Goal: Task Accomplishment & Management: Manage account settings

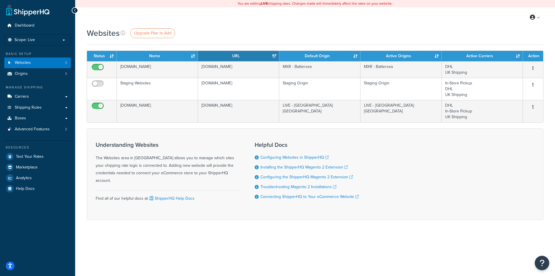
click at [77, 115] on div "Websites Upgrade Plan to Add Contact Us Send Us A Message Contact Information N…" at bounding box center [315, 133] width 480 height 213
click at [45, 95] on link "Carriers" at bounding box center [37, 96] width 66 height 11
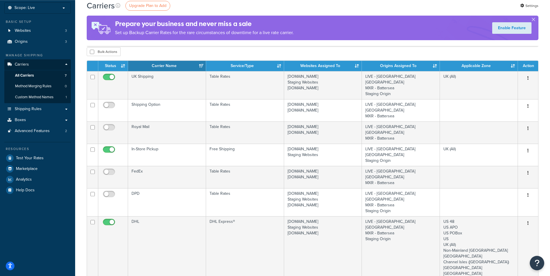
scroll to position [33, 0]
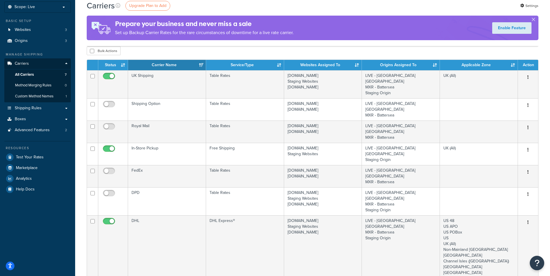
click at [79, 87] on div "Carriers Upgrade Plan to Add Settings Prepare your business and never miss a sa…" at bounding box center [312, 206] width 475 height 422
click at [79, 80] on div "Carriers Upgrade Plan to Add Settings Prepare your business and never miss a sa…" at bounding box center [312, 206] width 475 height 422
click at [79, 79] on div "Carriers Upgrade Plan to Add Settings Prepare your business and never miss a sa…" at bounding box center [312, 206] width 475 height 422
click at [79, 80] on div "Carriers Upgrade Plan to Add Settings Prepare your business and never miss a sa…" at bounding box center [312, 206] width 475 height 422
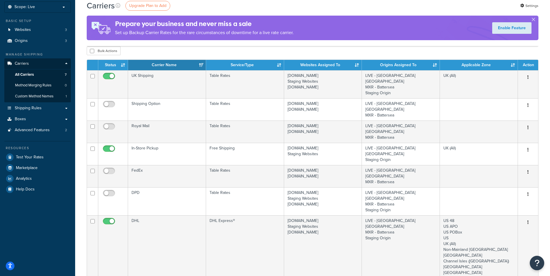
click at [81, 130] on div "Carriers Upgrade Plan to Add Settings Prepare your business and never miss a sa…" at bounding box center [312, 206] width 475 height 422
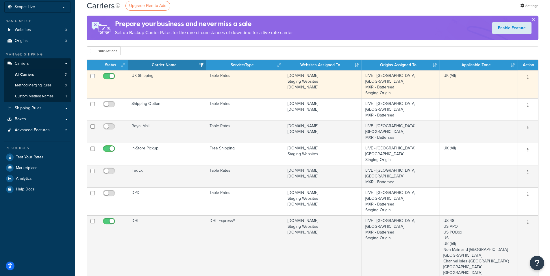
click at [111, 77] on input "checkbox" at bounding box center [110, 77] width 16 height 7
checkbox input "false"
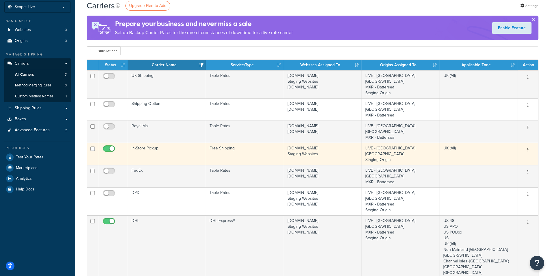
click at [109, 146] on input "checkbox" at bounding box center [110, 149] width 16 height 7
checkbox input "false"
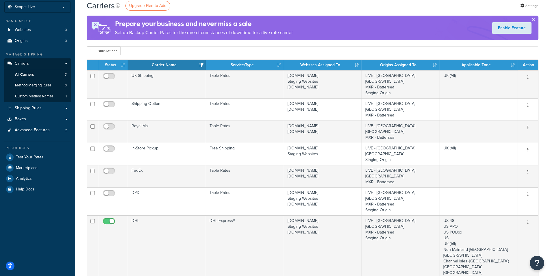
click at [548, 83] on div "Carriers Upgrade Plan to Add Settings Prepare your business and never miss a sa…" at bounding box center [312, 206] width 475 height 422
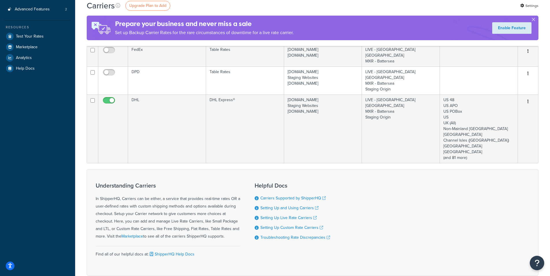
scroll to position [0, 0]
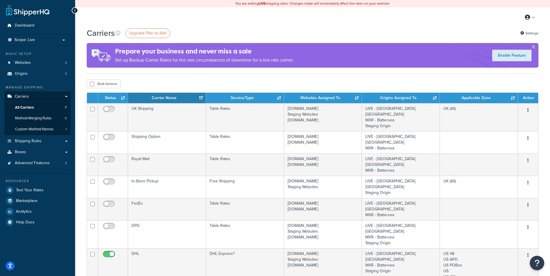
click at [541, 81] on div "Carriers Upgrade Plan to Add Settings Prepare your business and never miss a sa…" at bounding box center [312, 238] width 475 height 422
click at [80, 144] on div "Carriers Upgrade Plan to Add Settings Prepare your business and never miss a sa…" at bounding box center [312, 238] width 475 height 422
click at [80, 187] on div "Carriers Upgrade Plan to Add Settings Prepare your business and never miss a sa…" at bounding box center [312, 238] width 475 height 422
click at [79, 187] on div "Carriers Upgrade Plan to Add Settings Prepare your business and never miss a sa…" at bounding box center [312, 238] width 475 height 422
click at [79, 97] on div "Carriers Upgrade Plan to Add Settings Prepare your business and never miss a sa…" at bounding box center [312, 238] width 475 height 422
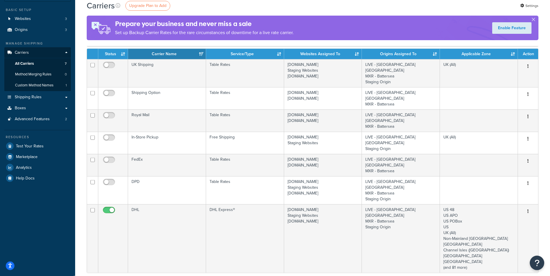
scroll to position [45, 0]
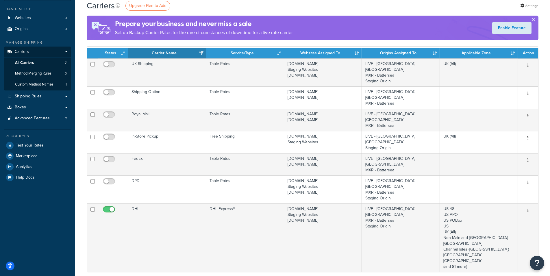
click at [79, 103] on div "Carriers Upgrade Plan to Add Settings Prepare your business and never miss a sa…" at bounding box center [312, 194] width 475 height 422
click at [79, 104] on div "Carriers Upgrade Plan to Add Settings Prepare your business and never miss a sa…" at bounding box center [312, 194] width 475 height 422
click at [79, 103] on div "Carriers Upgrade Plan to Add Settings Prepare your business and never miss a sa…" at bounding box center [312, 194] width 475 height 422
click at [56, 96] on link "Shipping Rules" at bounding box center [37, 96] width 66 height 11
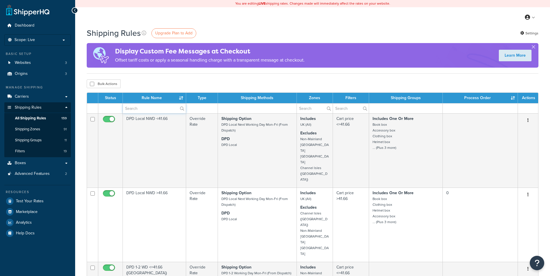
click at [136, 110] on input "text" at bounding box center [154, 108] width 63 height 10
type input "DHL"
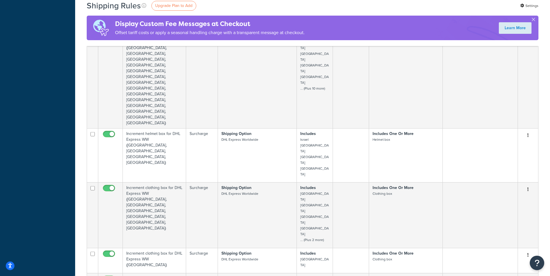
scroll to position [287, 0]
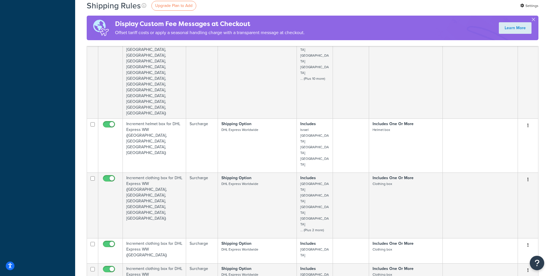
select select "1000"
click option "1000" at bounding box center [0, 0] width 0 height 0
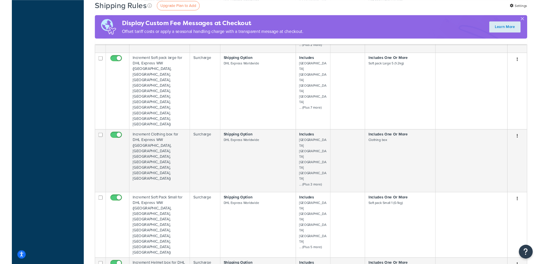
scroll to position [1141, 0]
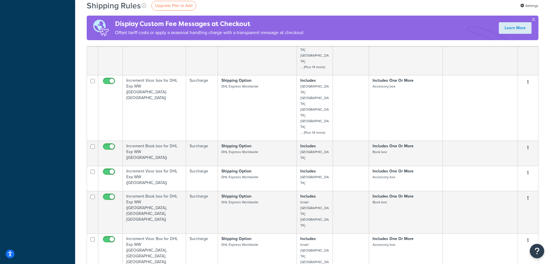
scroll to position [2633, 0]
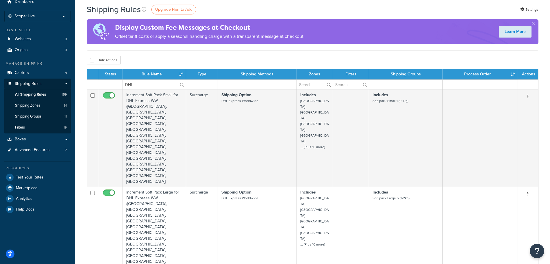
scroll to position [0, 0]
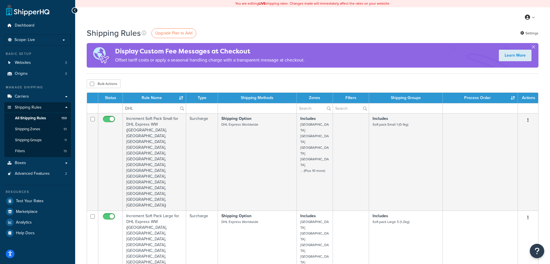
click at [358, 55] on div "Display Custom Fee Messages at Checkout Offset tariff costs or apply a seasonal…" at bounding box center [313, 55] width 452 height 25
click at [534, 47] on button "button" at bounding box center [532, 47] width 1 height 1
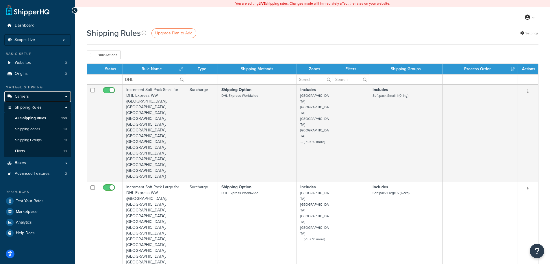
click at [37, 97] on link "Carriers" at bounding box center [37, 96] width 66 height 11
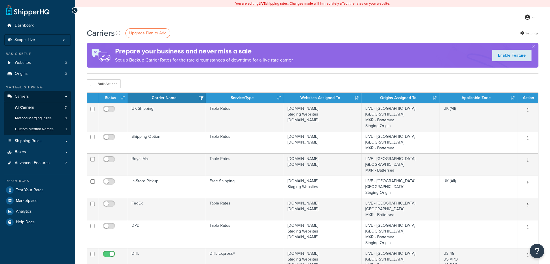
drag, startPoint x: 0, startPoint y: 0, endPoint x: 81, endPoint y: 158, distance: 177.1
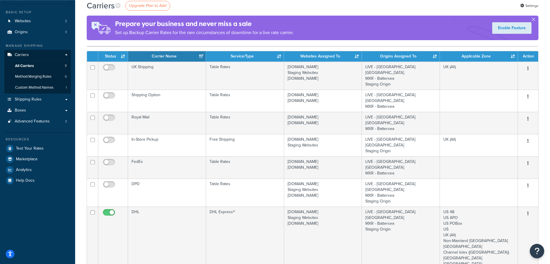
scroll to position [50, 0]
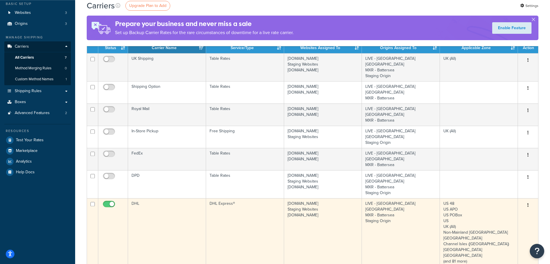
click at [194, 198] on td "DHL" at bounding box center [167, 232] width 78 height 68
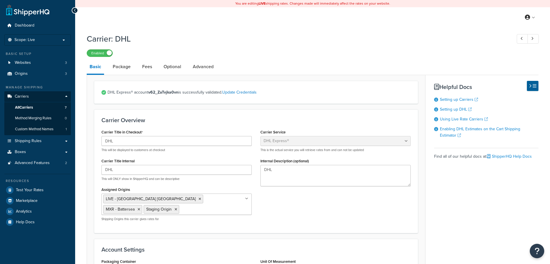
select select "dhl"
select select "kg"
select select "CM"
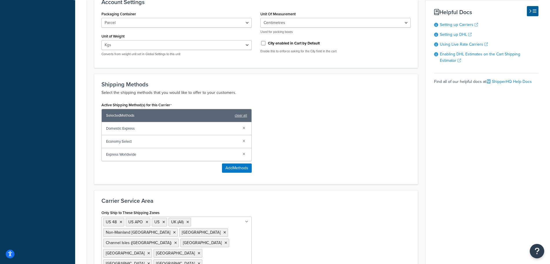
scroll to position [327, 0]
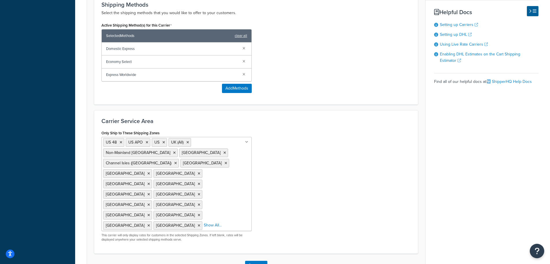
click at [288, 182] on div "Only Ship to These Shipping Zones [GEOGRAPHIC_DATA] 48 US APO [GEOGRAPHIC_DATA]…" at bounding box center [256, 188] width 318 height 118
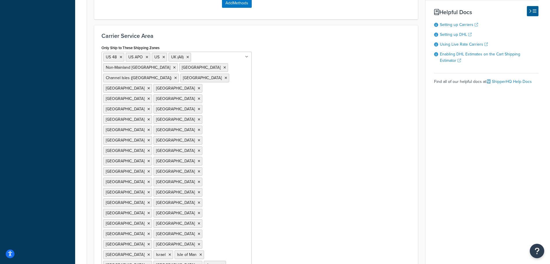
scroll to position [411, 0]
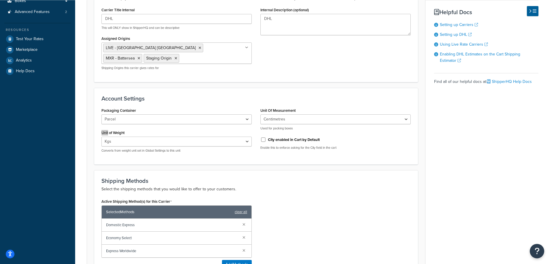
scroll to position [347, 0]
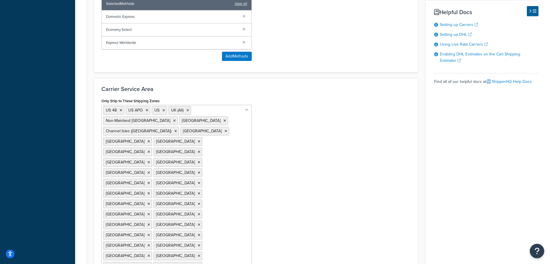
scroll to position [360, 0]
click at [150, 264] on icon at bounding box center [148, 265] width 3 height 3
click at [188, 109] on icon at bounding box center [187, 109] width 3 height 3
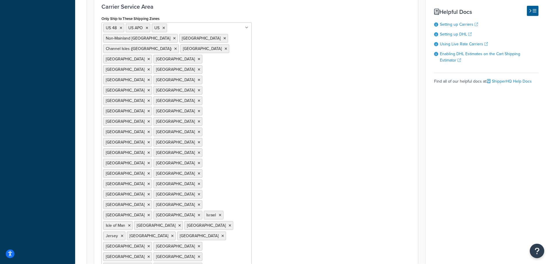
scroll to position [493, 0]
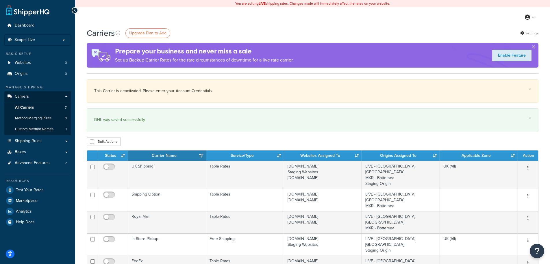
click at [82, 122] on div "Carriers Upgrade Plan to Add Settings Prepare your business and never miss a sa…" at bounding box center [312, 267] width 475 height 480
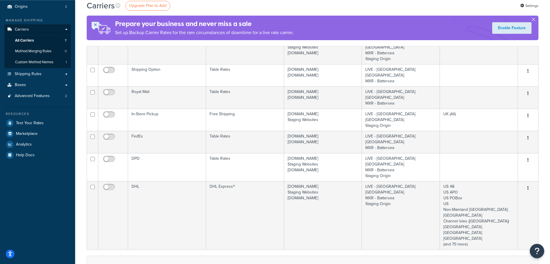
scroll to position [3, 0]
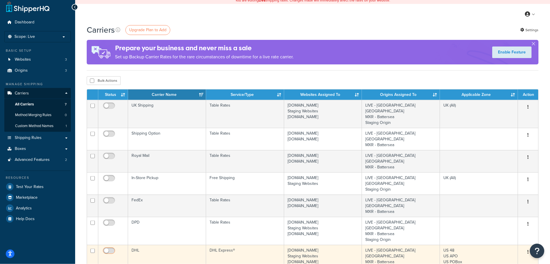
click at [110, 249] on input "checkbox" at bounding box center [110, 252] width 16 height 7
checkbox input "true"
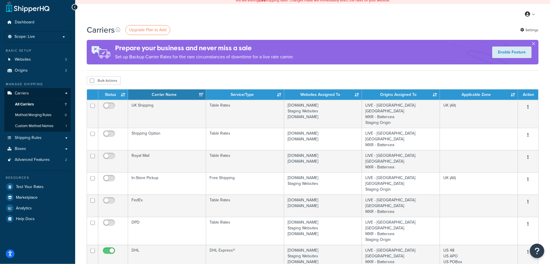
click at [79, 213] on div "Carriers Upgrade Plan to Add Settings Prepare your business and never miss a sa…" at bounding box center [312, 235] width 475 height 422
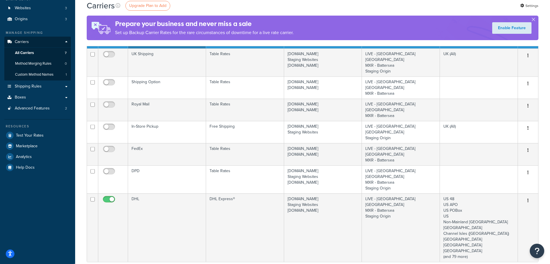
scroll to position [0, 0]
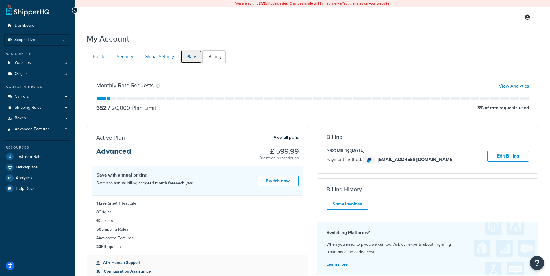
click at [193, 53] on link "Plans" at bounding box center [190, 56] width 21 height 13
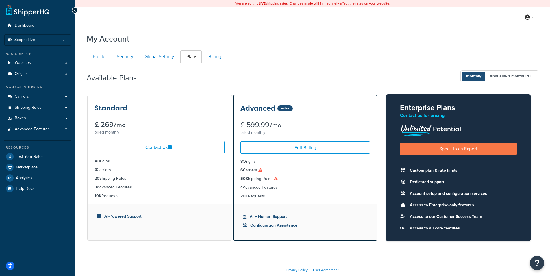
click at [270, 62] on ul "Profile Security Global Settings Plans Billing" at bounding box center [313, 56] width 452 height 13
click at [262, 170] on icon at bounding box center [260, 170] width 4 height 4
click at [261, 170] on icon at bounding box center [260, 170] width 4 height 4
click at [262, 170] on icon at bounding box center [260, 170] width 4 height 4
click at [276, 179] on icon at bounding box center [276, 179] width 4 height 4
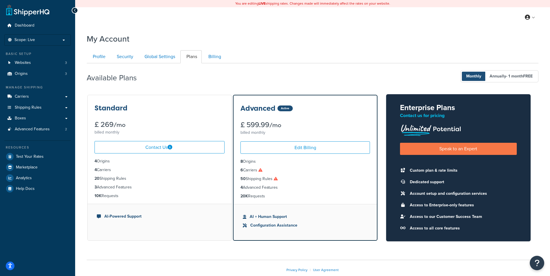
click at [276, 179] on icon at bounding box center [276, 179] width 4 height 4
click at [213, 55] on link "Billing" at bounding box center [213, 56] width 23 height 13
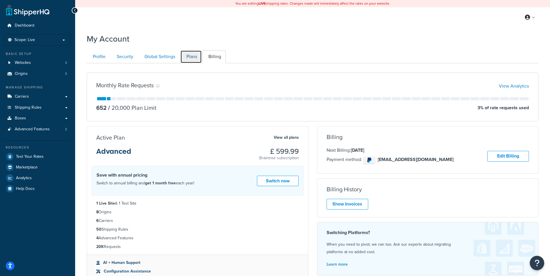
click at [190, 55] on link "Plans" at bounding box center [190, 56] width 21 height 13
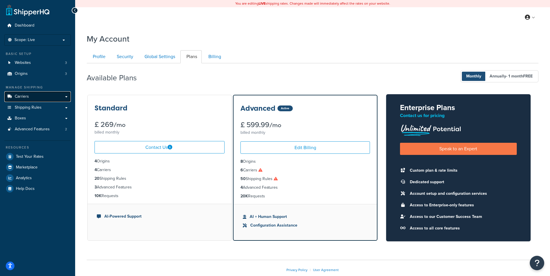
click at [48, 99] on link "Carriers" at bounding box center [37, 96] width 66 height 11
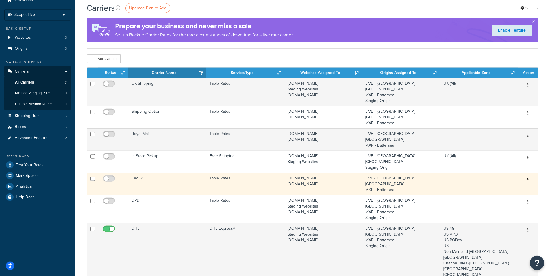
scroll to position [26, 0]
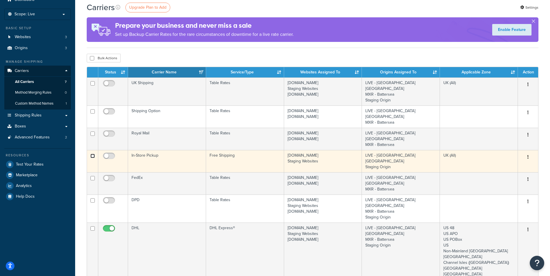
click at [92, 154] on input "checkbox" at bounding box center [92, 156] width 4 height 4
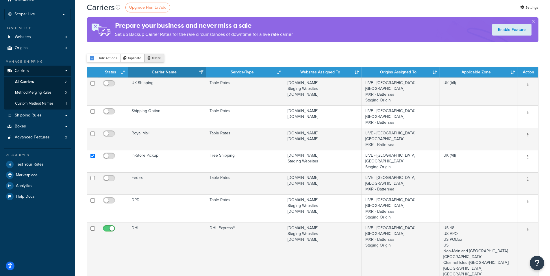
click at [157, 57] on button "Delete" at bounding box center [154, 58] width 20 height 9
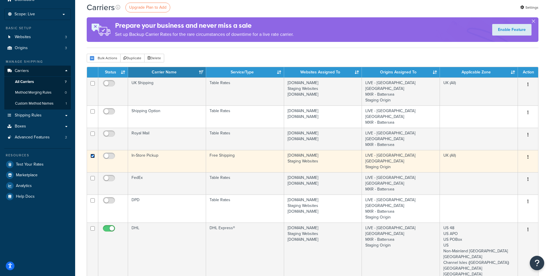
click at [93, 154] on input "checkbox" at bounding box center [92, 156] width 4 height 4
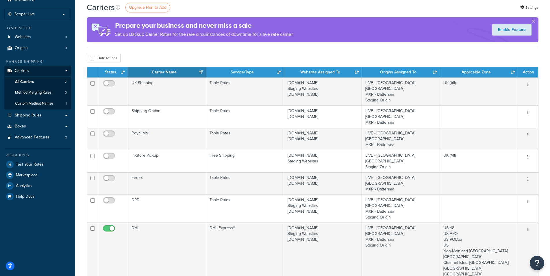
click at [82, 140] on div "Carriers Upgrade Plan to Add Settings Prepare your business and never miss a sa…" at bounding box center [312, 213] width 475 height 422
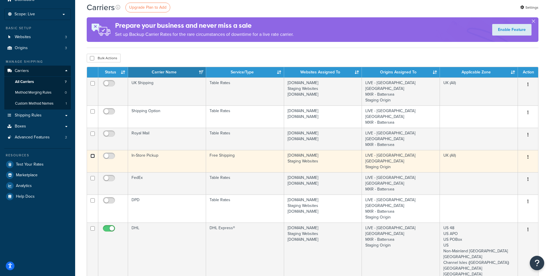
click at [93, 154] on input "checkbox" at bounding box center [92, 156] width 4 height 4
checkbox input "true"
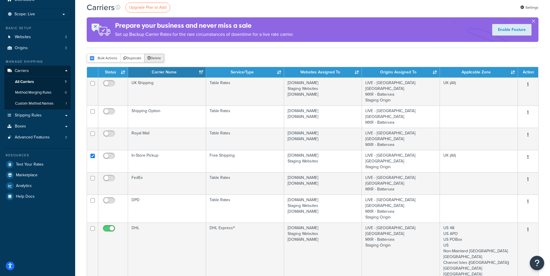
click at [156, 58] on button "Delete" at bounding box center [154, 58] width 20 height 9
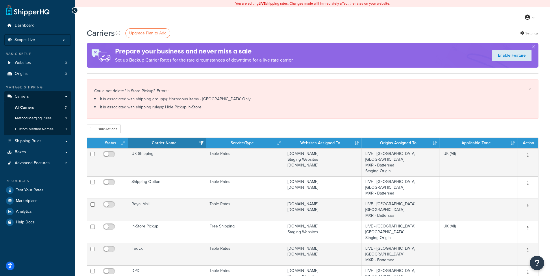
click at [174, 122] on div "Carriers Upgrade Plan to Add Settings Prepare your business and never miss a sa…" at bounding box center [312, 260] width 475 height 467
click at [176, 116] on div "× Could not delete "In-Store Pickup". Errors: It is associated with shipping gr…" at bounding box center [313, 98] width 452 height 39
click at [172, 113] on div "× Could not delete "In-Store Pickup". Errors: It is associated with shipping gr…" at bounding box center [313, 98] width 452 height 39
click at [80, 97] on div "Carriers Upgrade Plan to Add Settings Prepare your business and never miss a sa…" at bounding box center [312, 260] width 475 height 467
click at [78, 132] on div "Carriers Upgrade Plan to Add Settings Prepare your business and never miss a sa…" at bounding box center [312, 260] width 475 height 467
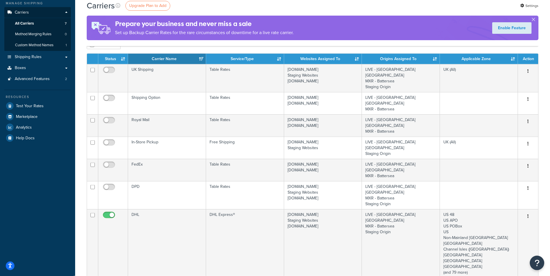
scroll to position [87, 0]
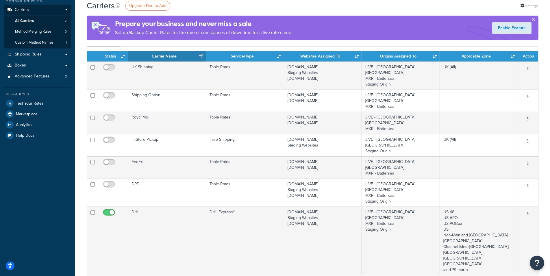
click at [80, 151] on div "Carriers Upgrade Plan to Add Settings Prepare your business and never miss a sa…" at bounding box center [312, 174] width 475 height 467
click at [79, 140] on div "Carriers Upgrade Plan to Add Settings Prepare your business and never miss a sa…" at bounding box center [312, 174] width 475 height 467
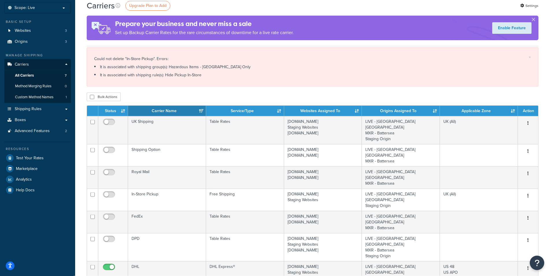
scroll to position [22, 0]
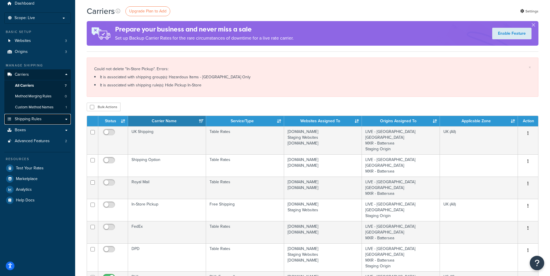
click at [35, 121] on span "Shipping Rules" at bounding box center [28, 119] width 27 height 5
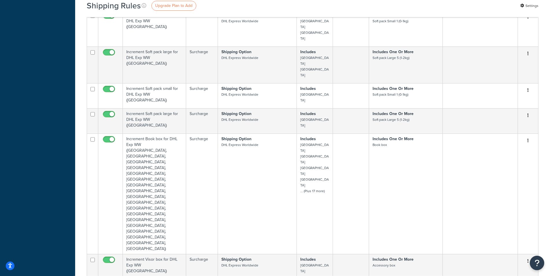
scroll to position [5795, 0]
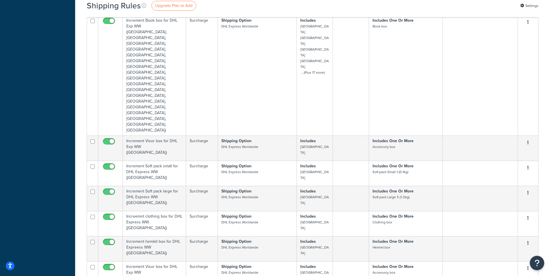
select select "50"
click option "50" at bounding box center [0, 0] width 0 height 0
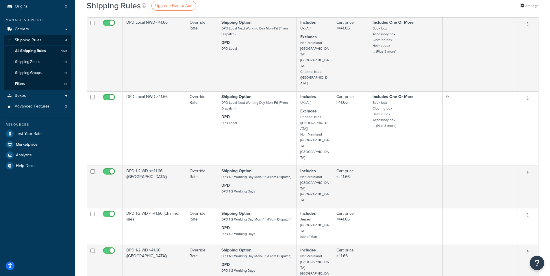
scroll to position [0, 0]
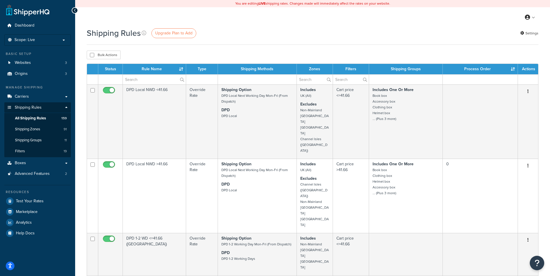
click at [92, 56] on input "checkbox" at bounding box center [92, 55] width 4 height 4
checkbox input "true"
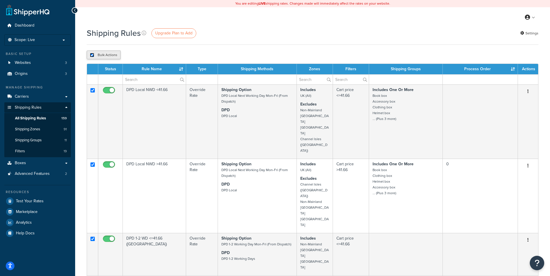
checkbox input "true"
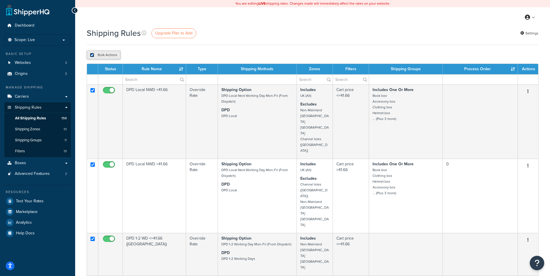
checkbox input "true"
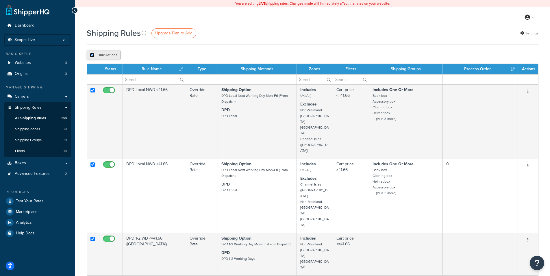
checkbox input "true"
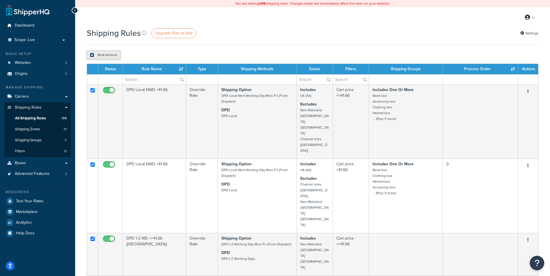
checkbox input "true"
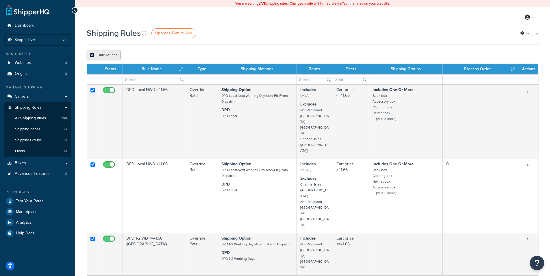
checkbox input "true"
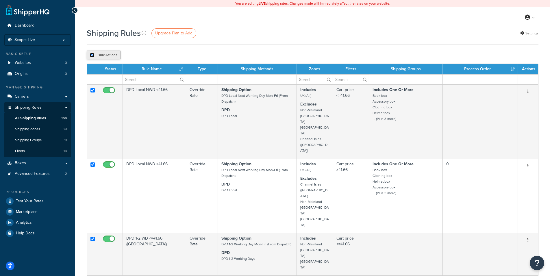
checkbox input "true"
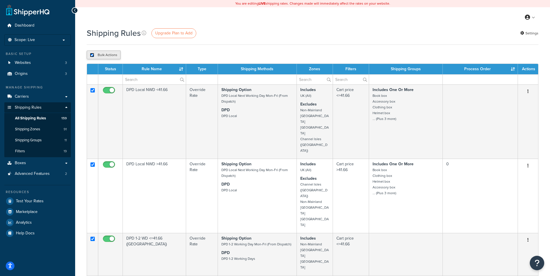
checkbox input "true"
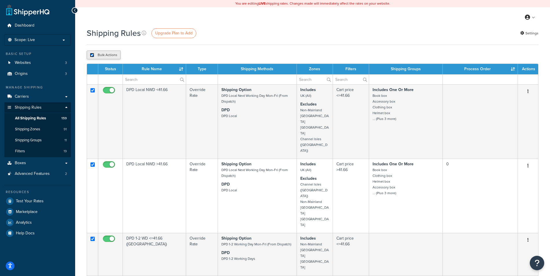
checkbox input "true"
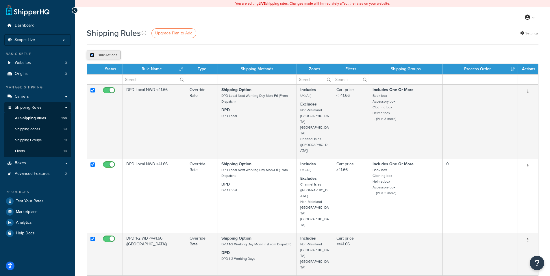
checkbox input "true"
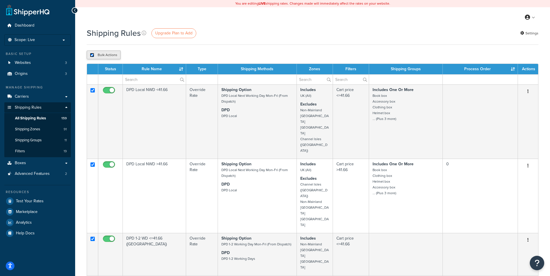
checkbox input "true"
click at [92, 55] on input "checkbox" at bounding box center [92, 55] width 4 height 4
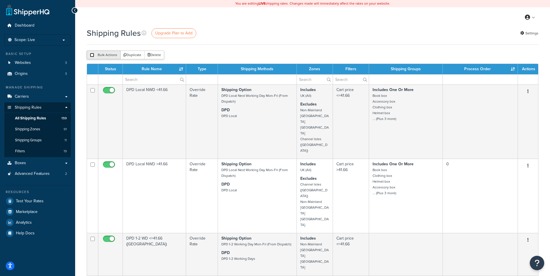
checkbox input "false"
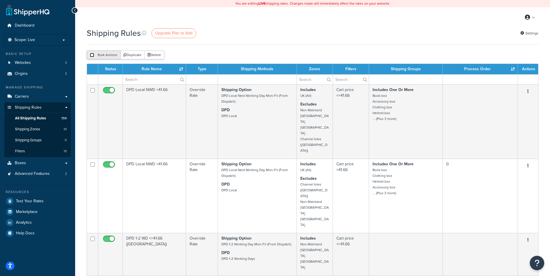
checkbox input "false"
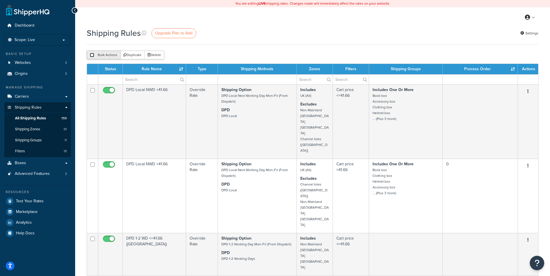
checkbox input "false"
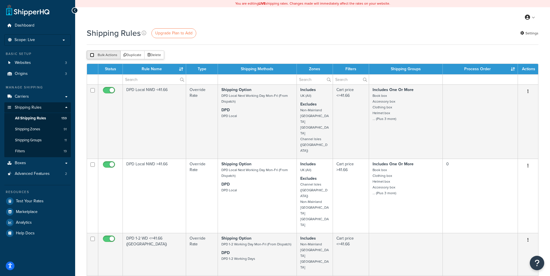
checkbox input "false"
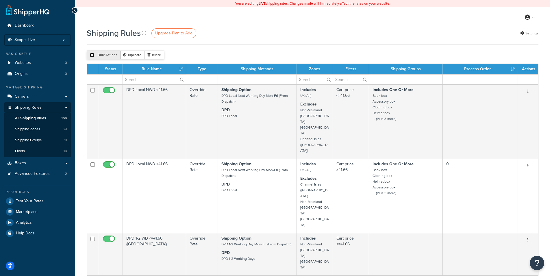
checkbox input "false"
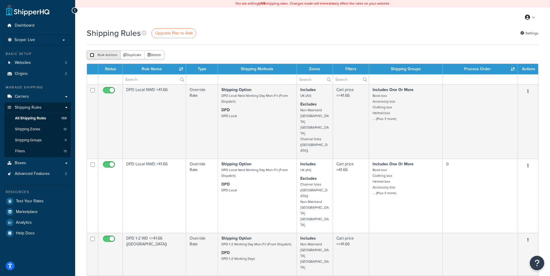
checkbox input "false"
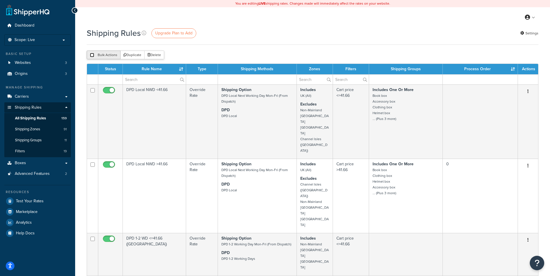
checkbox input "false"
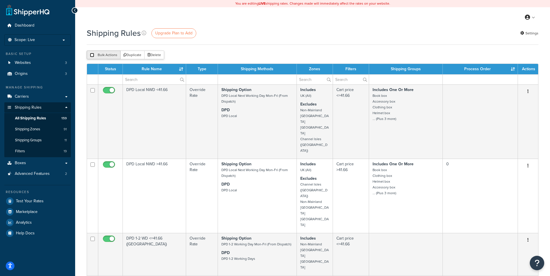
checkbox input "false"
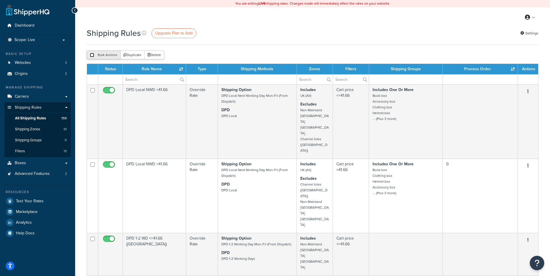
checkbox input "false"
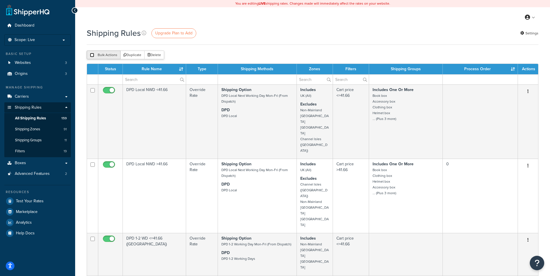
checkbox input "false"
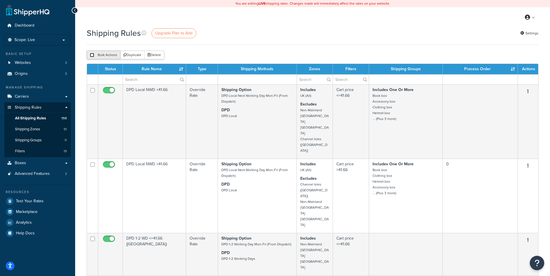
checkbox input "false"
click at [31, 174] on span "Advanced Features" at bounding box center [32, 173] width 35 height 5
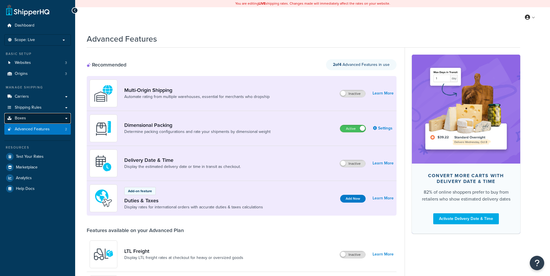
click at [33, 119] on link "Boxes" at bounding box center [37, 118] width 66 height 11
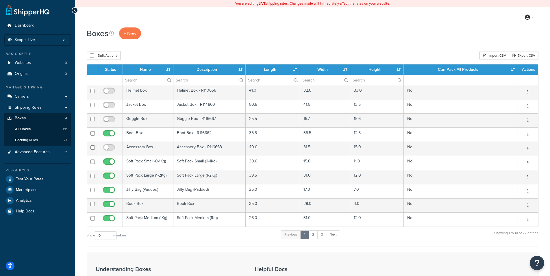
click at [77, 129] on div "Boxes + New Bulk Actions Duplicate [GEOGRAPHIC_DATA] Import CSV Export CSV Cont…" at bounding box center [312, 196] width 475 height 339
click at [112, 34] on icon at bounding box center [111, 33] width 5 height 5
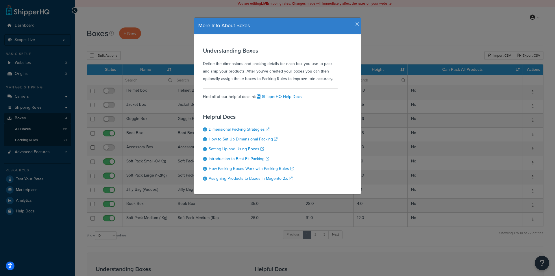
click at [355, 24] on icon "button" at bounding box center [357, 24] width 4 height 5
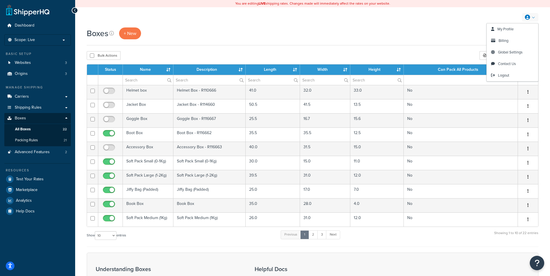
click at [533, 17] on link at bounding box center [530, 17] width 16 height 9
click at [79, 121] on div "Boxes + New Bulk Actions Duplicate Delete Import CSV Export CSV Contact Us Send…" at bounding box center [312, 196] width 475 height 339
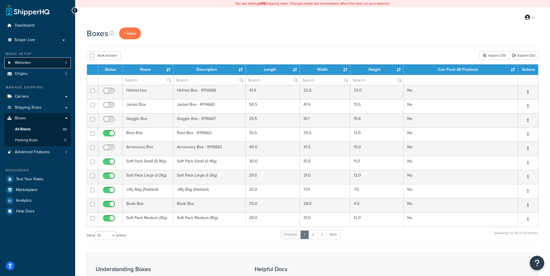
click at [33, 65] on link "Websites 3" at bounding box center [37, 62] width 66 height 11
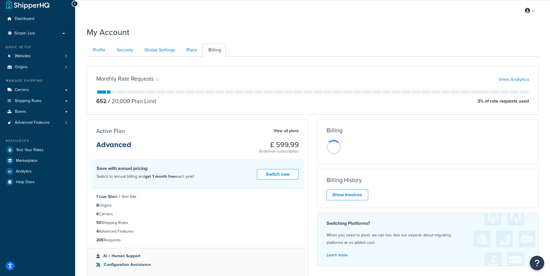
scroll to position [8, 0]
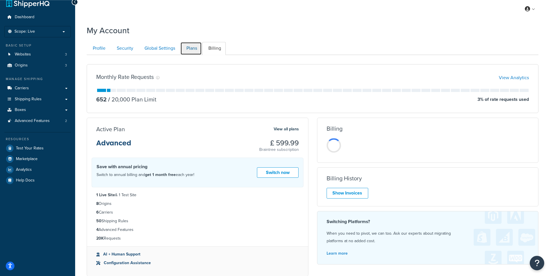
click at [190, 47] on link "Plans" at bounding box center [190, 48] width 21 height 13
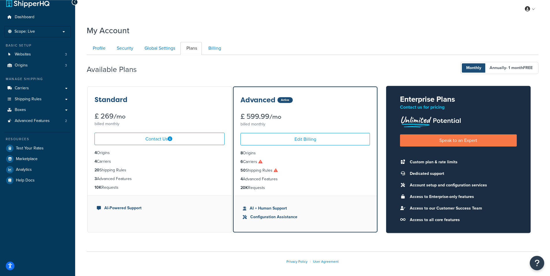
click at [81, 168] on div "My Account Contact Us Send Us A Message Contact Information Name * Email * Comp…" at bounding box center [312, 154] width 475 height 264
click at [526, 68] on b "FREE" at bounding box center [528, 68] width 10 height 6
click at [473, 67] on span "Monthly" at bounding box center [474, 67] width 24 height 9
click at [354, 67] on div "Available Plans Monthly Annually - 1 month FREE" at bounding box center [313, 68] width 452 height 17
click at [54, 30] on p "Scope: Live" at bounding box center [37, 31] width 61 height 5
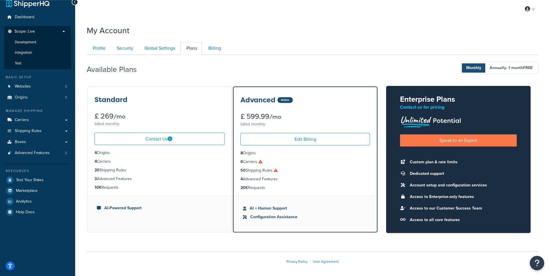
click at [55, 30] on p "Scope: Live" at bounding box center [37, 33] width 61 height 8
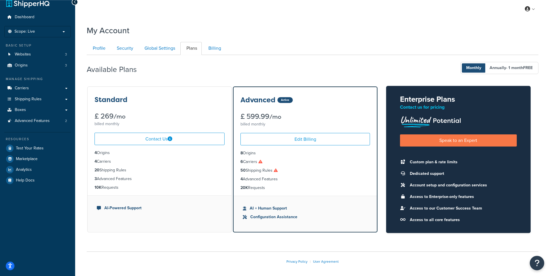
click at [78, 52] on div "My Account Contact Us Send Us A Message Contact Information Name * Email * Comp…" at bounding box center [312, 154] width 475 height 264
click at [54, 54] on link "Websites 3" at bounding box center [37, 54] width 66 height 11
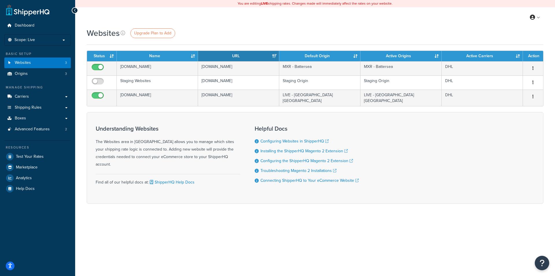
click at [79, 111] on div "Websites Upgrade Plan to Add Contact Us Send Us A Message Contact Information N…" at bounding box center [315, 125] width 480 height 196
click at [84, 121] on div "Websites Upgrade Plan to Add Contact Us Send Us A Message Contact Information N…" at bounding box center [315, 125] width 480 height 196
click at [81, 121] on div "Websites Upgrade Plan to Add Contact Us Send Us A Message Contact Information N…" at bounding box center [315, 125] width 480 height 196
click at [287, 109] on form "Status Name URL Default Origin Active Origins Active Carriers Action [DOMAIN_NA…" at bounding box center [315, 127] width 456 height 153
click at [78, 76] on div "Websites Upgrade Plan to Add Contact Us Send Us A Message Contact Information N…" at bounding box center [315, 125] width 480 height 196
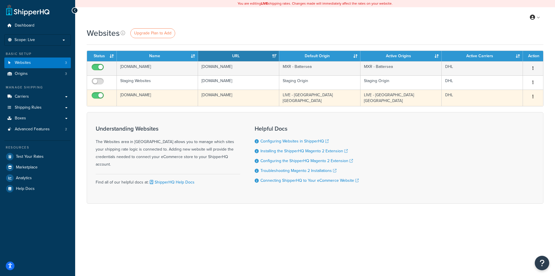
click at [133, 95] on td "[DOMAIN_NAME]" at bounding box center [157, 98] width 81 height 16
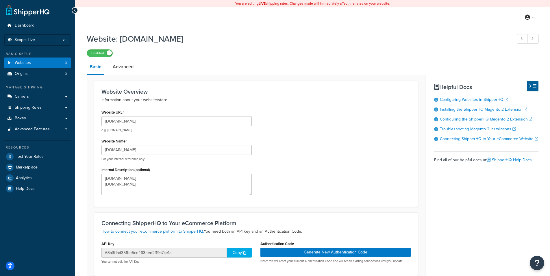
click at [307, 137] on div "Website URL m2.urbanrider.co.uk e.g. mywebsite.com Website Name urbanrider.co.u…" at bounding box center [256, 153] width 318 height 91
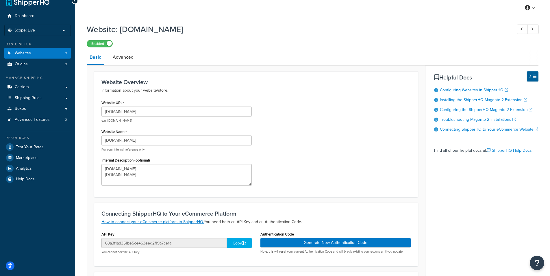
scroll to position [18, 0]
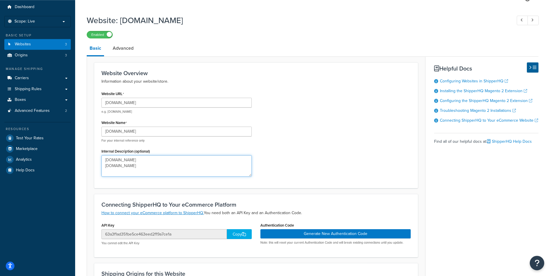
click at [153, 167] on textarea "UrbanRider.co.uk AdventureRider.co.uk" at bounding box center [176, 165] width 150 height 21
click at [480, 160] on div "Basic Advanced Website Overview Information about your website/store. Website U…" at bounding box center [313, 195] width 452 height 309
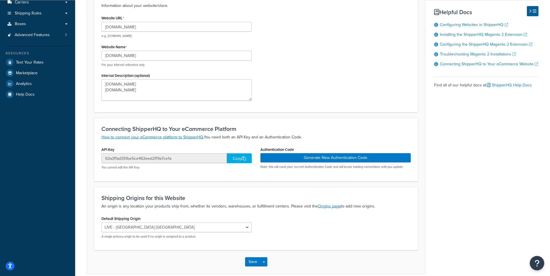
scroll to position [121, 0]
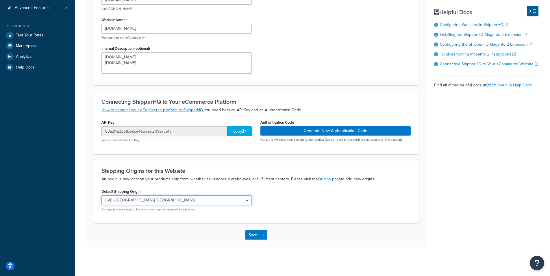
click at [101, 195] on select "LIVE - Battersea London MXR - Battersea Staging Origin" at bounding box center [176, 200] width 150 height 10
click at [256, 202] on div "Default Shipping Origin LIVE - Battersea London MXR - Battersea Staging Origin …" at bounding box center [176, 201] width 159 height 29
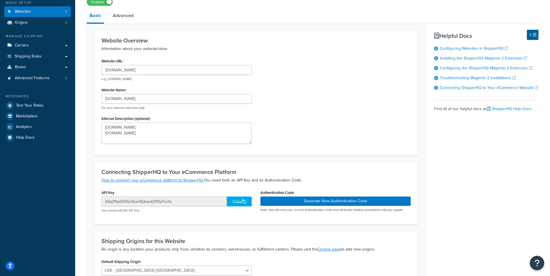
scroll to position [42, 0]
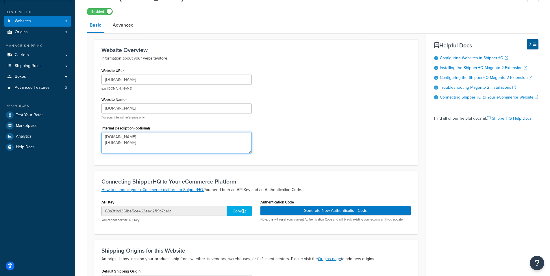
click at [168, 141] on textarea "UrbanRider.co.uk AdventureRider.co.uk" at bounding box center [176, 142] width 150 height 21
type textarea "UrbanRider.co.uk AdventureRider.co.uk MXrider.co.uk"
click at [302, 141] on div "Website URL m2.urbanrider.co.uk e.g. mywebsite.com Website Name urbanrider.co.u…" at bounding box center [256, 111] width 318 height 91
click at [329, 113] on div "Website URL m2.urbanrider.co.uk e.g. mywebsite.com Website Name urbanrider.co.u…" at bounding box center [256, 111] width 318 height 91
drag, startPoint x: 150, startPoint y: 107, endPoint x: 77, endPoint y: 102, distance: 72.9
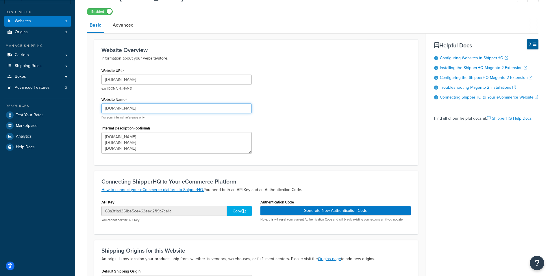
click at [101, 103] on input "urbanrider.co.uk" at bounding box center [176, 108] width 150 height 10
click at [144, 109] on input "urbanrider.co.uk" at bounding box center [176, 108] width 150 height 10
drag, startPoint x: 142, startPoint y: 108, endPoint x: 62, endPoint y: 108, distance: 79.4
click at [101, 108] on input "urbanrider.co.uk" at bounding box center [176, 108] width 150 height 10
click at [140, 110] on input "urbanrider.co.uk" at bounding box center [176, 108] width 150 height 10
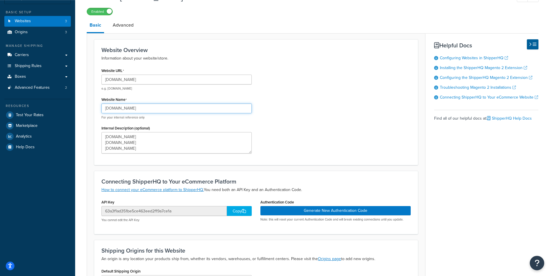
drag, startPoint x: 116, startPoint y: 108, endPoint x: 88, endPoint y: 103, distance: 27.9
click at [101, 103] on input "urbanrider.co.uk" at bounding box center [176, 108] width 150 height 10
type input "[DOMAIN_NAME]"
click at [348, 116] on div "Website URL m2.urbanrider.co.uk e.g. mywebsite.com Website Name rider.co.uk For…" at bounding box center [256, 111] width 318 height 91
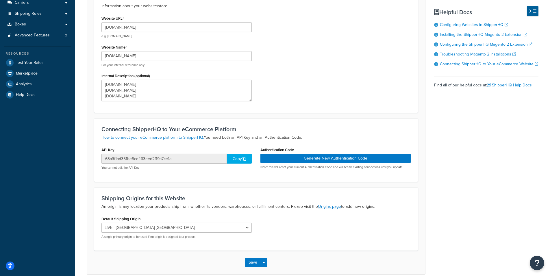
scroll to position [111, 0]
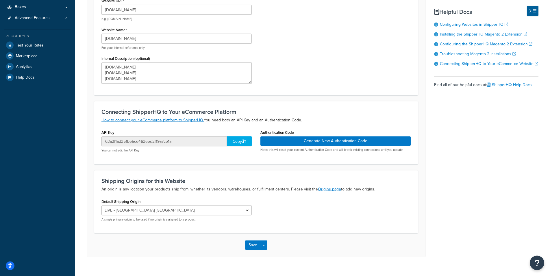
click at [519, 183] on div "Basic Advanced Website Overview Information about your website/store. Website U…" at bounding box center [313, 103] width 452 height 309
click at [245, 244] on div "Save Save Dropdown Save and Edit Save and Duplicate Save and Create New" at bounding box center [256, 245] width 338 height 24
click at [249, 246] on button "Save" at bounding box center [253, 244] width 16 height 9
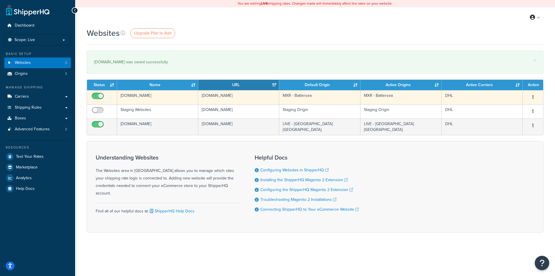
click at [99, 97] on input "checkbox" at bounding box center [98, 97] width 16 height 7
checkbox input "false"
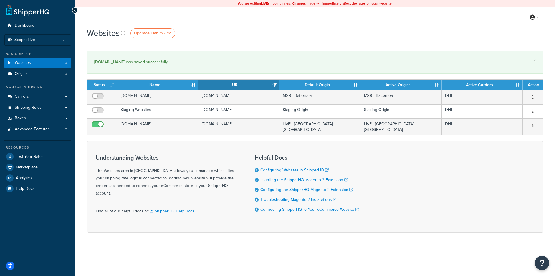
click at [80, 98] on div "Websites Upgrade Plan to Add × [DOMAIN_NAME] was saved successfully Contact Us …" at bounding box center [315, 139] width 480 height 225
click at [79, 109] on div "Websites Upgrade Plan to Add × [DOMAIN_NAME] was saved successfully Contact Us …" at bounding box center [315, 139] width 480 height 225
click at [80, 112] on div "Websites Upgrade Plan to Add × [DOMAIN_NAME] was saved successfully Contact Us …" at bounding box center [315, 139] width 480 height 225
click at [46, 73] on link "Origins 3" at bounding box center [37, 73] width 66 height 11
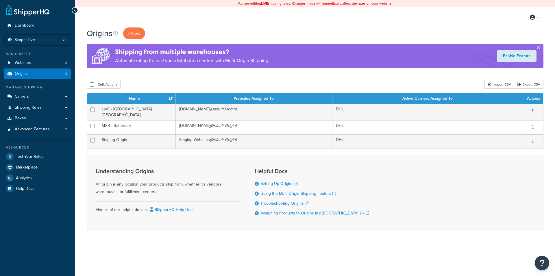
click at [79, 109] on div "Origins + New Shipping from multiple warehouses? Automate rating from all your …" at bounding box center [315, 139] width 480 height 224
click at [50, 96] on link "Carriers" at bounding box center [37, 96] width 66 height 11
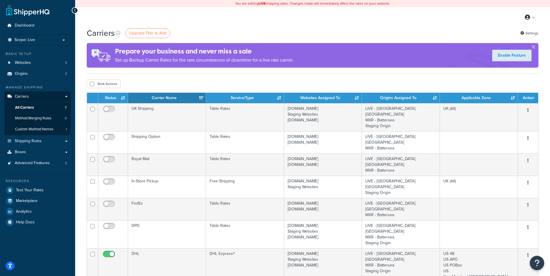
click at [79, 112] on div "Carriers Upgrade Plan to Add Settings Prepare your business and never miss a sa…" at bounding box center [312, 238] width 475 height 422
click at [80, 113] on div "Carriers Upgrade Plan to Add Settings Prepare your business and never miss a sa…" at bounding box center [312, 238] width 475 height 422
drag, startPoint x: 81, startPoint y: 116, endPoint x: 84, endPoint y: 133, distance: 17.7
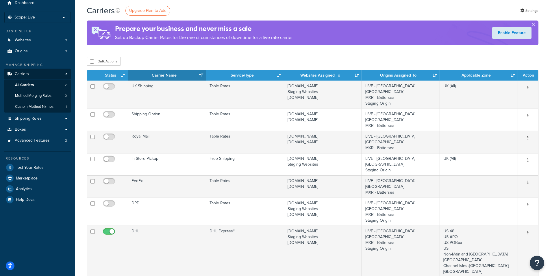
scroll to position [23, 0]
click at [79, 114] on div "Carriers Upgrade Plan to Add Settings Prepare your business and never miss a sa…" at bounding box center [312, 216] width 475 height 422
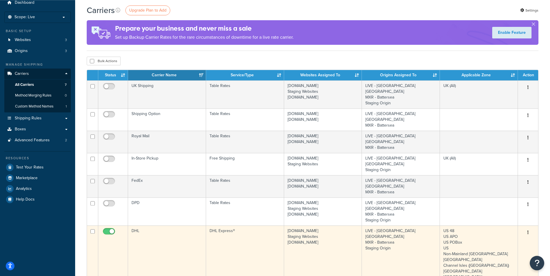
click at [332, 225] on td "[DOMAIN_NAME] Staging Websites [DOMAIN_NAME]" at bounding box center [323, 259] width 78 height 68
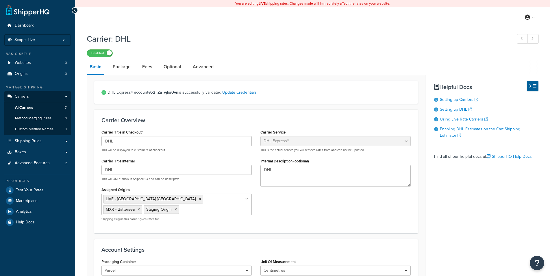
select select "dhl"
select select "kg"
select select "CM"
click at [140, 208] on icon at bounding box center [139, 209] width 3 height 3
click at [356, 200] on div "Carrier Title in Checkout DHL This will be displayed to customers at checkout C…" at bounding box center [256, 176] width 318 height 96
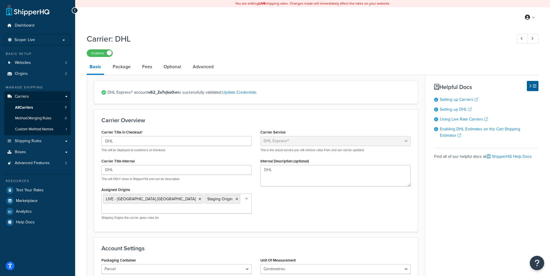
scroll to position [324, 0]
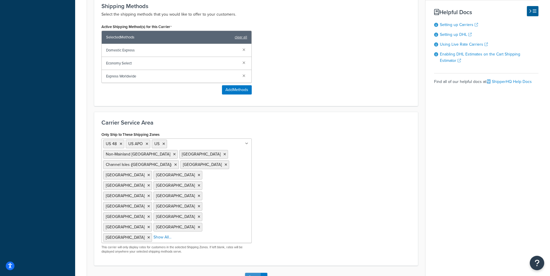
click at [255, 273] on button "Save" at bounding box center [253, 277] width 16 height 9
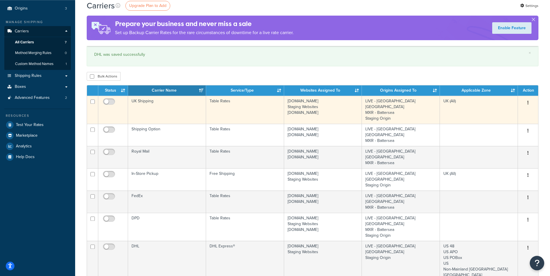
scroll to position [64, 0]
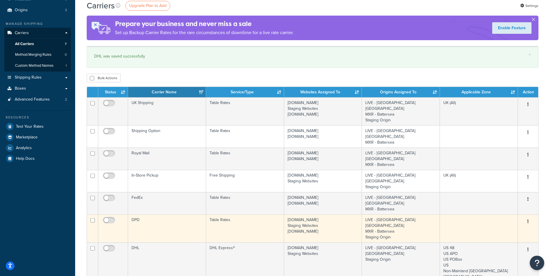
click at [340, 214] on td "[DOMAIN_NAME] Staging Websites [DOMAIN_NAME]" at bounding box center [323, 228] width 78 height 28
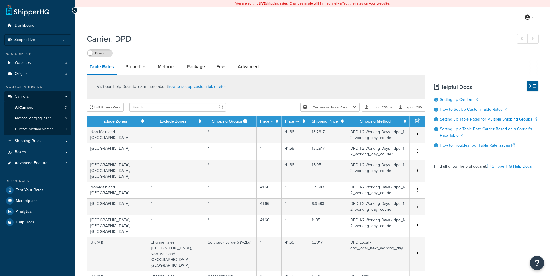
select select "25"
click at [131, 68] on link "Properties" at bounding box center [135, 67] width 27 height 14
select select "HIGHEST"
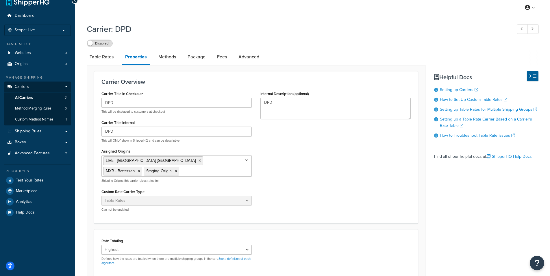
scroll to position [23, 0]
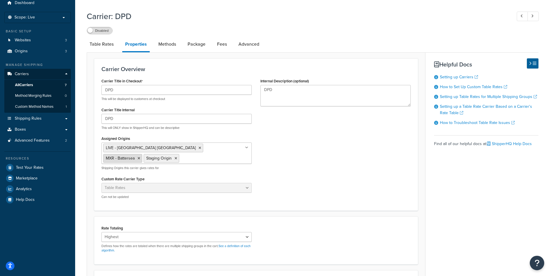
click at [140, 157] on icon at bounding box center [139, 158] width 3 height 3
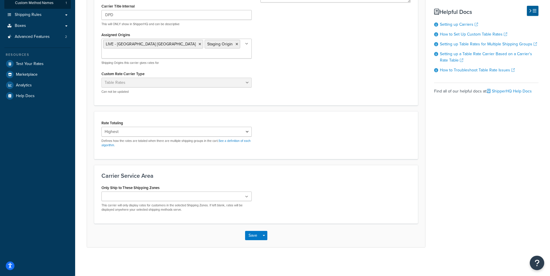
scroll to position [127, 0]
click at [252, 237] on button "Save" at bounding box center [253, 234] width 16 height 9
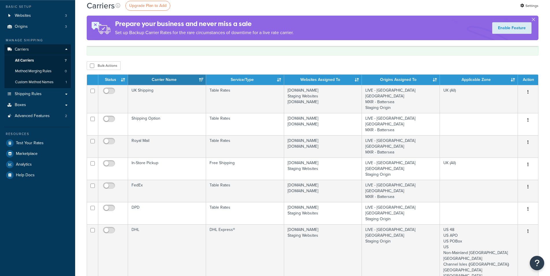
scroll to position [67, 0]
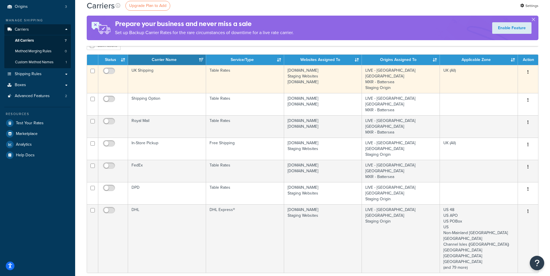
click at [352, 76] on td "[DOMAIN_NAME] Staging Websites [DOMAIN_NAME]" at bounding box center [323, 79] width 78 height 28
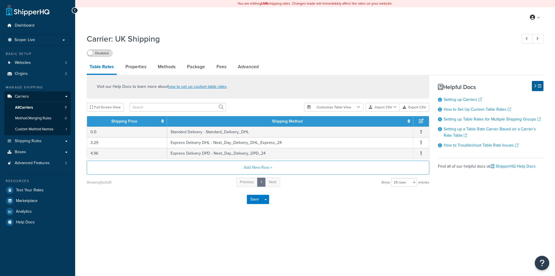
select select "25"
click at [170, 68] on link "Methods" at bounding box center [166, 67] width 23 height 14
select select "25"
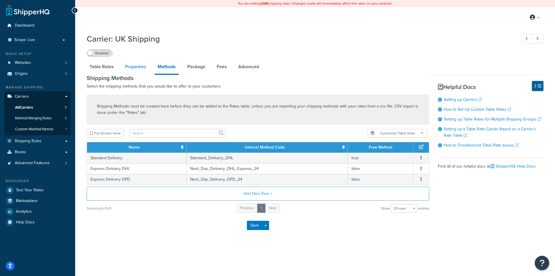
click at [132, 69] on link "Properties" at bounding box center [135, 67] width 27 height 14
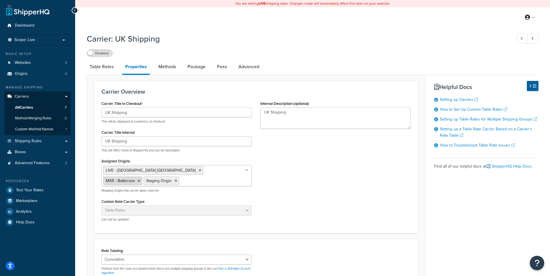
click at [140, 179] on icon at bounding box center [139, 180] width 3 height 3
click at [361, 170] on div "Carrier Title in Checkout UK Shipping This will be displayed to customers at ch…" at bounding box center [256, 161] width 318 height 125
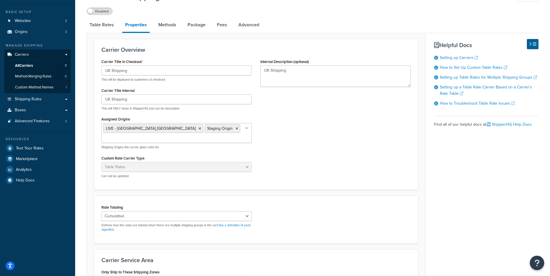
scroll to position [129, 0]
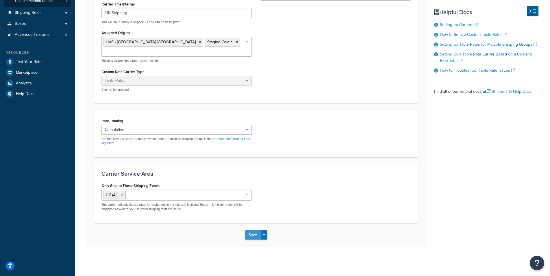
click at [255, 236] on button "Save" at bounding box center [253, 234] width 16 height 9
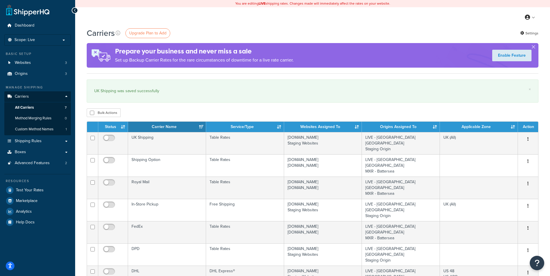
click at [77, 81] on div "Carriers Upgrade Plan to Add Settings Prepare your business and never miss a sa…" at bounding box center [312, 246] width 475 height 439
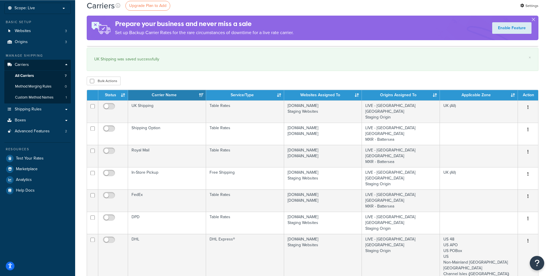
scroll to position [49, 0]
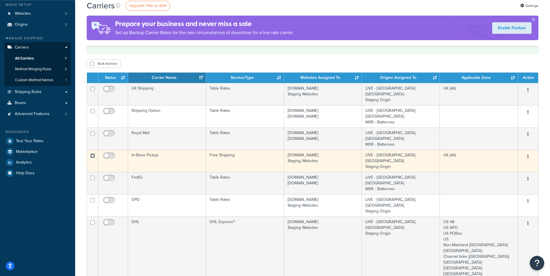
click at [92, 153] on input "checkbox" at bounding box center [92, 155] width 4 height 4
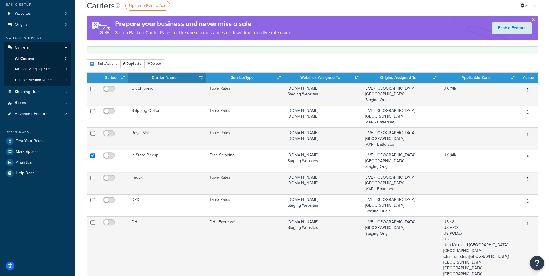
click at [78, 143] on div "Carriers Upgrade Plan to Add Settings Prepare your business and never miss a sa…" at bounding box center [312, 197] width 475 height 439
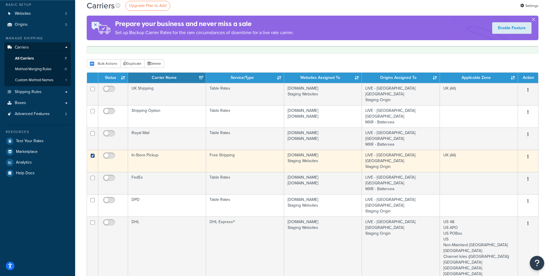
click at [93, 153] on input "checkbox" at bounding box center [92, 155] width 4 height 4
checkbox input "false"
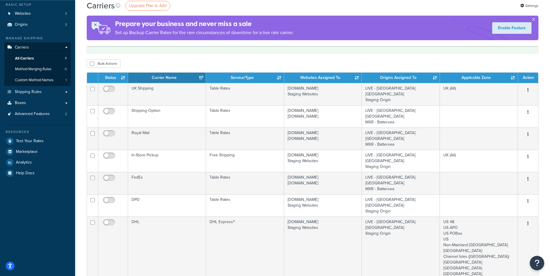
click at [83, 138] on div "Carriers Upgrade Plan to Add Settings Prepare your business and never miss a sa…" at bounding box center [312, 197] width 475 height 439
click at [80, 155] on div "Carriers Upgrade Plan to Add Settings Prepare your business and never miss a sa…" at bounding box center [312, 197] width 475 height 439
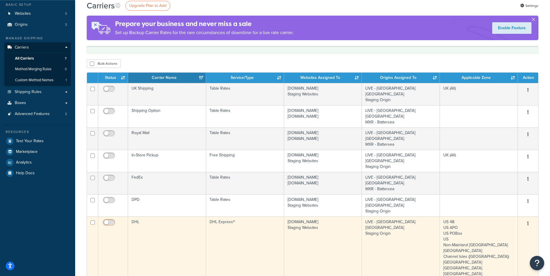
click at [107, 220] on input "checkbox" at bounding box center [110, 223] width 16 height 7
checkbox input "true"
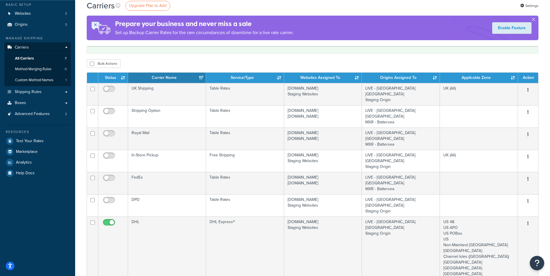
click at [82, 185] on div "Carriers Upgrade Plan to Add Settings Prepare your business and never miss a sa…" at bounding box center [312, 197] width 475 height 439
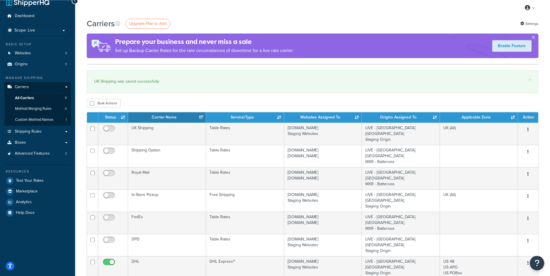
scroll to position [0, 0]
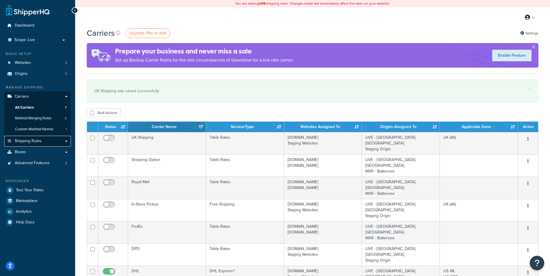
click at [40, 140] on span "Shipping Rules" at bounding box center [28, 141] width 27 height 5
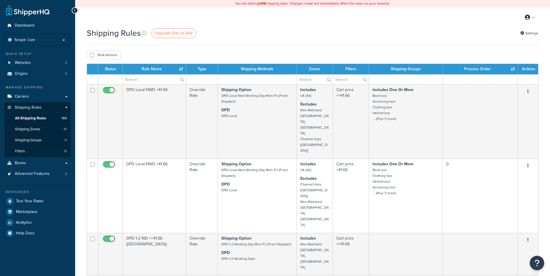
select select "50"
click at [48, 164] on link "Boxes" at bounding box center [37, 162] width 66 height 11
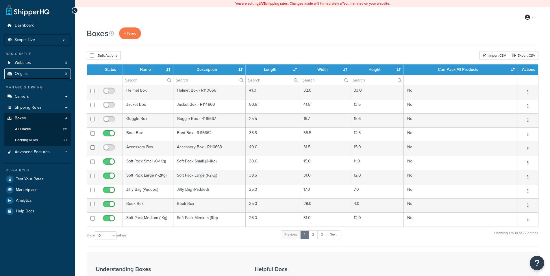
click at [52, 73] on link "Origins 3" at bounding box center [37, 73] width 66 height 11
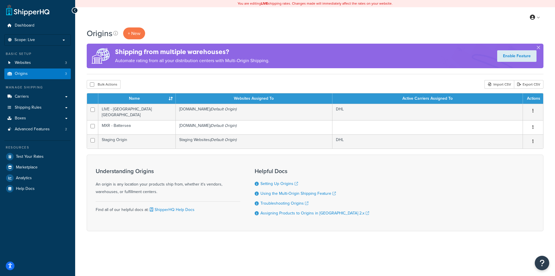
click at [79, 109] on div "Origins + New Shipping from multiple warehouses? Automate rating from all your …" at bounding box center [315, 139] width 480 height 224
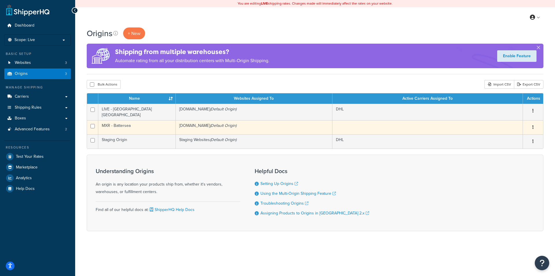
click at [93, 124] on input "checkbox" at bounding box center [92, 126] width 4 height 4
checkbox input "true"
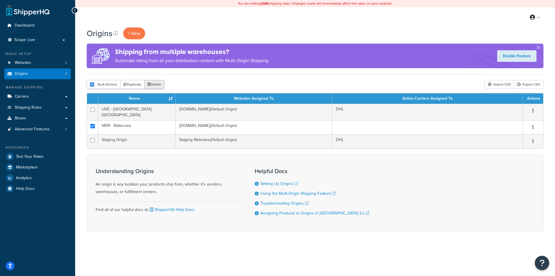
click at [156, 84] on button "Delete" at bounding box center [154, 84] width 20 height 9
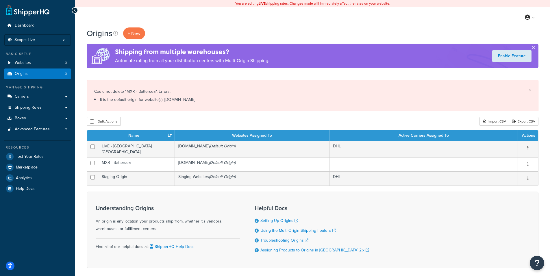
click at [172, 106] on div "× Could not delete "MXR - Battersea". Errors: It is the default origin for webs…" at bounding box center [313, 95] width 452 height 31
click at [30, 64] on span "Websites" at bounding box center [23, 62] width 16 height 5
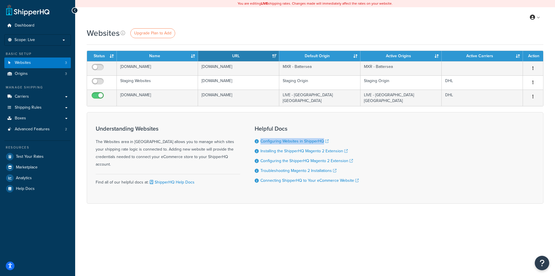
drag, startPoint x: 554, startPoint y: 140, endPoint x: 527, endPoint y: 125, distance: 31.3
click at [547, 123] on div "Websites Upgrade Plan to Add Contact Us Send Us A Message Contact Information N…" at bounding box center [315, 125] width 480 height 196
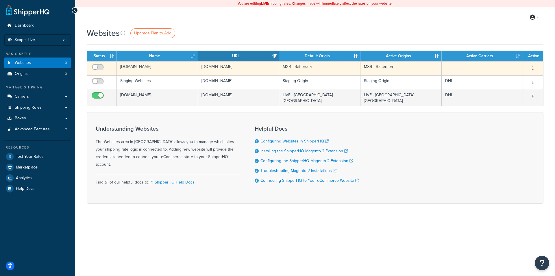
click at [149, 67] on td "[DOMAIN_NAME]" at bounding box center [157, 68] width 81 height 14
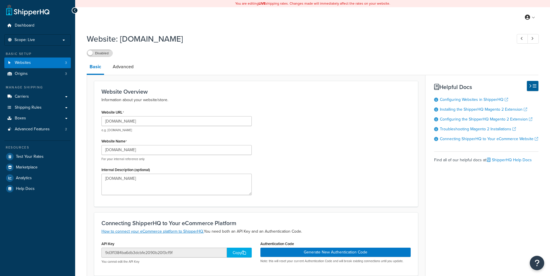
select select "152966"
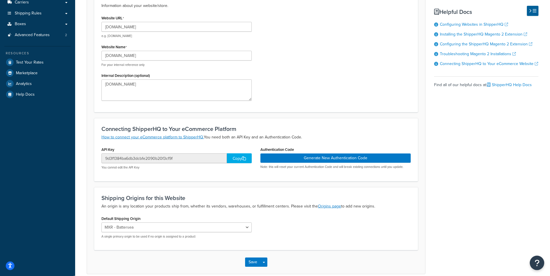
scroll to position [121, 0]
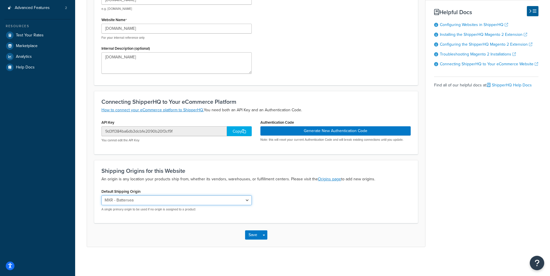
click at [101, 195] on select "LIVE - Battersea [GEOGRAPHIC_DATA] MXR - [GEOGRAPHIC_DATA] Staging Origin" at bounding box center [176, 200] width 150 height 10
click at [250, 200] on select "LIVE - Battersea [GEOGRAPHIC_DATA] MXR - [GEOGRAPHIC_DATA] Staging Origin" at bounding box center [176, 200] width 150 height 10
drag, startPoint x: 327, startPoint y: 212, endPoint x: 494, endPoint y: 217, distance: 167.1
click at [329, 212] on div "Default Shipping Origin LIVE - Battersea London MXR - Battersea Staging Origin …" at bounding box center [256, 201] width 318 height 29
click at [500, 215] on div "Basic Advanced Website Overview Information about your website/store. Website U…" at bounding box center [313, 92] width 452 height 309
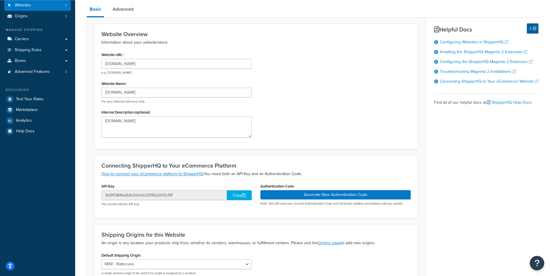
scroll to position [0, 0]
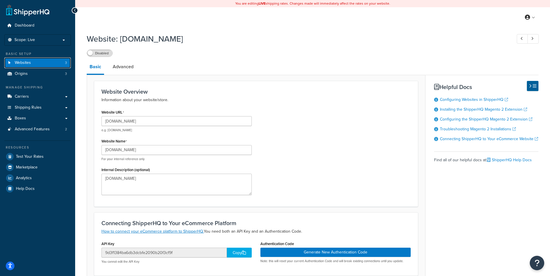
click at [58, 59] on link "Websites 3" at bounding box center [37, 62] width 66 height 11
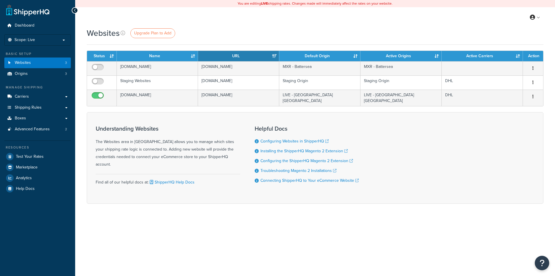
click at [79, 98] on div "Websites Upgrade Plan to Add Contact Us Send Us A Message Contact Information N…" at bounding box center [315, 125] width 480 height 196
click at [79, 86] on div "Websites Upgrade Plan to Add Contact Us Send Us A Message Contact Information N…" at bounding box center [315, 125] width 480 height 196
click at [84, 89] on div "Websites Upgrade Plan to Add Contact Us Send Us A Message Contact Information N…" at bounding box center [315, 125] width 480 height 196
drag, startPoint x: 554, startPoint y: 169, endPoint x: 553, endPoint y: 164, distance: 5.1
click at [554, 164] on div "Websites Upgrade Plan to Add Contact Us Send Us A Message Contact Information N…" at bounding box center [315, 125] width 480 height 196
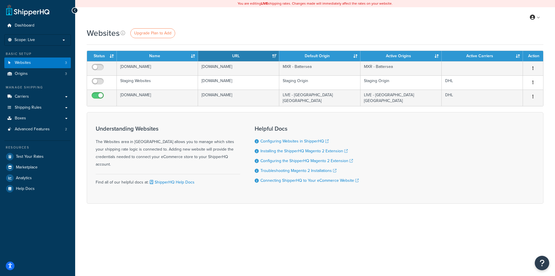
click at [476, 171] on div "Understanding Websites The Websites area in ShipperHQ allows you to manage whic…" at bounding box center [315, 158] width 456 height 92
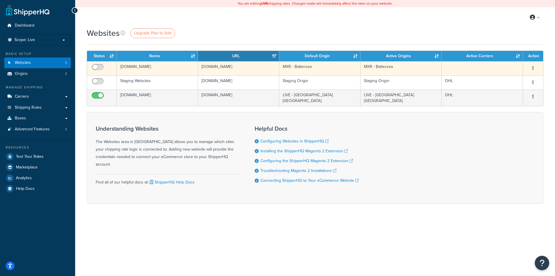
click at [534, 68] on button "button" at bounding box center [533, 68] width 8 height 9
click at [517, 90] on link "Delete" at bounding box center [509, 92] width 46 height 12
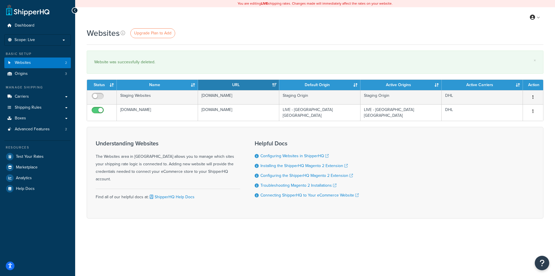
click at [77, 128] on div "Websites Upgrade Plan to Add × Website was successfully deleted. Contact Us Sen…" at bounding box center [315, 132] width 480 height 211
click at [78, 135] on div "Websites Upgrade Plan to Add × Website was successfully deleted. Contact Us Sen…" at bounding box center [315, 132] width 480 height 211
click at [46, 73] on link "Origins 3" at bounding box center [37, 73] width 66 height 11
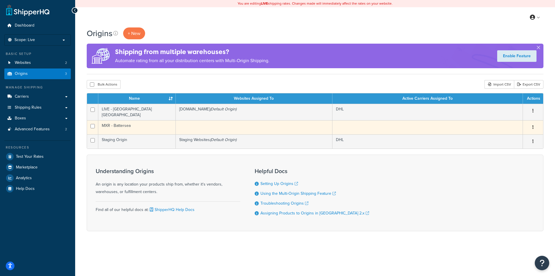
click at [92, 125] on input "checkbox" at bounding box center [92, 126] width 4 height 4
checkbox input "true"
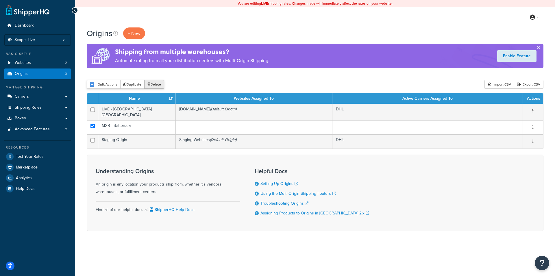
click at [154, 84] on button "Delete" at bounding box center [154, 84] width 20 height 9
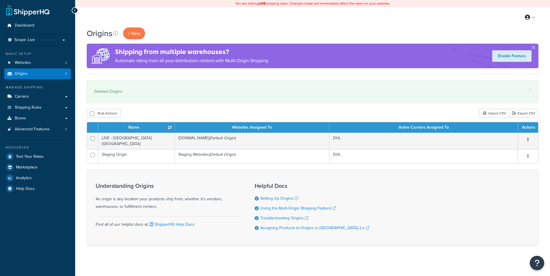
click at [81, 141] on div "Origins + New Shipping from multiple warehouses? Automate rating from all your …" at bounding box center [312, 146] width 475 height 239
click at [39, 97] on link "Carriers" at bounding box center [37, 96] width 66 height 11
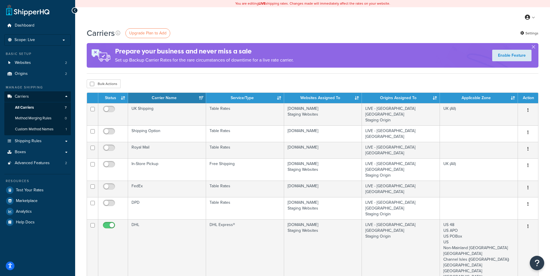
click at [77, 121] on div "Carriers Upgrade Plan to Add Settings Prepare your business and never miss a sa…" at bounding box center [312, 223] width 475 height 393
click at [78, 159] on div "Carriers Upgrade Plan to Add Settings Prepare your business and never miss a sa…" at bounding box center [312, 223] width 475 height 393
click at [79, 154] on div "Carriers Upgrade Plan to Add Settings Prepare your business and never miss a sa…" at bounding box center [312, 223] width 475 height 393
click at [51, 192] on link "Test Your Rates" at bounding box center [37, 190] width 66 height 10
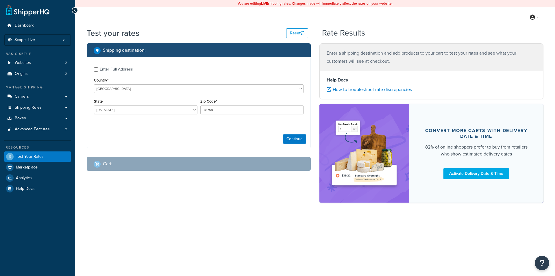
select select "[GEOGRAPHIC_DATA]"
click at [94, 84] on select "[GEOGRAPHIC_DATA] [GEOGRAPHIC_DATA] [GEOGRAPHIC_DATA] [GEOGRAPHIC_DATA] [GEOGRA…" at bounding box center [198, 88] width 209 height 9
select select "GB"
click option "United Kingdom" at bounding box center [0, 0] width 0 height 0
click at [88, 104] on div "Enter Full Address Country* United States United Kingdom Afghanistan Åland Isla…" at bounding box center [198, 91] width 223 height 68
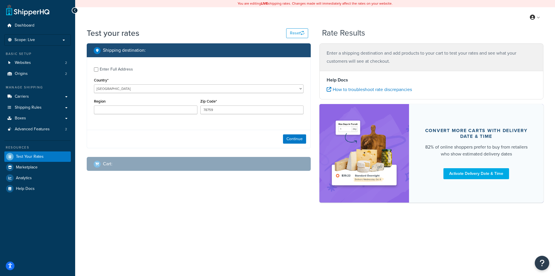
type input "TX"
click at [220, 111] on input "78759" at bounding box center [251, 109] width 103 height 9
paste input "PO30 1AJ"
type input "PO30 1AJ"
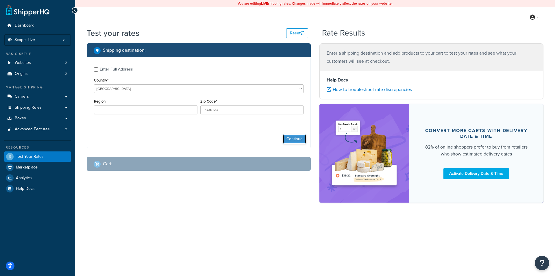
click at [294, 139] on button "Continue" at bounding box center [294, 138] width 23 height 9
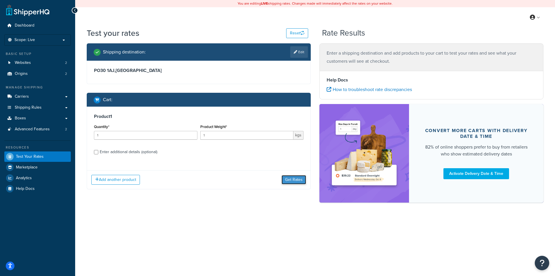
click at [295, 181] on button "Get Rates" at bounding box center [293, 179] width 25 height 9
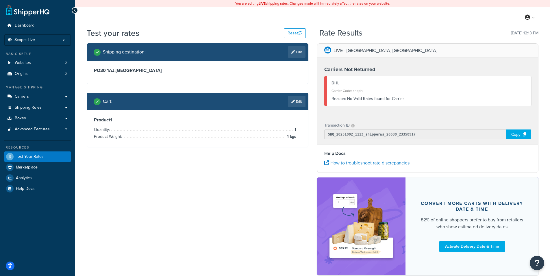
click at [311, 125] on div "Shipping destination : Edit PO30 1AJ , United Kingdom Cart : Edit Product 1 Qua…" at bounding box center [197, 99] width 230 height 113
click at [298, 101] on link "Edit" at bounding box center [297, 102] width 18 height 12
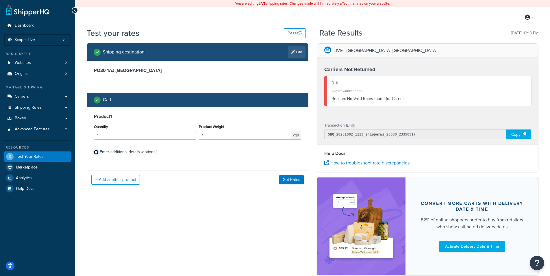
click at [95, 152] on input "Enter additional details (optional)" at bounding box center [96, 152] width 4 height 4
checkbox input "true"
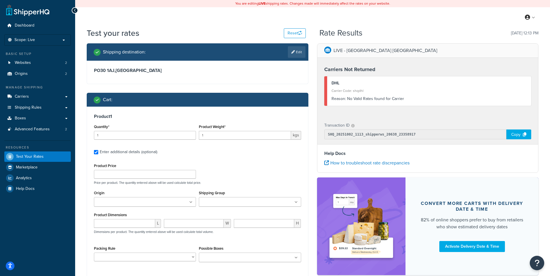
click at [82, 152] on div "Shipping destination : Edit PO30 1AJ , United Kingdom Cart : Product 1 Quantity…" at bounding box center [197, 174] width 230 height 263
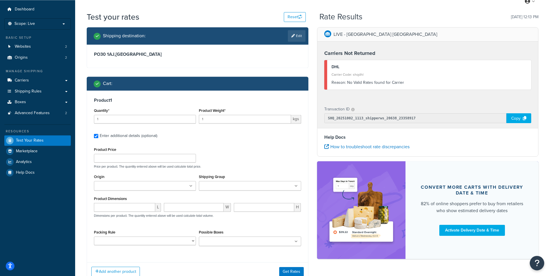
scroll to position [20, 0]
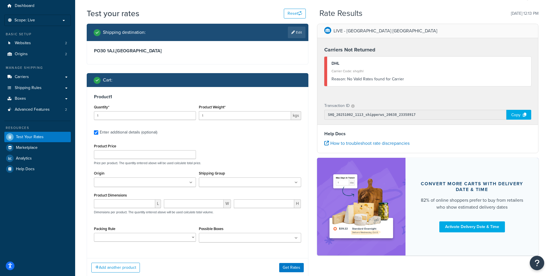
click at [218, 185] on input "Shipping Group" at bounding box center [225, 182] width 51 height 6
click at [186, 193] on div "Origin LIVE - Battersea London Staging Origin Shipping Group Clothing box Acces…" at bounding box center [197, 180] width 210 height 23
click at [94, 234] on select "Book Packing Rule Boot Packing Rule Caps Packing Rule Default Packing Rule - Ex…" at bounding box center [145, 238] width 102 height 9
select select "28815"
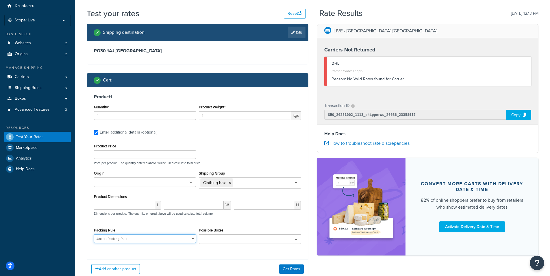
click option "Jacket Packing Rule" at bounding box center [0, 0] width 0 height 0
click at [233, 168] on div "Product Price Price per product. The quantity entered above will be used calcul…" at bounding box center [197, 195] width 207 height 106
click at [156, 156] on input "Product Price" at bounding box center [145, 154] width 102 height 9
type input "259.00"
click at [252, 140] on div "Product 1 Quantity* 1 Product Weight* 1 kgs Enter additional details (optional)…" at bounding box center [197, 171] width 221 height 168
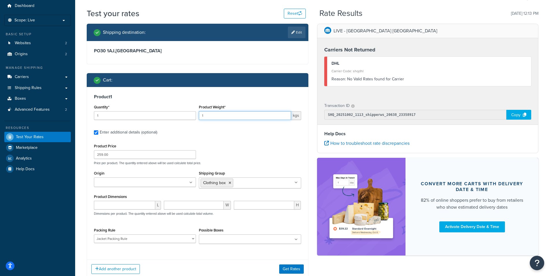
drag, startPoint x: 238, startPoint y: 117, endPoint x: 84, endPoint y: 107, distance: 154.0
click at [199, 111] on input "1" at bounding box center [245, 115] width 92 height 9
type input "3.00"
click at [264, 144] on div "Product Price 259.00 Price per product. The quantity entered above will be used…" at bounding box center [197, 153] width 210 height 23
click at [289, 268] on button "Get Rates" at bounding box center [291, 268] width 25 height 9
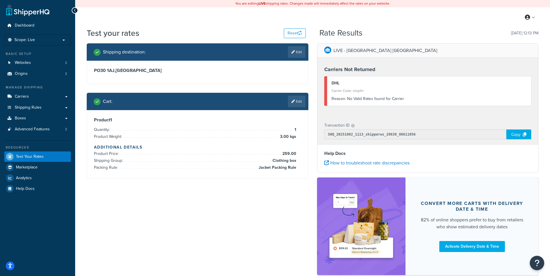
click at [311, 142] on div "Shipping destination : Edit PO30 1AJ , United Kingdom Cart : Edit Product 1 Qua…" at bounding box center [197, 115] width 230 height 144
click at [297, 50] on link "Edit" at bounding box center [297, 52] width 18 height 12
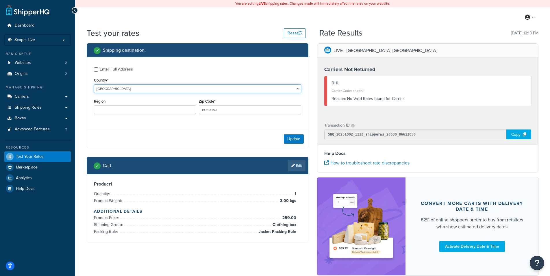
click at [94, 84] on select "United States United Kingdom Afghanistan Åland Islands Albania Algeria American…" at bounding box center [197, 88] width 207 height 9
click option "Jordan" at bounding box center [0, 0] width 0 height 0
drag, startPoint x: 135, startPoint y: 90, endPoint x: 308, endPoint y: 70, distance: 174.2
click at [308, 69] on div "Shipping destination : Enter Full Address Country* United States United Kingdom…" at bounding box center [197, 147] width 230 height 208
click at [306, 96] on div "Enter Full Address Country* United States United Kingdom Afghanistan Åland Isla…" at bounding box center [197, 91] width 221 height 68
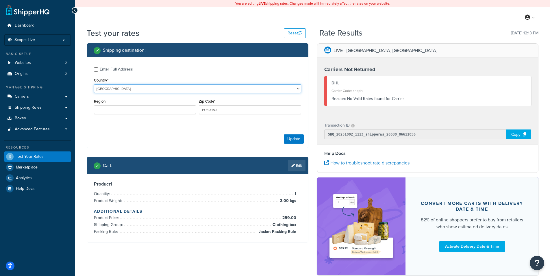
click at [94, 84] on select "United States United Kingdom Afghanistan Åland Islands Albania Algeria American…" at bounding box center [197, 88] width 207 height 9
select select "US"
click at [94, 105] on select "Alabama Alaska American Samoa Arizona Arkansas Armed Forces Americas Armed Forc…" at bounding box center [145, 109] width 102 height 9
select select "CA"
click option "California" at bounding box center [0, 0] width 0 height 0
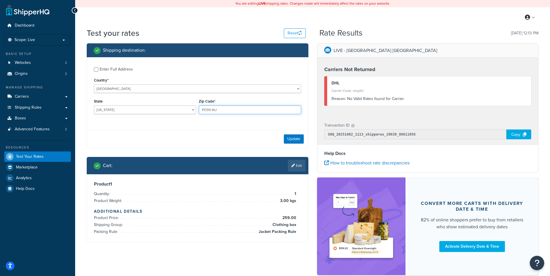
drag, startPoint x: 223, startPoint y: 108, endPoint x: 188, endPoint y: 105, distance: 35.7
click at [199, 106] on input "PO30 1AJ" at bounding box center [250, 109] width 102 height 9
type input "9"
type input "90210"
click at [291, 136] on button "Update" at bounding box center [294, 138] width 20 height 9
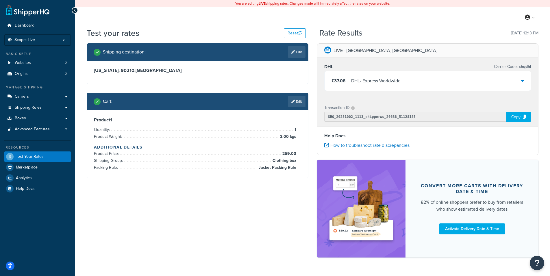
click at [313, 110] on div "LIVE - Battersea London DHL Carrier Code: shqdhl £37.08 DHL - Express Worldwide…" at bounding box center [428, 153] width 230 height 220
click at [524, 77] on div "£37.08 DHL - Express Worldwide" at bounding box center [427, 81] width 207 height 20
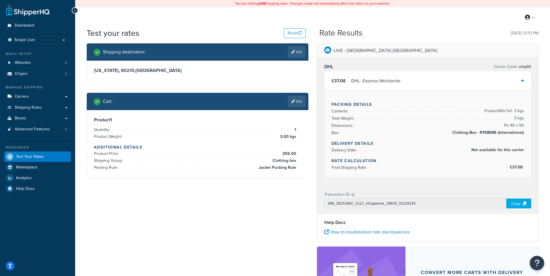
click at [534, 124] on div "DHL Carrier Code: shqdhl £37.08 DHL - Express Worldwide Packing Details Content…" at bounding box center [427, 122] width 221 height 128
click at [308, 124] on div "Product 1 Quantity: 1 Product Weight: 3.00 kgs Additional Details Product Price…" at bounding box center [197, 144] width 221 height 68
click at [311, 125] on div "Shipping destination : Edit California, 90210 , United States Cart : Edit Produ…" at bounding box center [197, 115] width 230 height 144
click at [80, 87] on div "Test your rates Reset Rate Results 02/10/2025, 12:13 PM Shipping destination : …" at bounding box center [312, 195] width 475 height 337
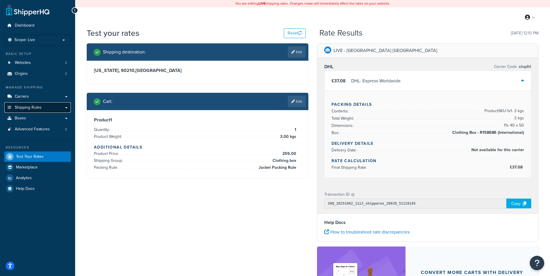
click at [53, 109] on link "Shipping Rules" at bounding box center [37, 107] width 66 height 11
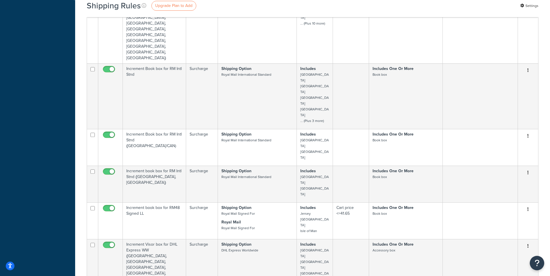
scroll to position [1793, 0]
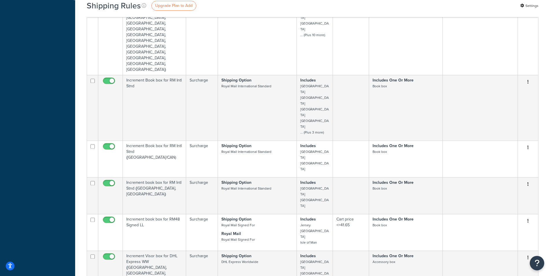
select select "1000"
click option "1000" at bounding box center [0, 0] width 0 height 0
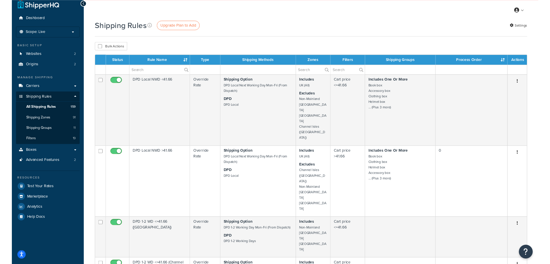
scroll to position [0, 0]
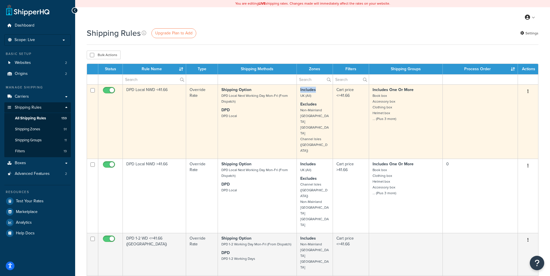
drag, startPoint x: 299, startPoint y: 90, endPoint x: 317, endPoint y: 90, distance: 18.5
click at [317, 90] on td "Includes UK (All) Excludes Non-Mainland UK Northern Ireland Channel Isles (UK)" at bounding box center [315, 121] width 36 height 74
copy strong "Includes"
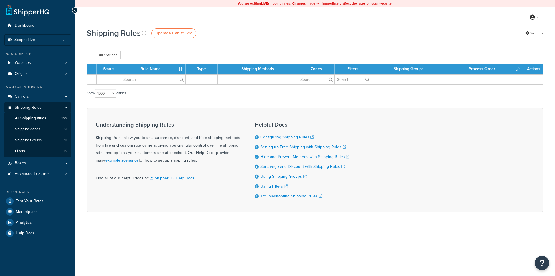
select select "1000"
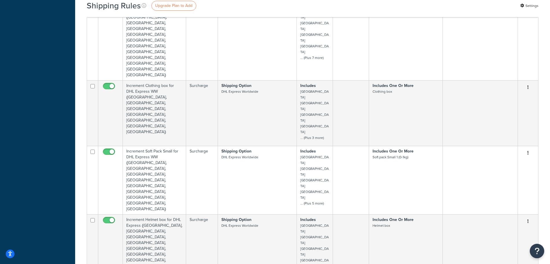
scroll to position [5807, 0]
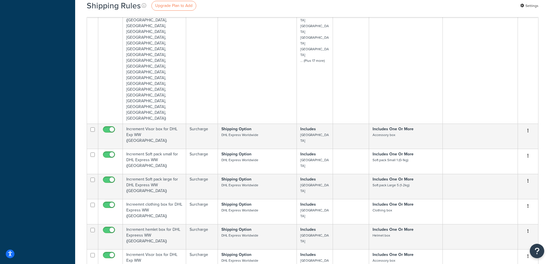
select select "100"
click option "100" at bounding box center [0, 0] width 0 height 0
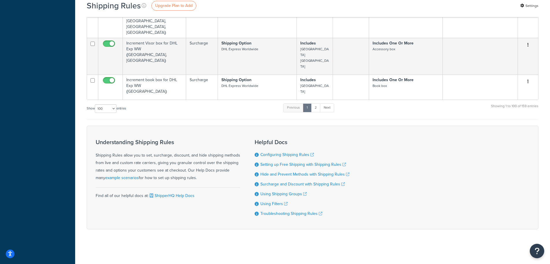
scroll to position [3616, 0]
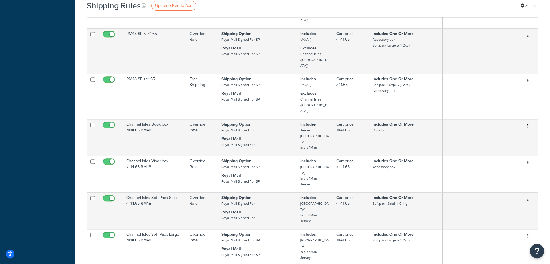
scroll to position [0, 0]
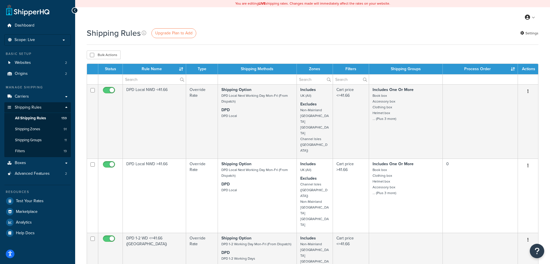
drag, startPoint x: 473, startPoint y: 46, endPoint x: 554, endPoint y: 26, distance: 83.8
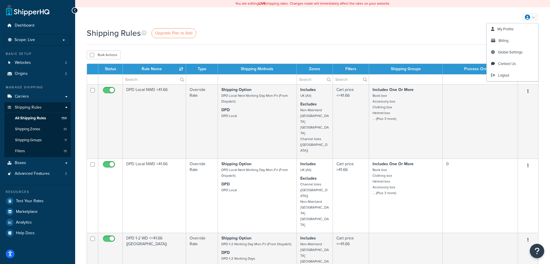
click at [453, 34] on div "Shipping Rules Upgrade Plan to Add Settings" at bounding box center [313, 32] width 452 height 11
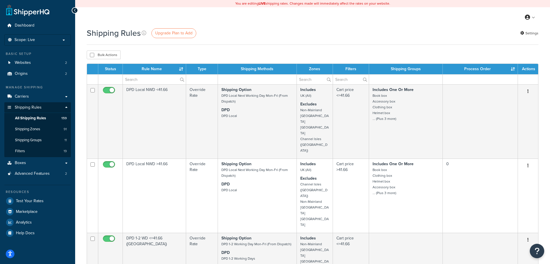
click at [475, 25] on div "My Profile Billing Global Settings Contact Us Logout" at bounding box center [312, 17] width 475 height 20
click at [172, 34] on span "Upgrade Plan to Add" at bounding box center [173, 33] width 37 height 6
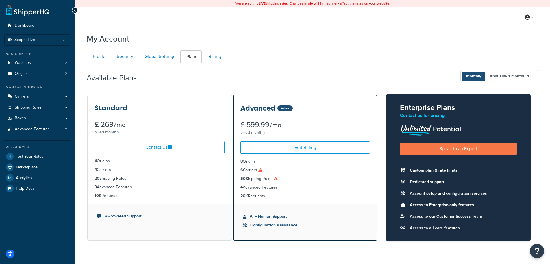
click at [380, 177] on div "Standard £ 269 /mo billed monthly Contact Us 4 Origins 4 Carriers 20 Shipping R…" at bounding box center [313, 167] width 452 height 147
click at [36, 61] on link "Websites 2" at bounding box center [37, 62] width 66 height 11
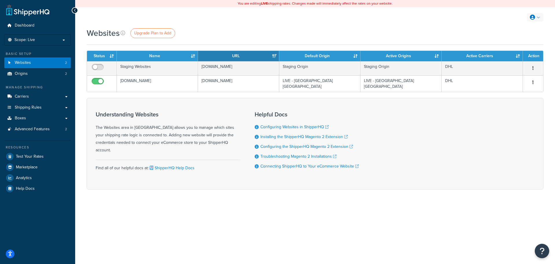
drag, startPoint x: 527, startPoint y: 21, endPoint x: 534, endPoint y: 21, distance: 6.4
click at [534, 21] on link at bounding box center [535, 17] width 16 height 9
drag, startPoint x: 516, startPoint y: 34, endPoint x: 512, endPoint y: 39, distance: 6.2
click at [469, 32] on div "Websites Upgrade Plan to Add" at bounding box center [315, 32] width 456 height 11
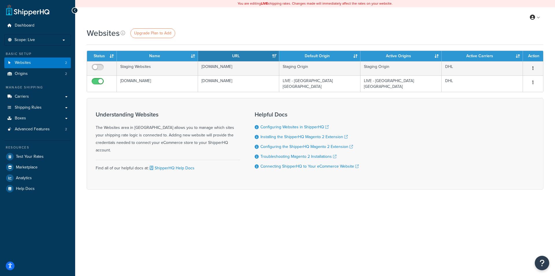
click at [82, 90] on div "Websites Upgrade Plan to Add Contact Us Send Us A Message Contact Information N…" at bounding box center [315, 118] width 480 height 182
click at [80, 89] on div "Websites Upgrade Plan to Add Contact Us Send Us A Message Contact Information N…" at bounding box center [315, 118] width 480 height 182
click at [49, 74] on link "Origins 2" at bounding box center [37, 73] width 66 height 11
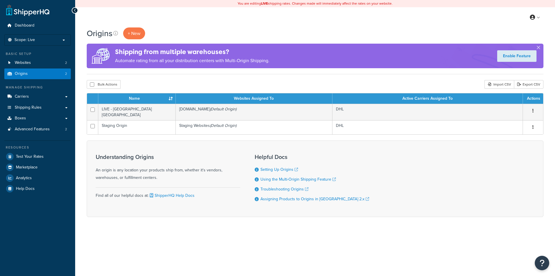
click at [79, 81] on div "Origins + New Shipping from multiple warehouses? Automate rating from all your …" at bounding box center [315, 132] width 480 height 210
click at [44, 94] on link "Carriers" at bounding box center [37, 96] width 66 height 11
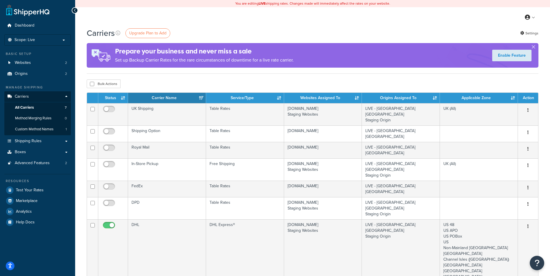
click at [79, 131] on div "Carriers Upgrade Plan to Add Settings Prepare your business and never miss a sa…" at bounding box center [312, 223] width 475 height 393
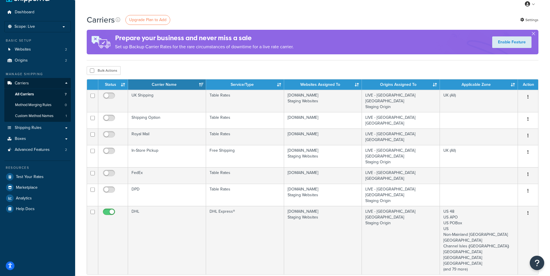
scroll to position [16, 0]
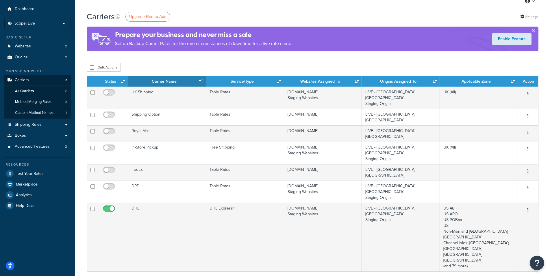
click at [80, 138] on div "Carriers Upgrade Plan to Add Settings Prepare your business and never miss a sa…" at bounding box center [312, 207] width 475 height 393
click at [79, 137] on div "Carriers Upgrade Plan to Add Settings Prepare your business and never miss a sa…" at bounding box center [312, 207] width 475 height 393
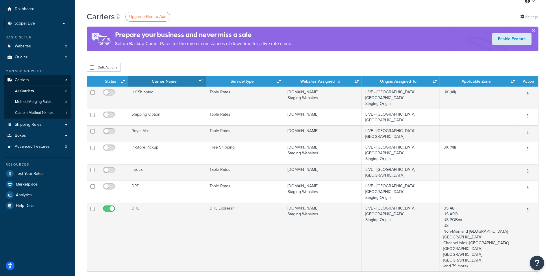
click at [79, 137] on div "Carriers Upgrade Plan to Add Settings Prepare your business and never miss a sa…" at bounding box center [312, 207] width 475 height 393
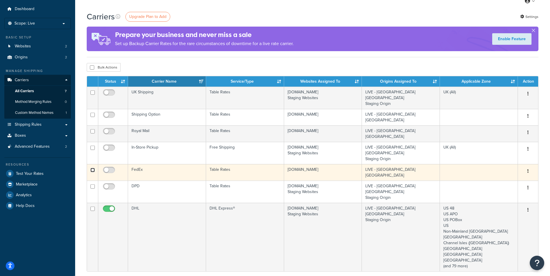
click at [92, 168] on input "checkbox" at bounding box center [92, 170] width 4 height 4
checkbox input "true"
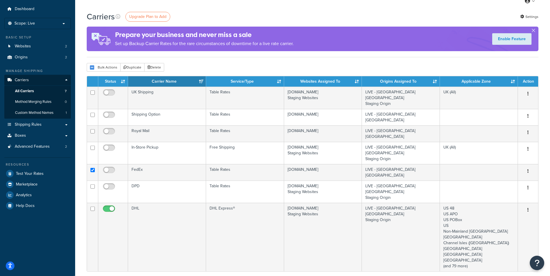
click at [80, 151] on div "Carriers Upgrade Plan to Add Settings Prepare your business and never miss a sa…" at bounding box center [312, 207] width 475 height 393
click at [158, 68] on button "Delete" at bounding box center [154, 67] width 20 height 9
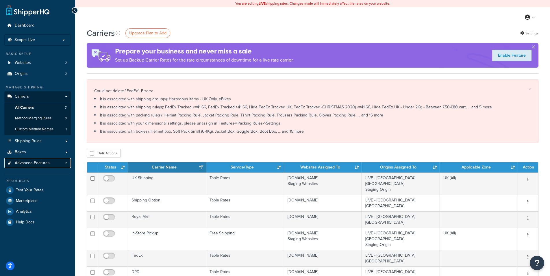
click at [52, 164] on link "Advanced Features 2" at bounding box center [37, 163] width 66 height 11
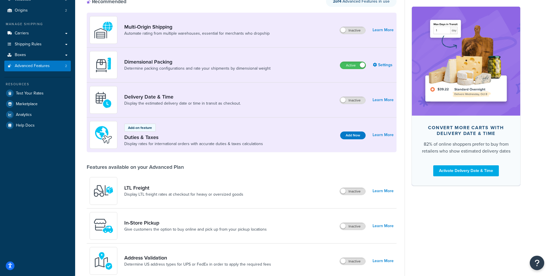
scroll to position [65, 0]
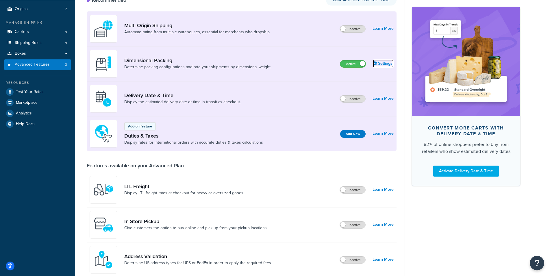
click at [389, 64] on link "Settings" at bounding box center [383, 64] width 21 height 8
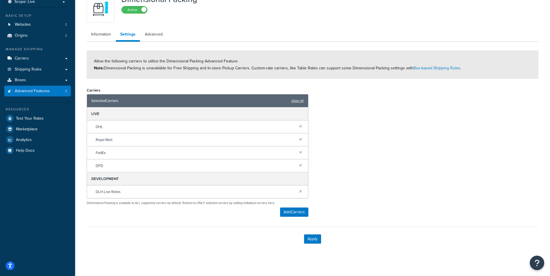
scroll to position [42, 0]
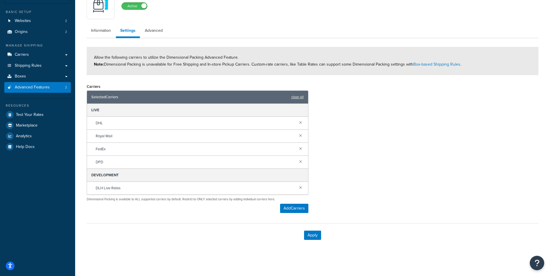
click at [339, 179] on div "Carriers Selected Carriers clear all LIVE DHL Royal Mail FedEx DPD DEVELOPMENT …" at bounding box center [312, 149] width 460 height 135
click at [300, 148] on link at bounding box center [300, 148] width 6 height 6
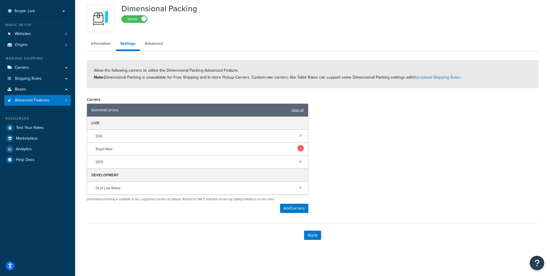
click at [301, 148] on link at bounding box center [300, 148] width 6 height 6
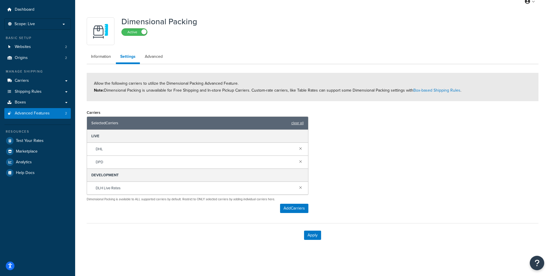
scroll to position [16, 0]
click at [336, 154] on div "Carriers Selected Carriers clear all LIVE DHL DPD DEVELOPMENT DLH Live Rates Di…" at bounding box center [312, 162] width 460 height 109
click at [301, 161] on link at bounding box center [300, 161] width 6 height 6
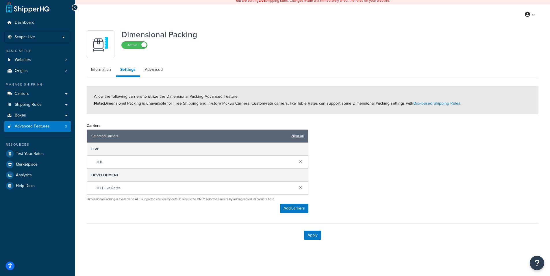
scroll to position [3, 0]
click at [350, 159] on div "Carriers Selected Carriers clear all LIVE DHL DEVELOPMENT DLH Live Rates Dimens…" at bounding box center [312, 169] width 460 height 96
drag, startPoint x: 311, startPoint y: 235, endPoint x: 354, endPoint y: 189, distance: 62.1
click at [354, 189] on form "Allow the following carriers to utilize the Dimensional Packing Advanced Featur…" at bounding box center [313, 166] width 452 height 161
drag, startPoint x: 354, startPoint y: 189, endPoint x: 309, endPoint y: 162, distance: 52.5
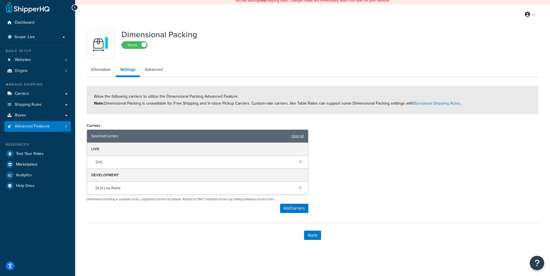
click at [353, 188] on div "Carriers Selected Carriers clear all LIVE DHL DEVELOPMENT DLH Live Rates Dimens…" at bounding box center [312, 169] width 460 height 96
drag, startPoint x: 148, startPoint y: 68, endPoint x: 315, endPoint y: 151, distance: 186.9
click at [148, 68] on link "Advanced" at bounding box center [153, 70] width 27 height 12
click at [313, 239] on button "Apply" at bounding box center [312, 235] width 17 height 9
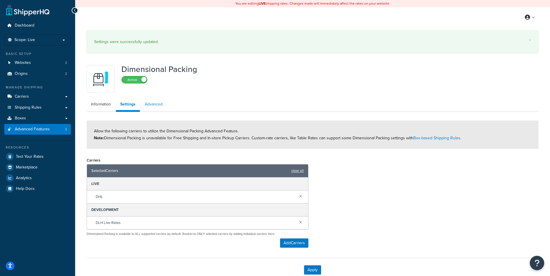
click at [147, 102] on link "Advanced" at bounding box center [153, 105] width 27 height 12
select select "false"
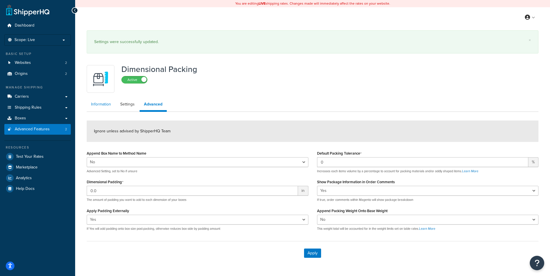
click at [105, 107] on link "Information" at bounding box center [101, 105] width 29 height 12
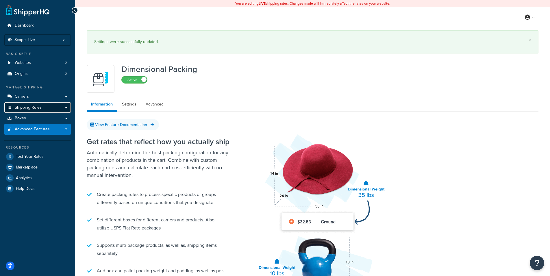
click at [43, 107] on link "Shipping Rules" at bounding box center [37, 107] width 66 height 11
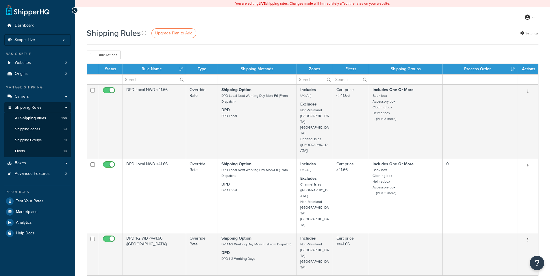
select select "100"
click at [136, 83] on input "text" at bounding box center [154, 80] width 63 height 10
type input "Fed"
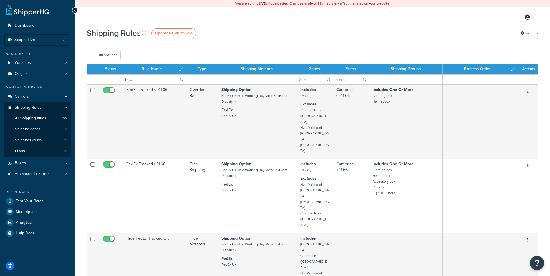
click at [476, 52] on div "Bulk Actions Duplicate Delete" at bounding box center [313, 55] width 452 height 9
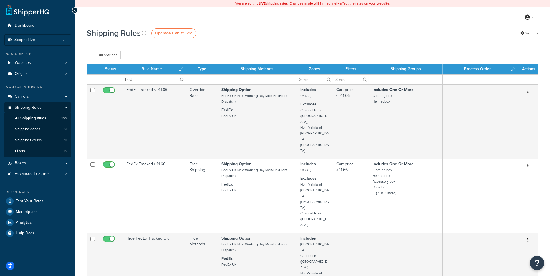
click at [57, 63] on link "Websites 2" at bounding box center [37, 62] width 66 height 11
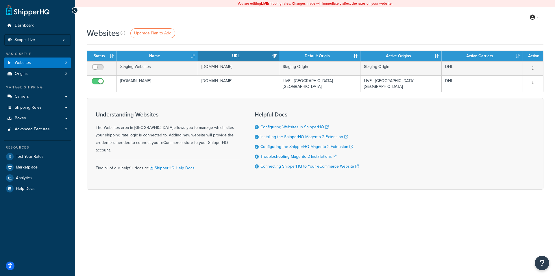
click at [79, 131] on div "Websites Upgrade Plan to Add Contact Us Send Us A Message Contact Information N…" at bounding box center [315, 118] width 480 height 182
click at [79, 152] on div "Websites Upgrade Plan to Add Contact Us Send Us A Message Contact Information N…" at bounding box center [315, 118] width 480 height 182
click at [79, 153] on div "Websites Upgrade Plan to Add Contact Us Send Us A Message Contact Information N…" at bounding box center [315, 118] width 480 height 182
click at [51, 75] on link "Origins 2" at bounding box center [37, 73] width 66 height 11
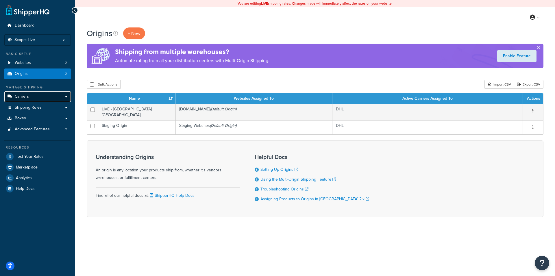
click at [53, 101] on link "Carriers" at bounding box center [37, 96] width 66 height 11
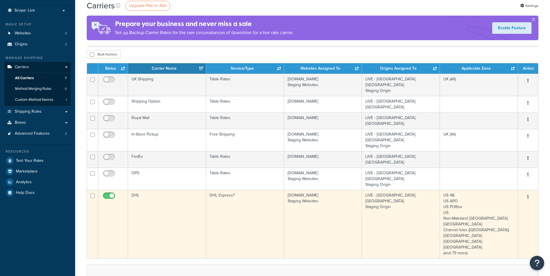
scroll to position [29, 0]
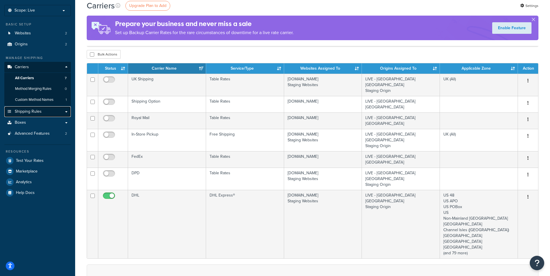
click at [52, 111] on link "Shipping Rules" at bounding box center [37, 111] width 66 height 11
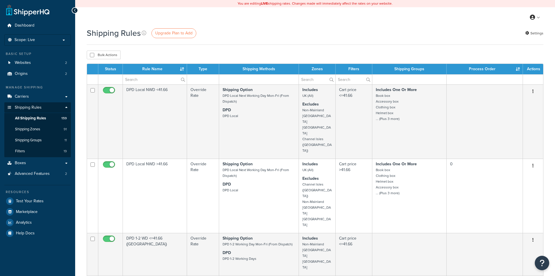
select select "100"
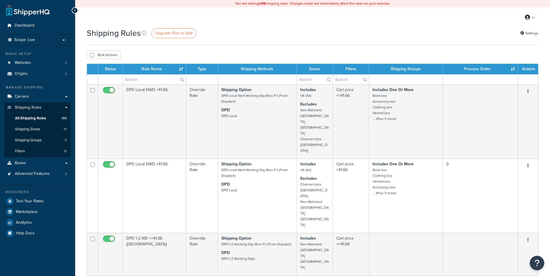
click at [110, 81] on td at bounding box center [110, 79] width 25 height 10
drag, startPoint x: 91, startPoint y: 81, endPoint x: 105, endPoint y: 81, distance: 13.6
click at [93, 81] on td at bounding box center [92, 79] width 11 height 10
click at [105, 81] on td at bounding box center [110, 79] width 25 height 10
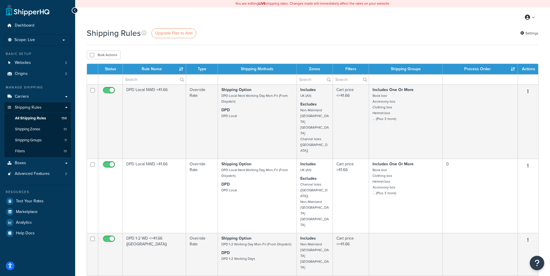
click at [105, 81] on td at bounding box center [110, 79] width 25 height 10
click at [103, 80] on td at bounding box center [110, 79] width 25 height 10
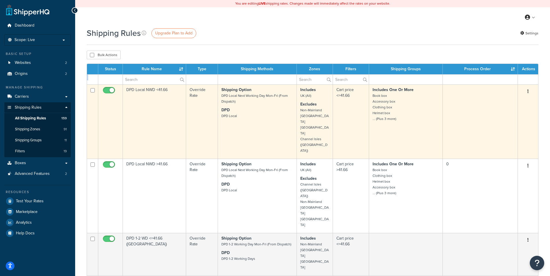
drag, startPoint x: 84, startPoint y: 80, endPoint x: 155, endPoint y: 88, distance: 71.0
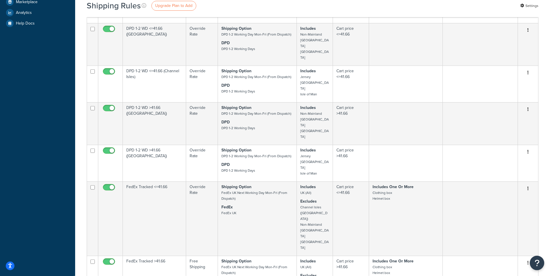
scroll to position [4, 0]
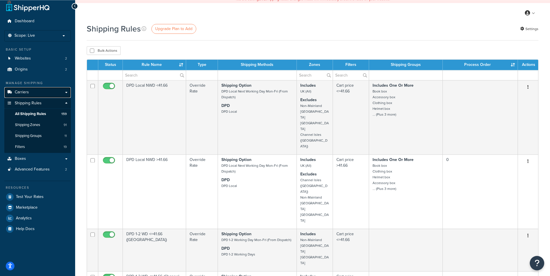
click at [34, 91] on link "Carriers" at bounding box center [37, 92] width 66 height 11
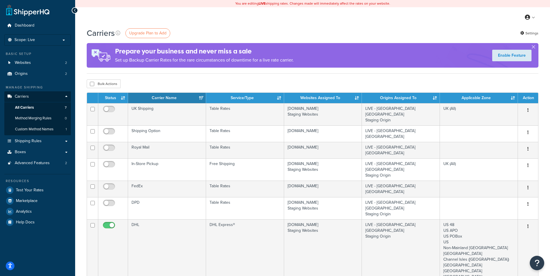
click at [79, 112] on div "Carriers Upgrade Plan to Add Settings Prepare your business and never miss a sa…" at bounding box center [312, 223] width 475 height 393
click at [50, 140] on link "Shipping Rules" at bounding box center [37, 141] width 66 height 11
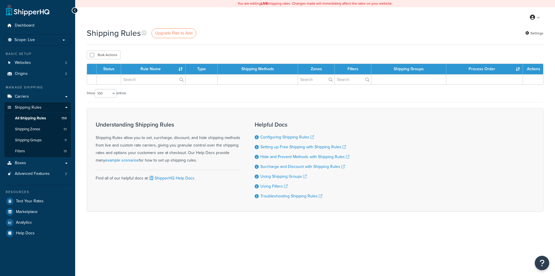
select select "100"
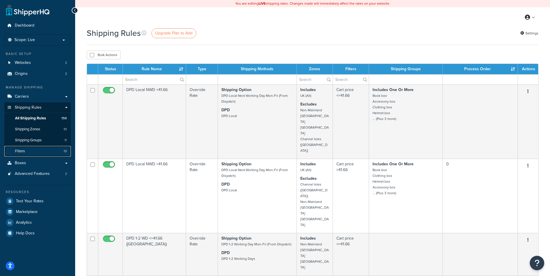
click at [54, 149] on link "Filters 19" at bounding box center [37, 151] width 66 height 11
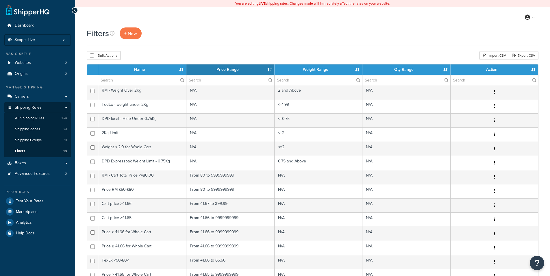
select select "15"
click at [49, 116] on link "All Shipping Rules 159" at bounding box center [37, 118] width 66 height 11
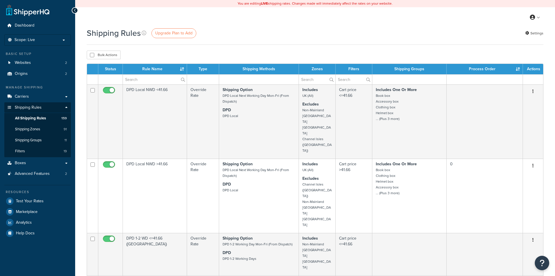
select select "100"
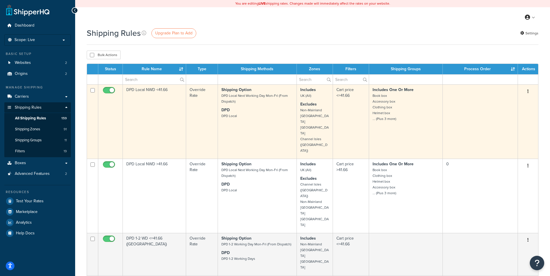
drag, startPoint x: 79, startPoint y: 105, endPoint x: 105, endPoint y: 103, distance: 26.1
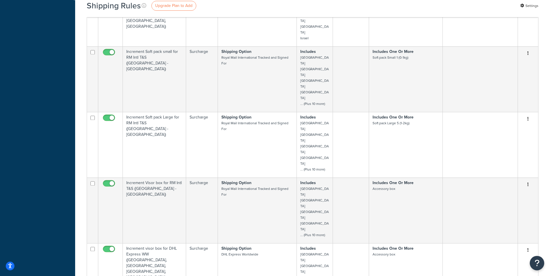
scroll to position [3520, 0]
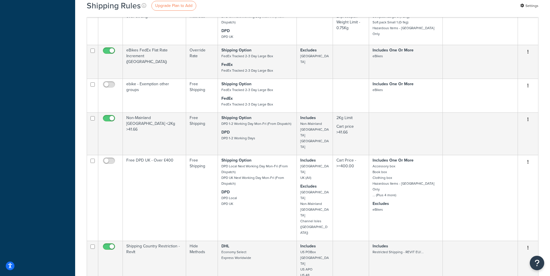
scroll to position [1966, 0]
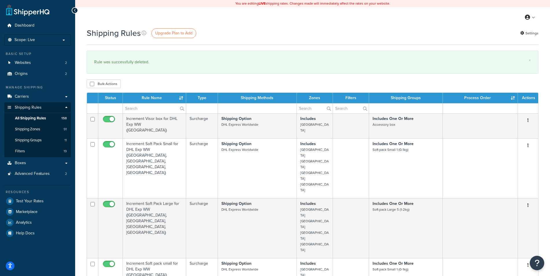
click at [248, 112] on td at bounding box center [257, 108] width 79 height 10
click at [245, 108] on td at bounding box center [257, 108] width 79 height 10
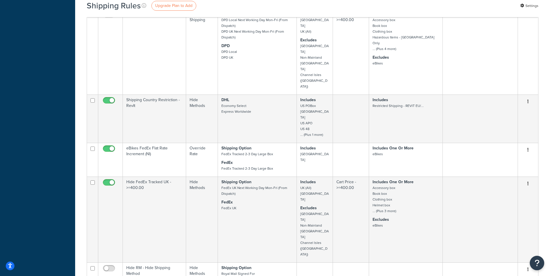
scroll to position [2173, 0]
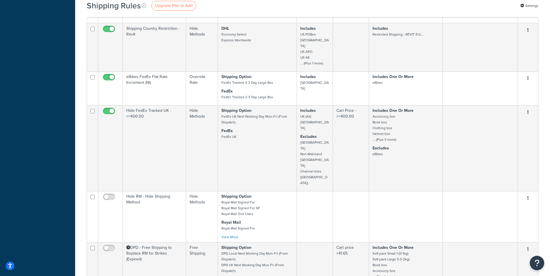
select select "1000"
click option "1000" at bounding box center [0, 0] width 0 height 0
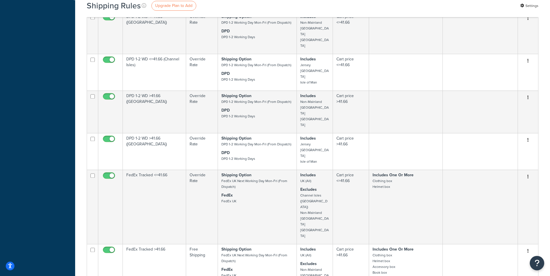
scroll to position [0, 0]
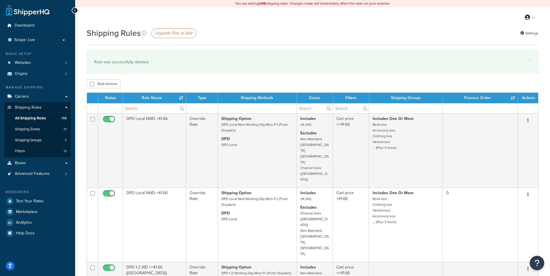
click at [547, 11] on div "My Profile Billing Global Settings Contact Us Logout" at bounding box center [312, 17] width 475 height 20
click at [147, 85] on div "Bulk Actions Duplicate Delete" at bounding box center [313, 83] width 452 height 9
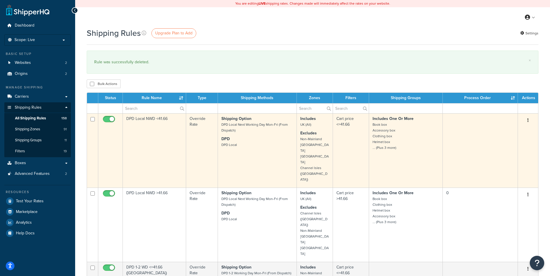
click at [108, 118] on input "checkbox" at bounding box center [110, 120] width 16 height 7
checkbox input "false"
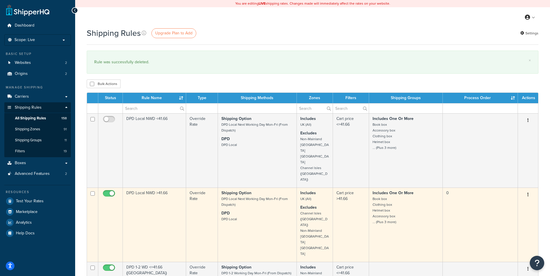
click at [106, 191] on input "checkbox" at bounding box center [110, 194] width 16 height 7
checkbox input "false"
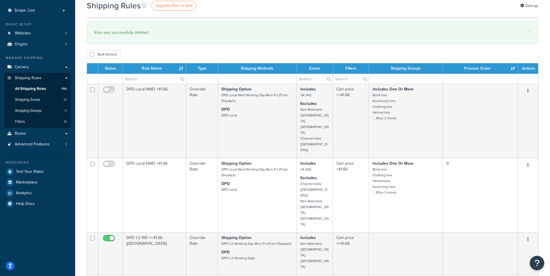
scroll to position [59, 0]
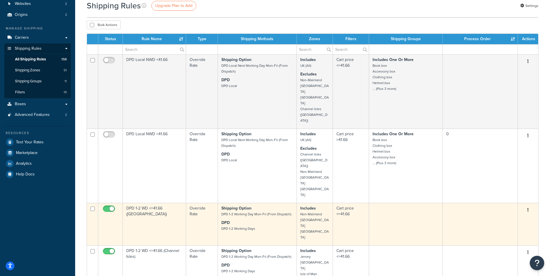
click at [110, 207] on input "checkbox" at bounding box center [110, 210] width 16 height 7
checkbox input "false"
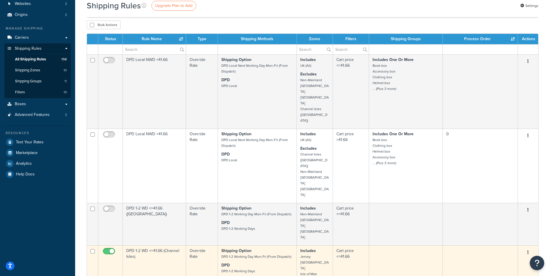
click at [110, 249] on input "checkbox" at bounding box center [110, 252] width 16 height 7
checkbox input "false"
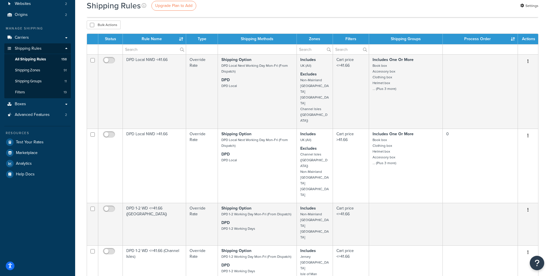
checkbox input "false"
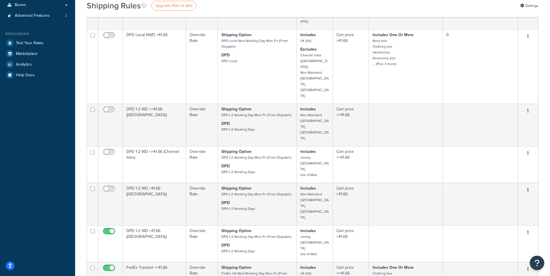
scroll to position [185, 0]
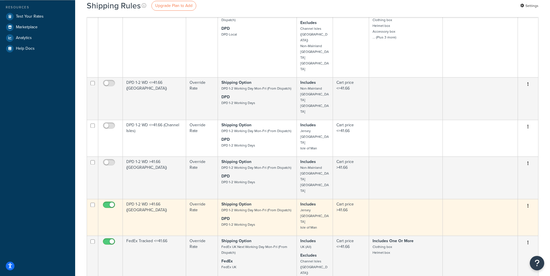
click at [109, 203] on input "checkbox" at bounding box center [110, 206] width 16 height 7
checkbox input "false"
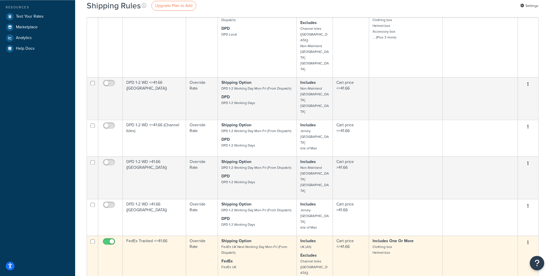
click at [107, 239] on input "checkbox" at bounding box center [110, 242] width 16 height 7
checkbox input "false"
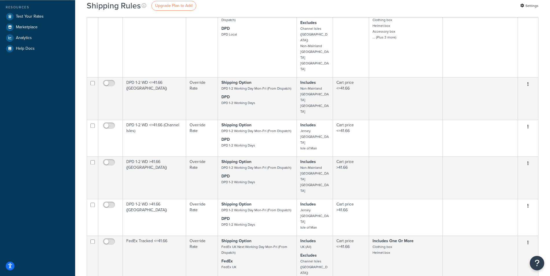
checkbox input "false"
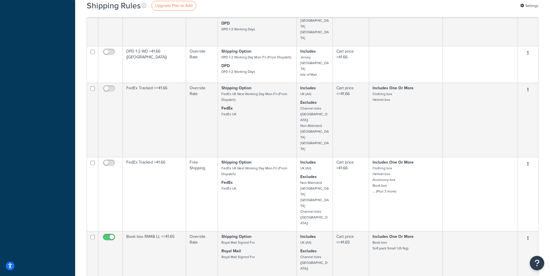
scroll to position [351, 0]
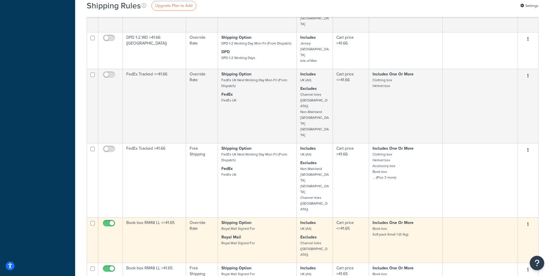
click at [110, 221] on input "checkbox" at bounding box center [110, 224] width 16 height 7
checkbox input "false"
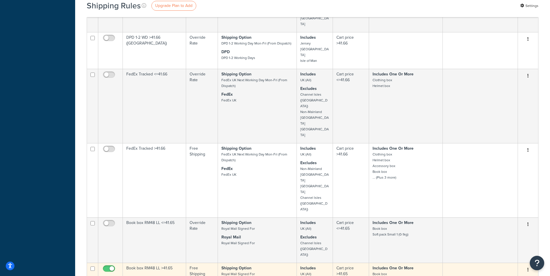
click at [108, 266] on input "checkbox" at bounding box center [110, 269] width 16 height 7
checkbox input "false"
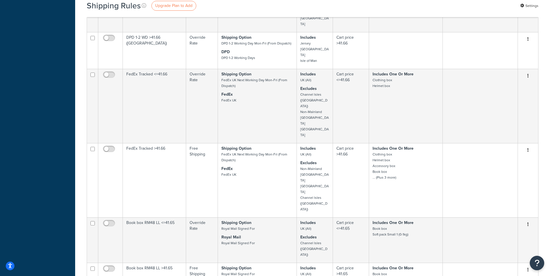
checkbox input "false"
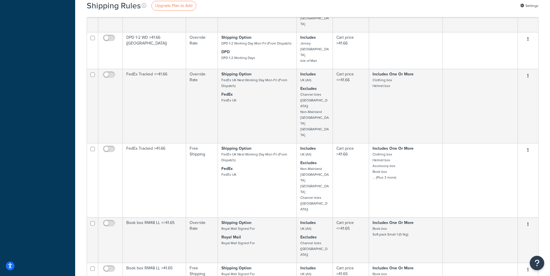
checkbox input "false"
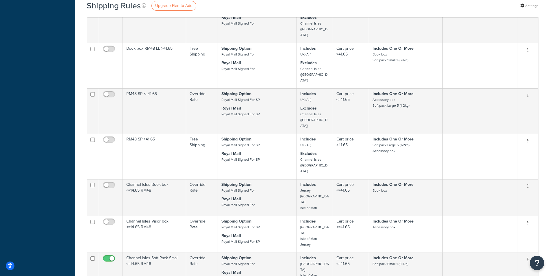
scroll to position [572, 0]
checkbox input "false"
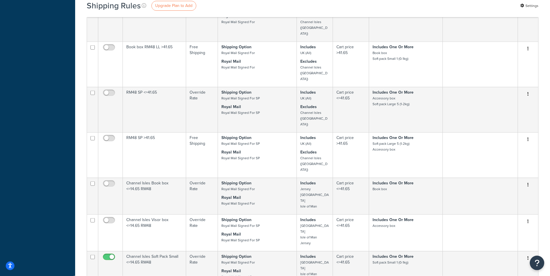
checkbox input "false"
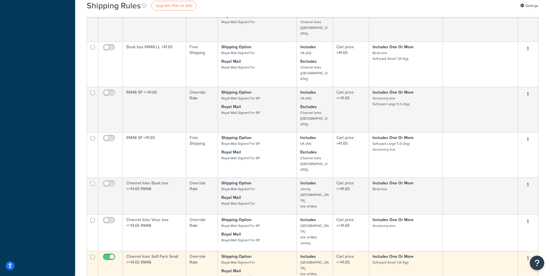
click at [109, 255] on input "checkbox" at bounding box center [110, 258] width 16 height 7
checkbox input "false"
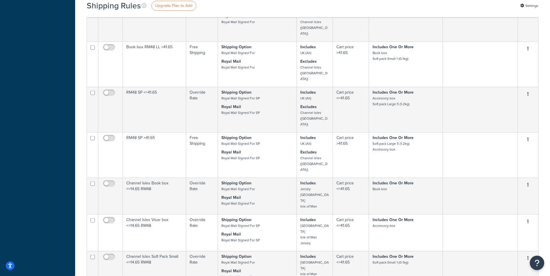
drag, startPoint x: 84, startPoint y: 59, endPoint x: 80, endPoint y: 59, distance: 3.5
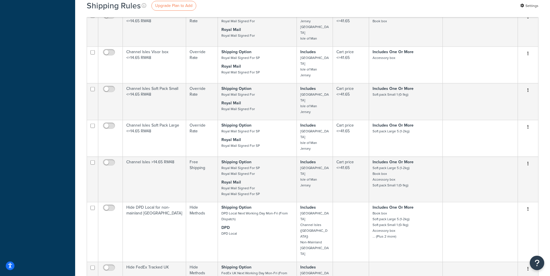
scroll to position [786, 0]
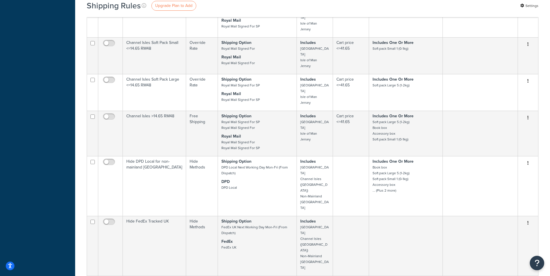
checkbox input "false"
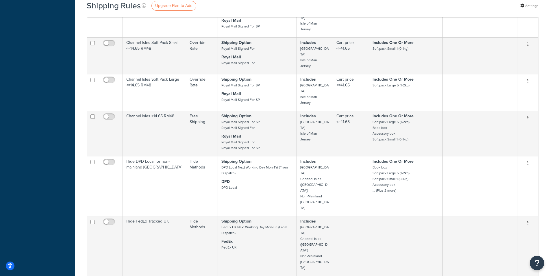
checkbox input "false"
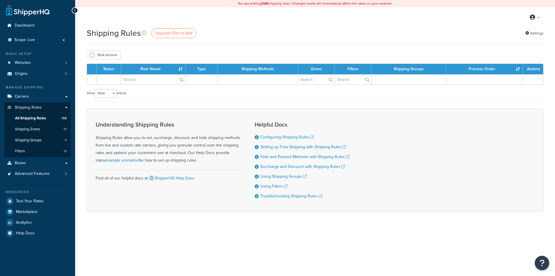
select select "1000"
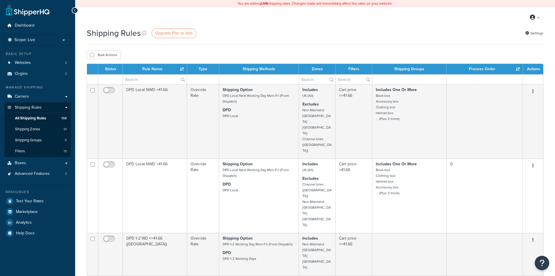
select select "1000"
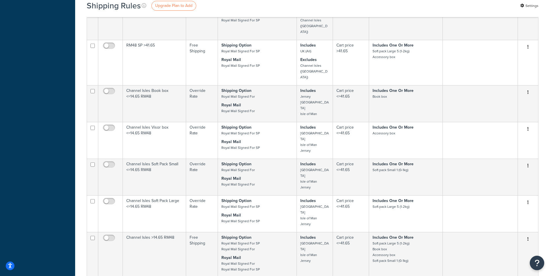
scroll to position [754, 0]
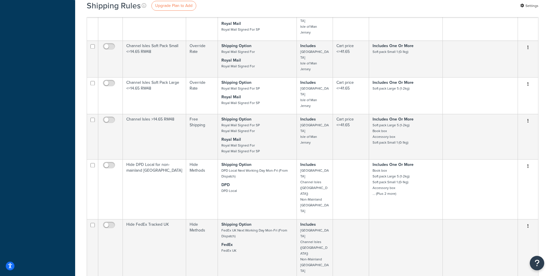
checkbox input "false"
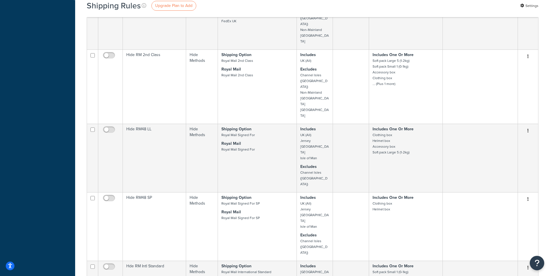
scroll to position [990, 0]
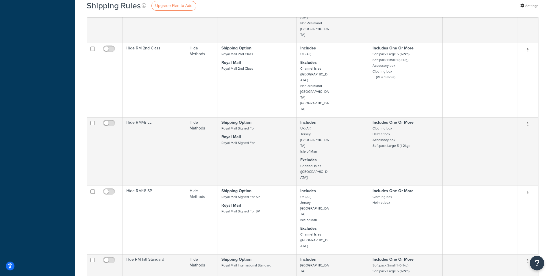
checkbox input "false"
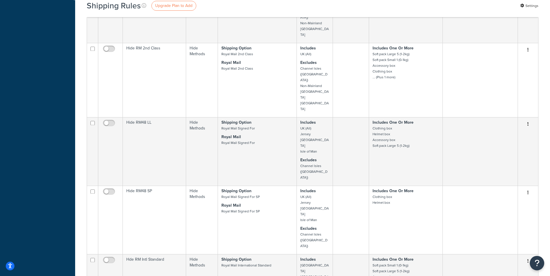
checkbox input "false"
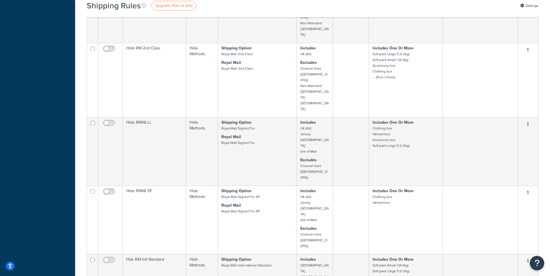
checkbox input "false"
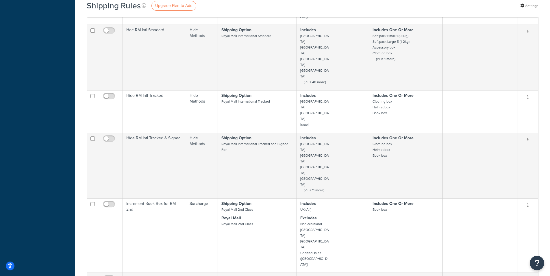
scroll to position [1226, 0]
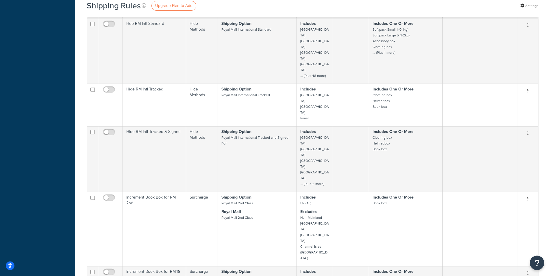
checkbox input "false"
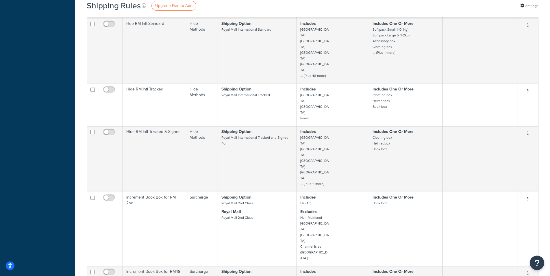
checkbox input "false"
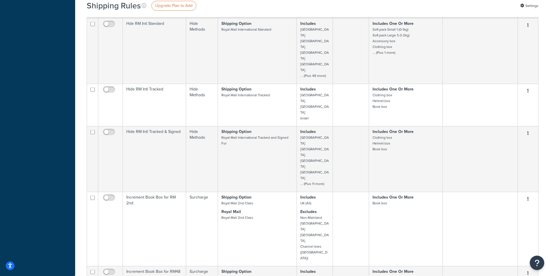
checkbox input "false"
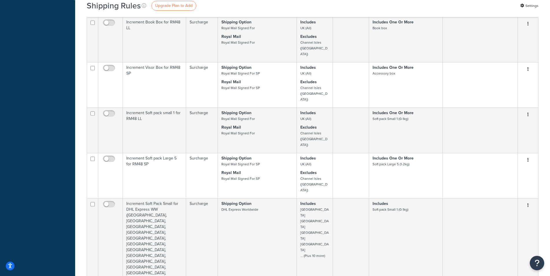
scroll to position [1481, 0]
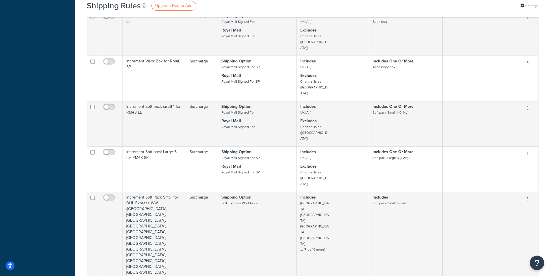
checkbox input "false"
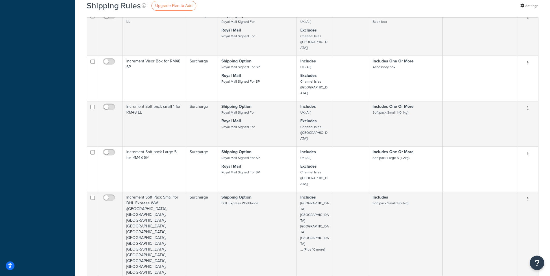
checkbox input "false"
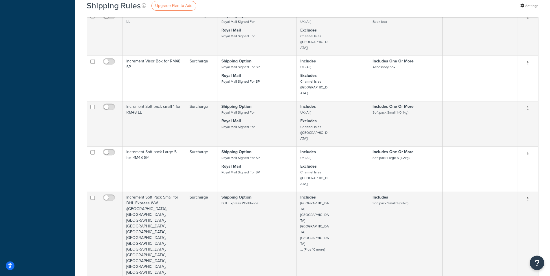
checkbox input "false"
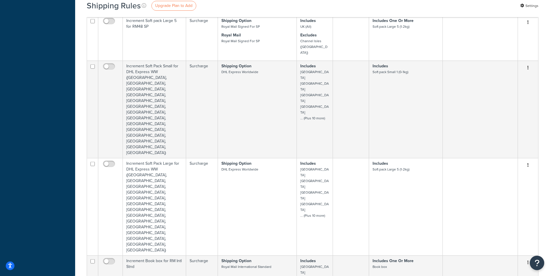
scroll to position [1619, 0]
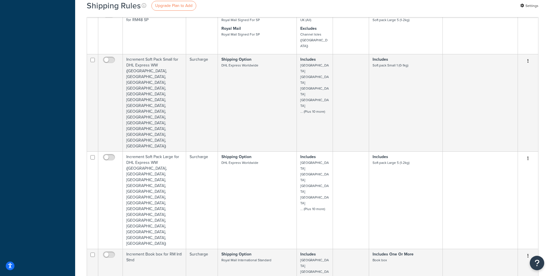
checkbox input "false"
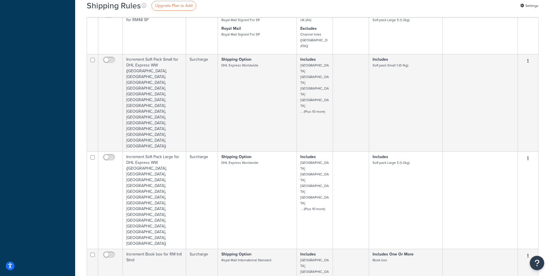
checkbox input "false"
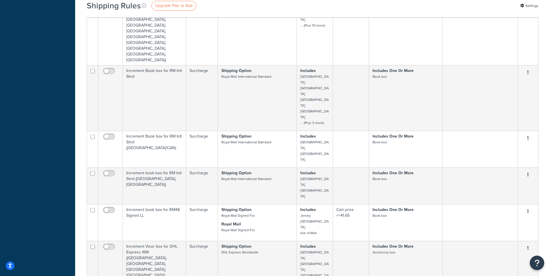
scroll to position [1822, 0]
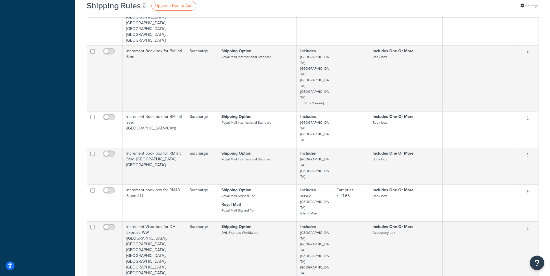
checkbox input "false"
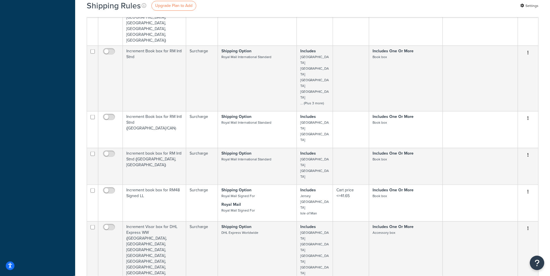
checkbox input "false"
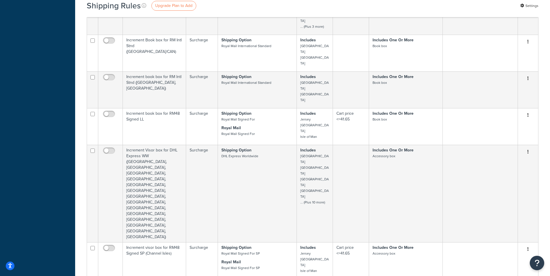
scroll to position [1911, 0]
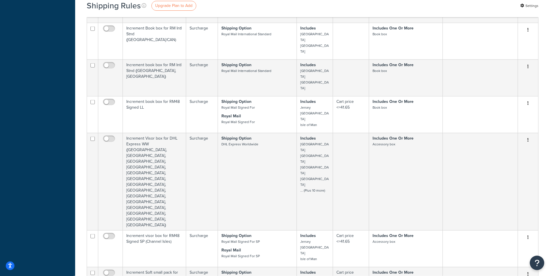
checkbox input "false"
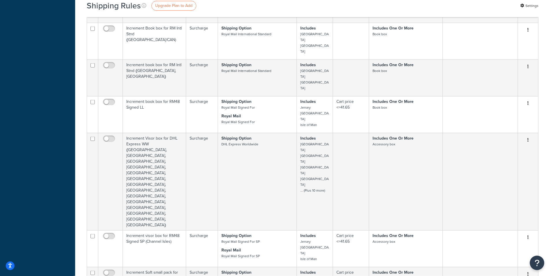
checkbox input "false"
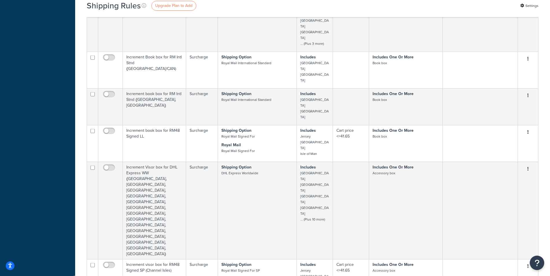
checkbox input "false"
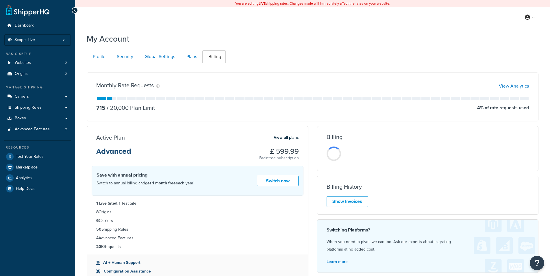
click at [193, 41] on div "My Account" at bounding box center [313, 37] width 452 height 14
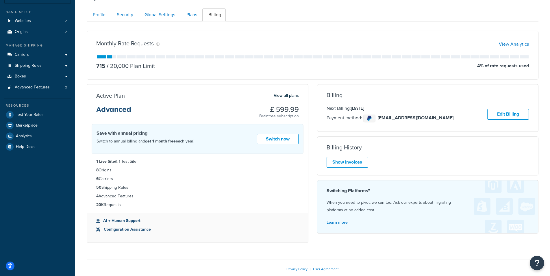
scroll to position [43, 0]
click at [191, 16] on link "Plans" at bounding box center [190, 13] width 21 height 13
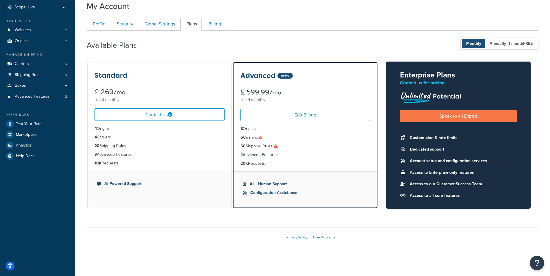
click at [180, 233] on div "Privacy Policy | User Agreement" at bounding box center [313, 237] width 452 height 20
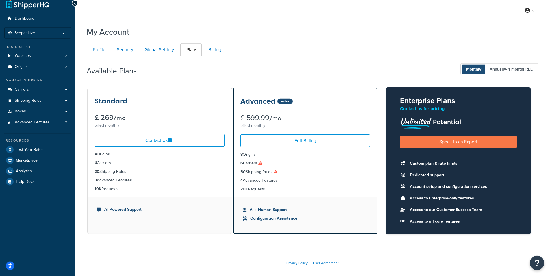
scroll to position [9, 0]
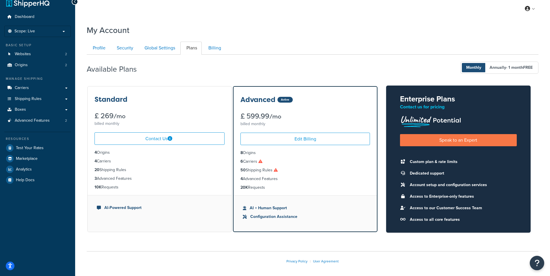
click at [361, 66] on div "Available Plans Monthly Annually - 1 month FREE" at bounding box center [313, 67] width 452 height 17
click at [83, 158] on div "My Account Contact Us Send Us A Message Contact Information Name * Email * Comp…" at bounding box center [312, 154] width 475 height 264
click at [80, 155] on div "My Account Contact Us Send Us A Message Contact Information Name * Email * Comp…" at bounding box center [312, 154] width 475 height 264
click at [119, 245] on div "My Account Contact Us Send Us A Message Contact Information Name * Email * Comp…" at bounding box center [312, 154] width 475 height 264
click at [81, 144] on div "My Account Contact Us Send Us A Message Contact Information Name * Email * Comp…" at bounding box center [312, 154] width 475 height 264
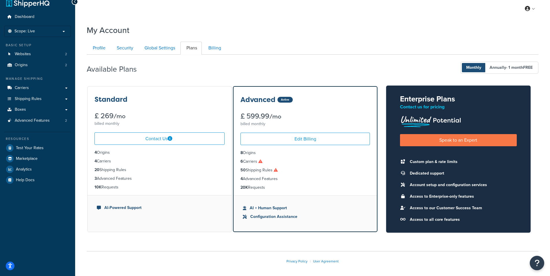
click at [80, 137] on div "My Account Contact Us Send Us A Message Contact Information Name * Email * Comp…" at bounding box center [312, 154] width 475 height 264
click at [81, 135] on div "My Account Contact Us Send Us A Message Contact Information Name * Email * Comp…" at bounding box center [312, 154] width 475 height 264
click at [31, 168] on span "Analytics" at bounding box center [24, 169] width 16 height 5
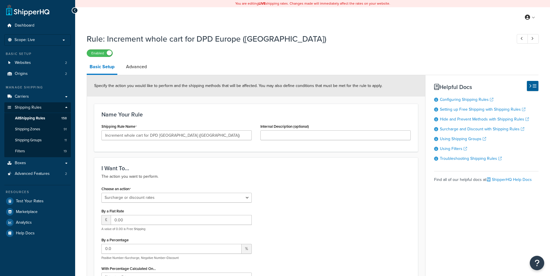
select select "SURCHARGE"
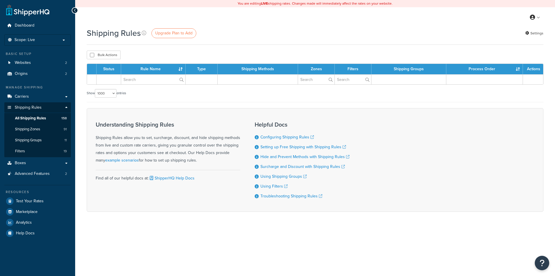
select select "1000"
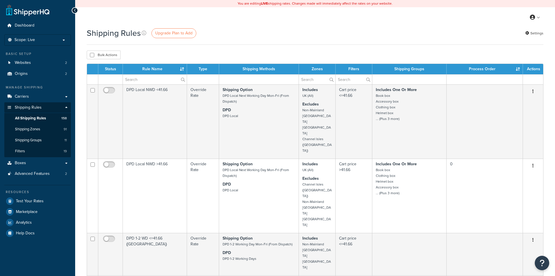
select select "1000"
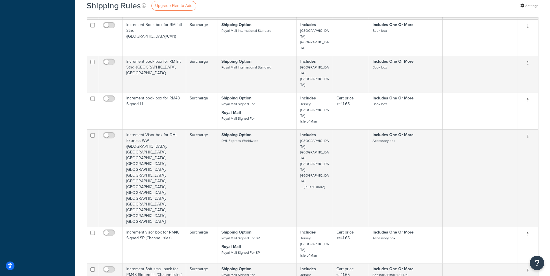
scroll to position [1907, 0]
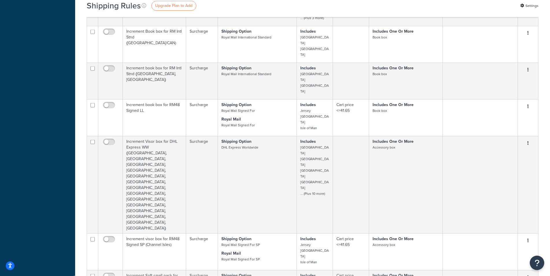
checkbox input "false"
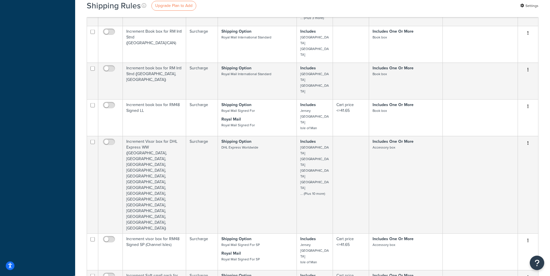
checkbox input "false"
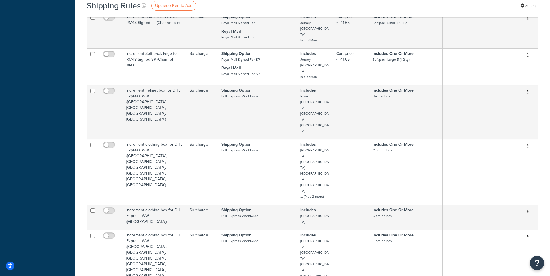
scroll to position [2169, 0]
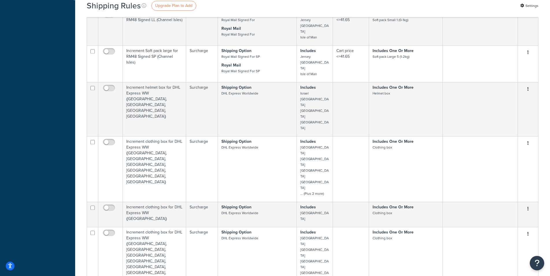
checkbox input "false"
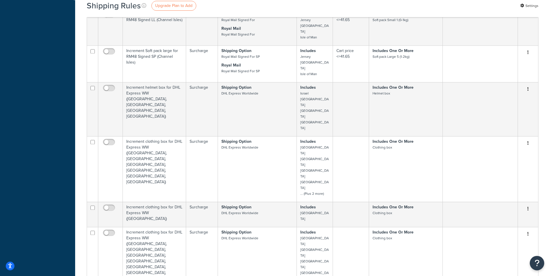
checkbox input "false"
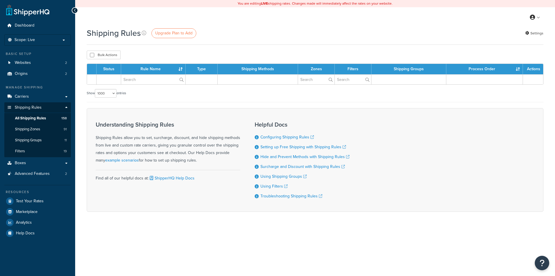
select select "1000"
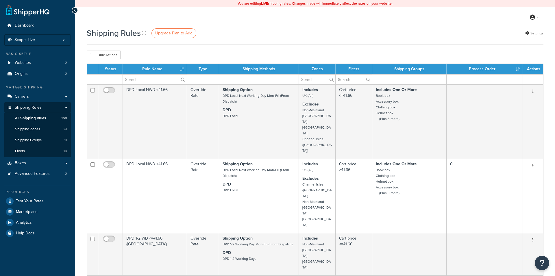
select select "1000"
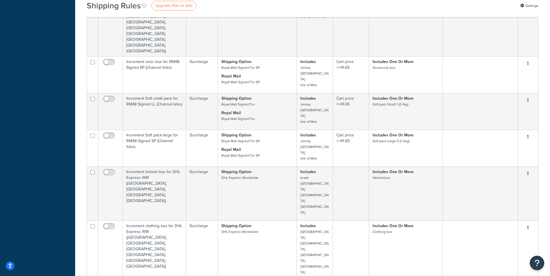
scroll to position [2078, 0]
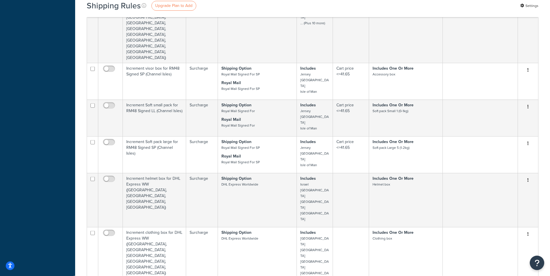
checkbox input "false"
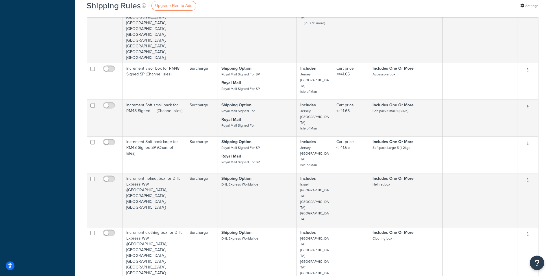
checkbox input "false"
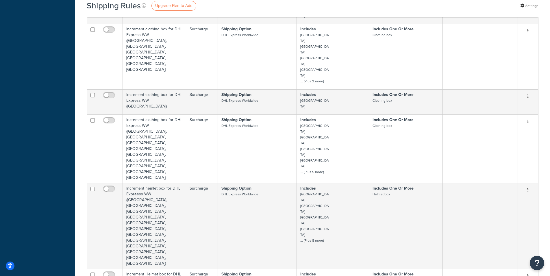
scroll to position [2406, 0]
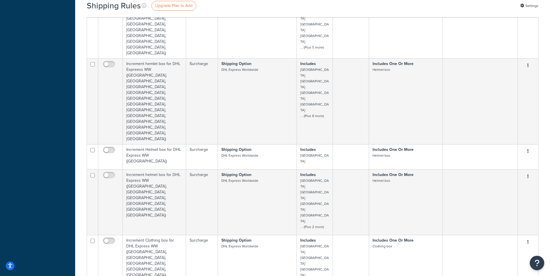
checkbox input "false"
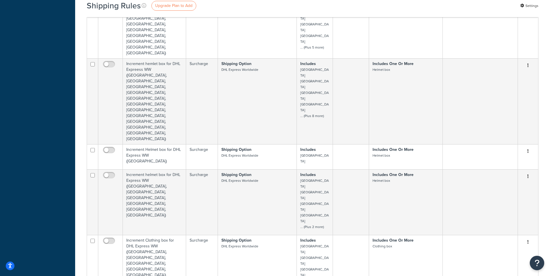
checkbox input "false"
drag, startPoint x: 107, startPoint y: 115, endPoint x: 107, endPoint y: 107, distance: 7.6
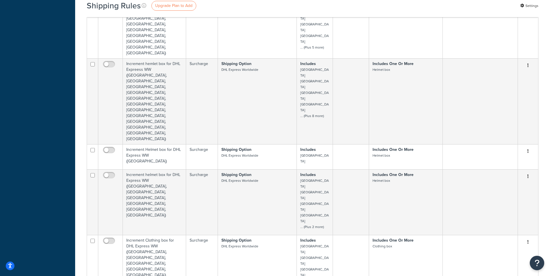
checkbox input "false"
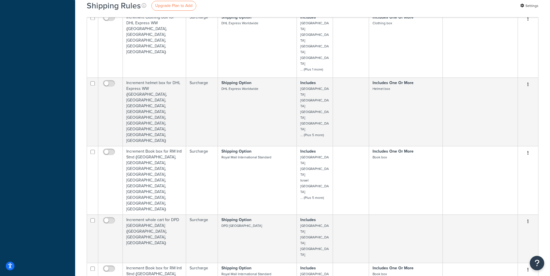
scroll to position [2635, 0]
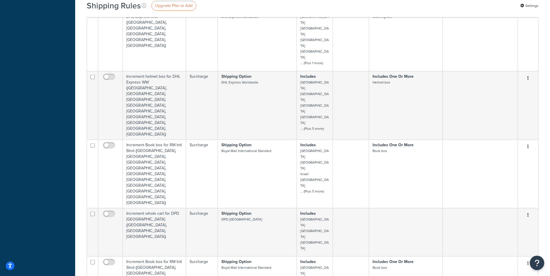
checkbox input "false"
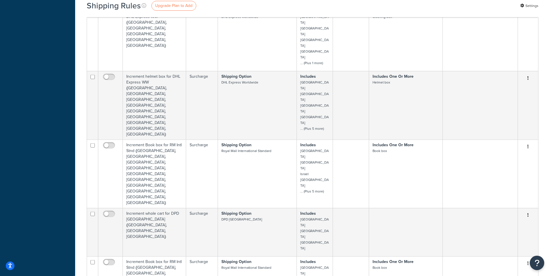
checkbox input "false"
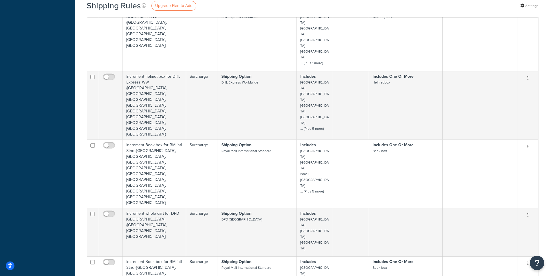
checkbox input "false"
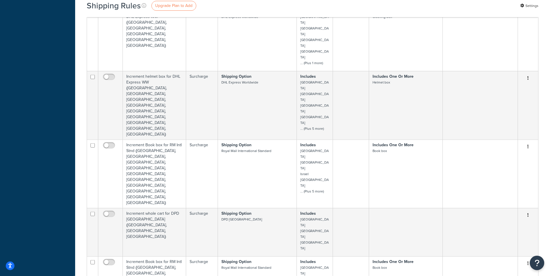
checkbox input "false"
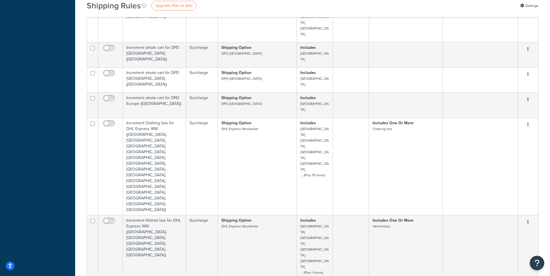
scroll to position [2904, 0]
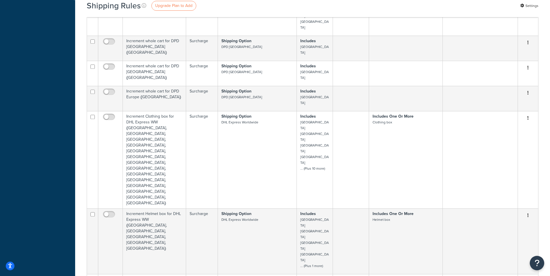
checkbox input "false"
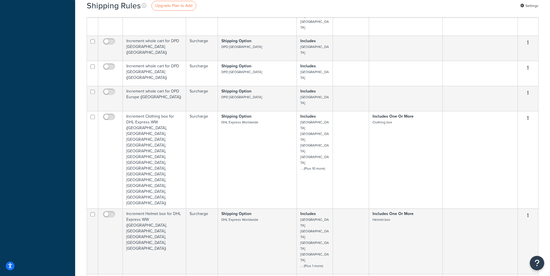
checkbox input "false"
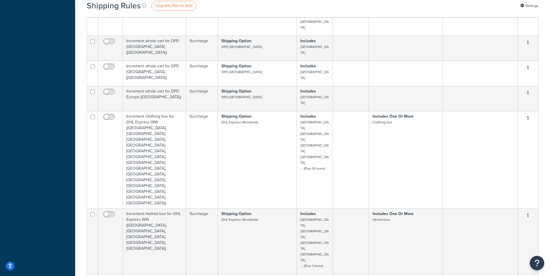
drag, startPoint x: 107, startPoint y: 33, endPoint x: 142, endPoint y: 49, distance: 38.3
checkbox input "false"
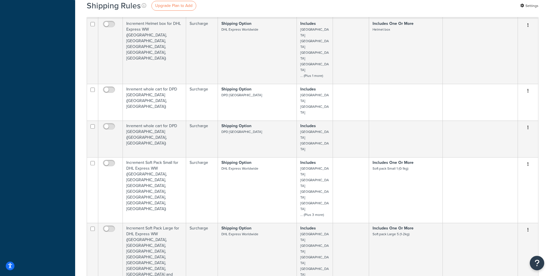
scroll to position [3107, 0]
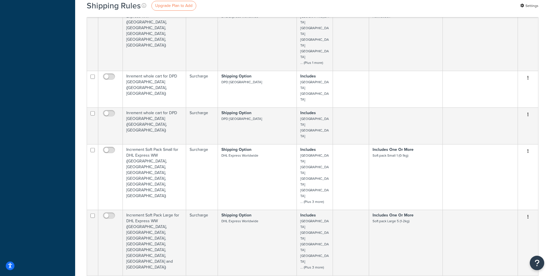
drag, startPoint x: 107, startPoint y: 72, endPoint x: 109, endPoint y: 77, distance: 5.8
checkbox input "false"
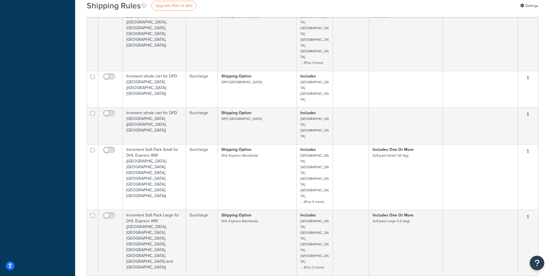
checkbox input "false"
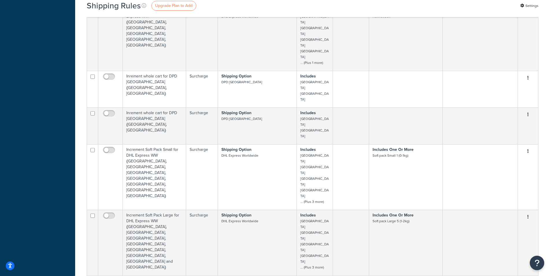
checkbox input "false"
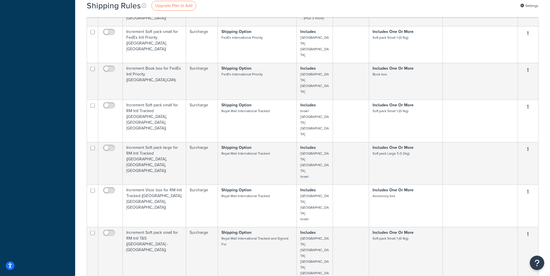
scroll to position [3350, 0]
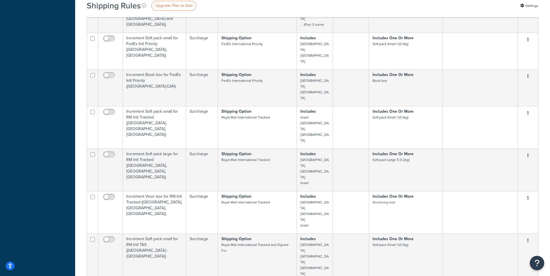
checkbox input "false"
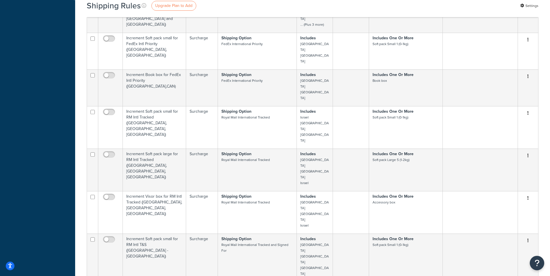
checkbox input "false"
drag, startPoint x: 109, startPoint y: 183, endPoint x: 109, endPoint y: 166, distance: 17.6
checkbox input "false"
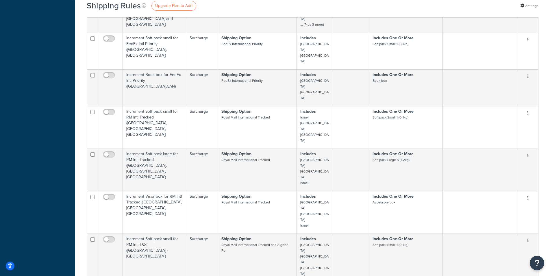
checkbox input "false"
drag, startPoint x: 109, startPoint y: 42, endPoint x: 87, endPoint y: 47, distance: 22.9
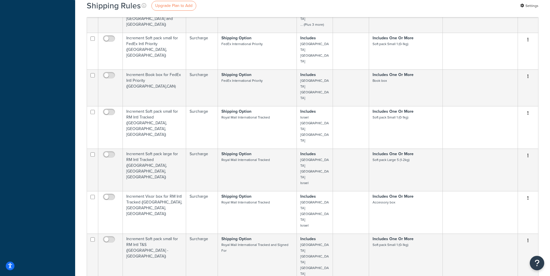
checkbox input "false"
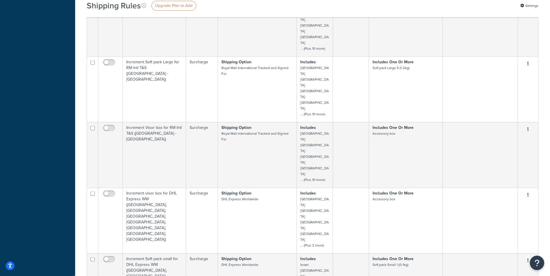
scroll to position [3599, 0]
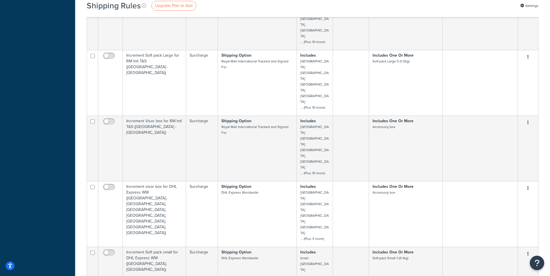
checkbox input "false"
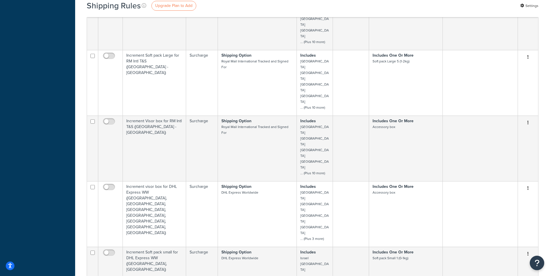
checkbox input "false"
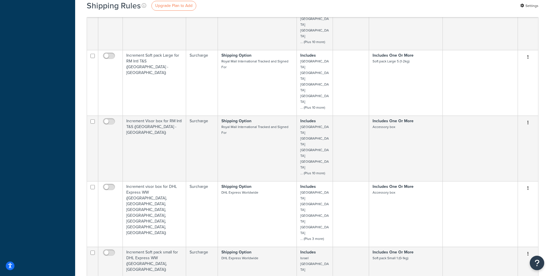
drag, startPoint x: 107, startPoint y: 103, endPoint x: 109, endPoint y: 97, distance: 5.7
checkbox input "false"
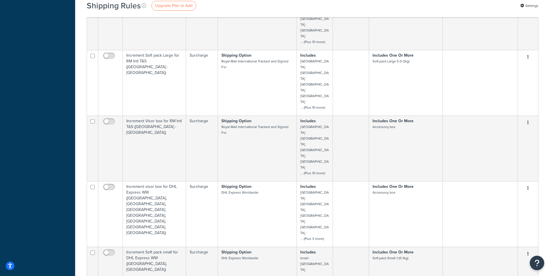
checkbox input "false"
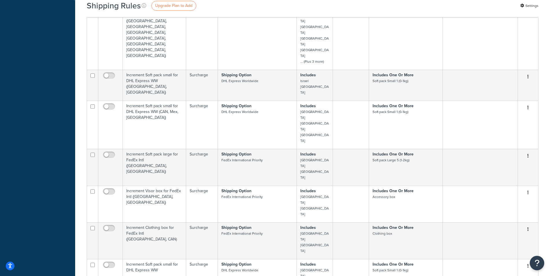
scroll to position [3789, 0]
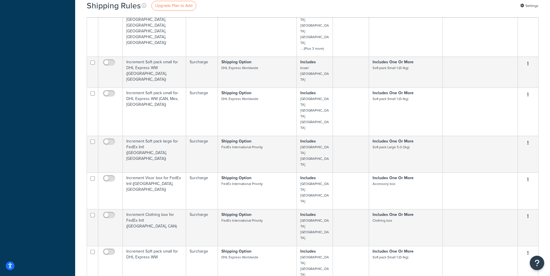
checkbox input "false"
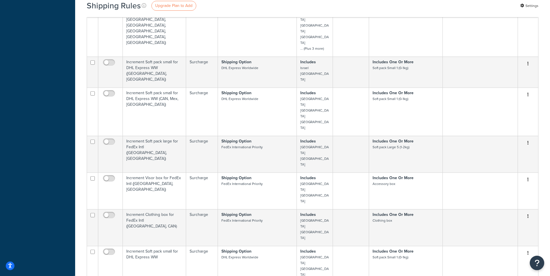
checkbox input "false"
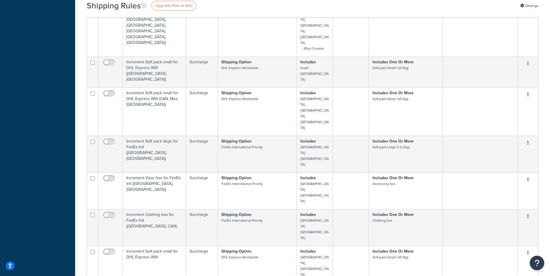
checkbox input "false"
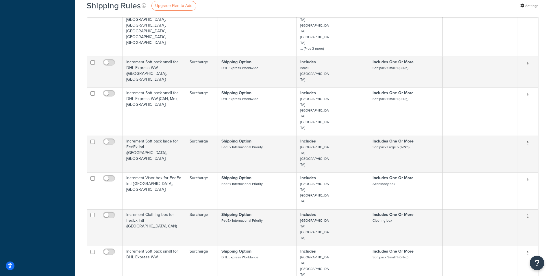
checkbox input "false"
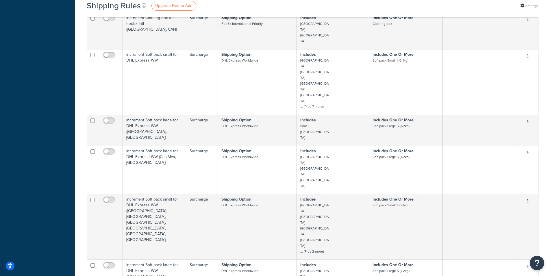
scroll to position [3992, 0]
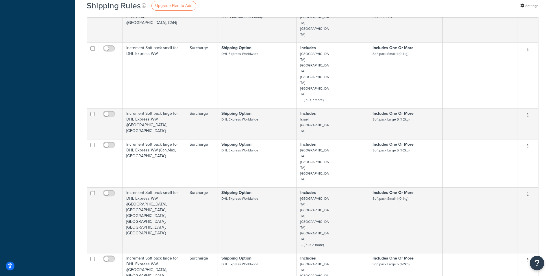
drag, startPoint x: 110, startPoint y: 234, endPoint x: 106, endPoint y: 206, distance: 28.6
checkbox input "false"
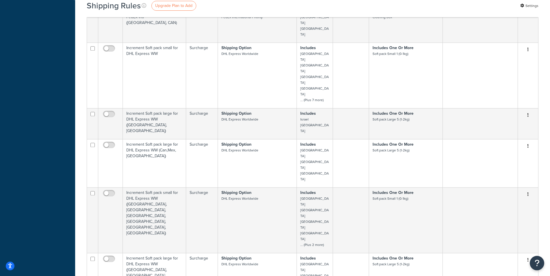
checkbox input "false"
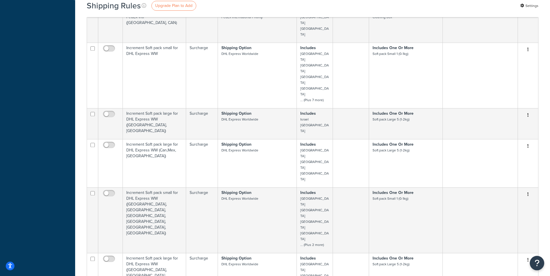
checkbox input "false"
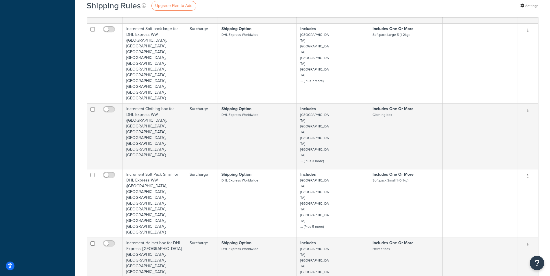
scroll to position [4228, 0]
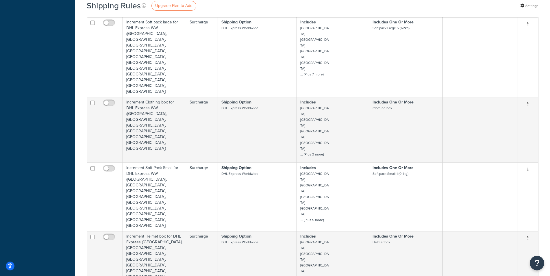
checkbox input "false"
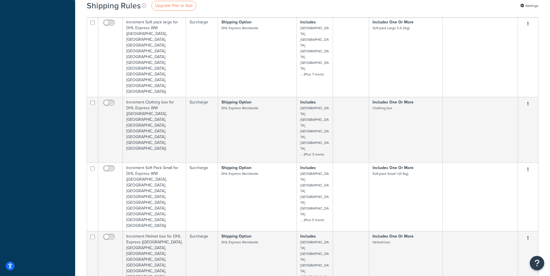
checkbox input "false"
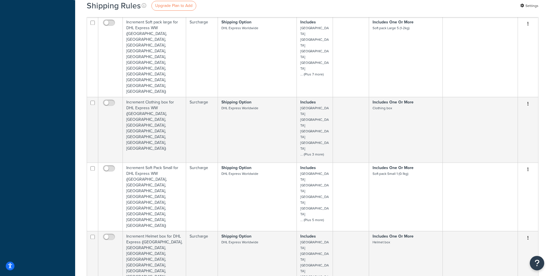
click at [82, 69] on div "Shipping Rules Upgrade Plan to Add Settings Bulk Actions Duplicate Delete Conta…" at bounding box center [312, 103] width 475 height 8609
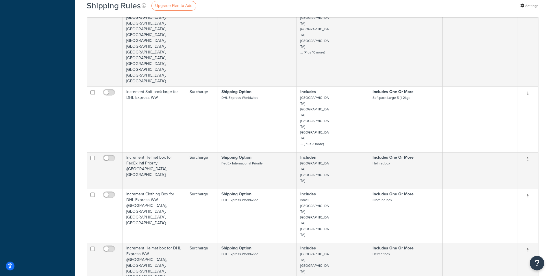
scroll to position [4471, 0]
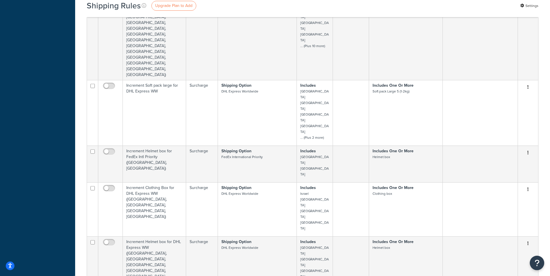
checkbox input "false"
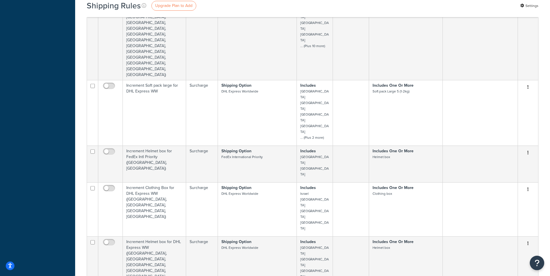
checkbox input "false"
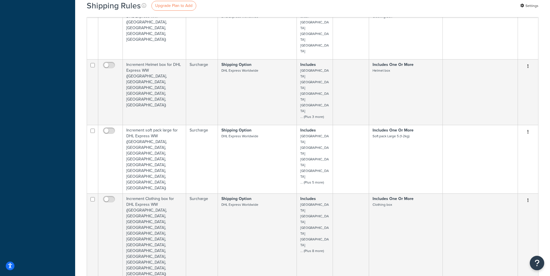
scroll to position [4667, 0]
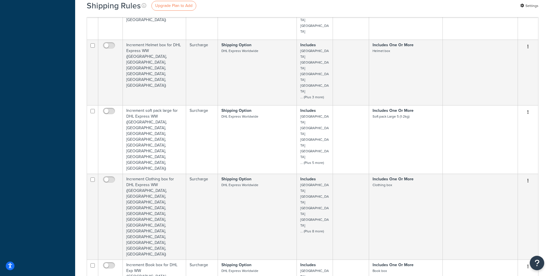
checkbox input "false"
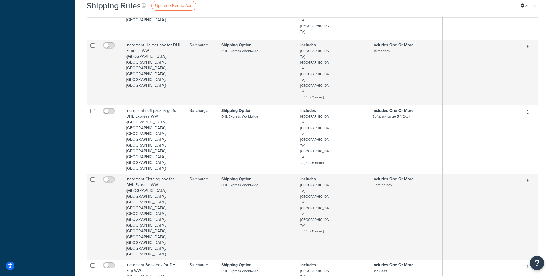
checkbox input "false"
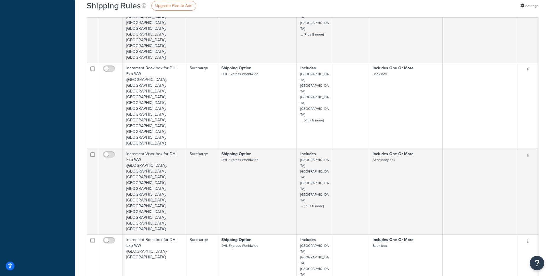
scroll to position [4871, 0]
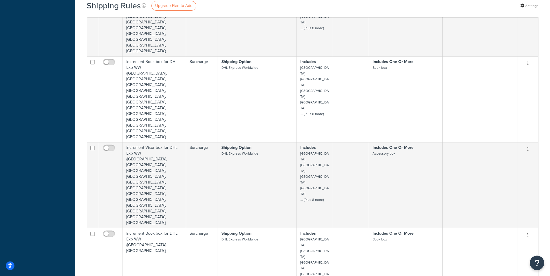
checkbox input "false"
drag, startPoint x: 109, startPoint y: 122, endPoint x: 112, endPoint y: 96, distance: 26.4
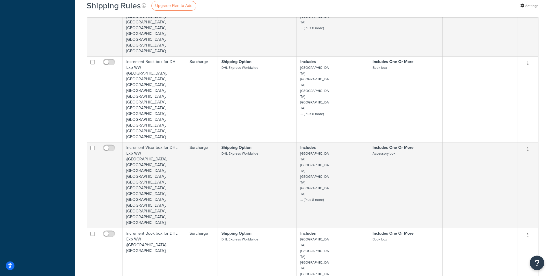
checkbox input "false"
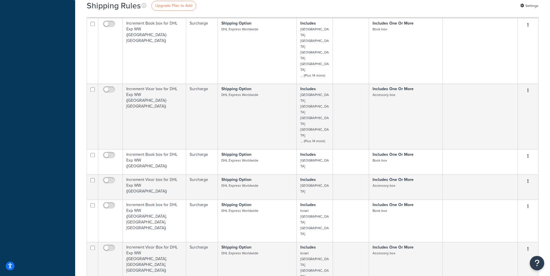
scroll to position [5094, 0]
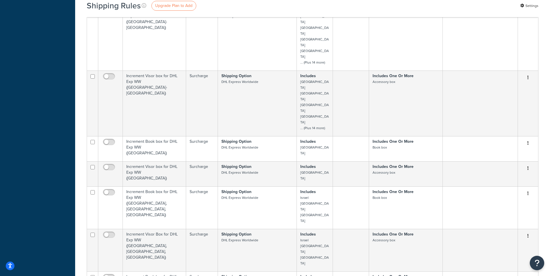
checkbox input "false"
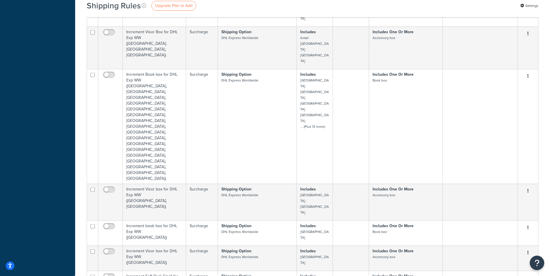
scroll to position [5297, 0]
drag, startPoint x: 114, startPoint y: 134, endPoint x: 111, endPoint y: 135, distance: 2.9
checkbox input "false"
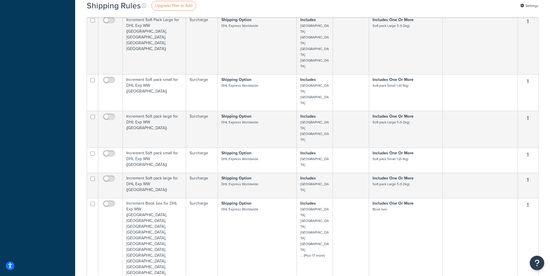
scroll to position [5613, 0]
checkbox input "false"
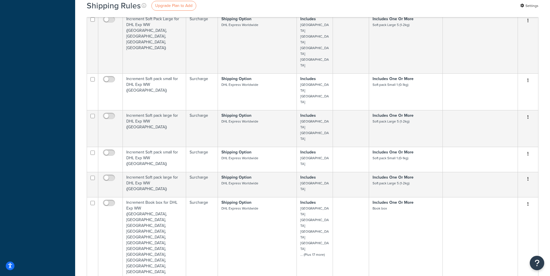
drag, startPoint x: 81, startPoint y: 96, endPoint x: 96, endPoint y: 116, distance: 25.0
checkbox input "false"
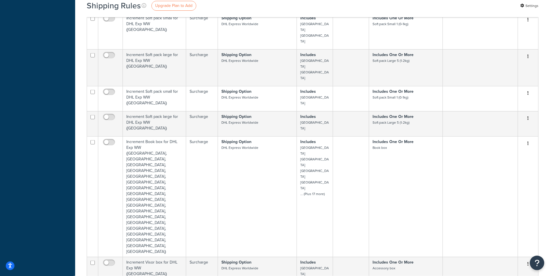
scroll to position [5680, 0]
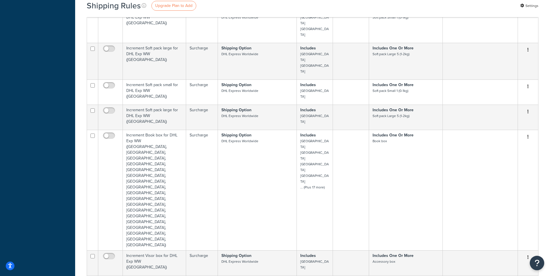
checkbox input "false"
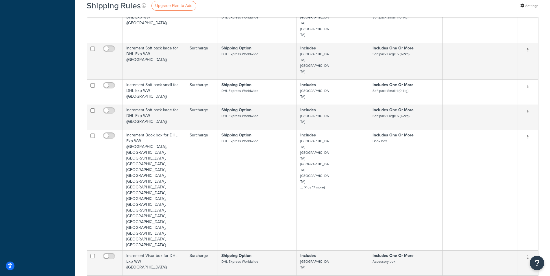
checkbox input "false"
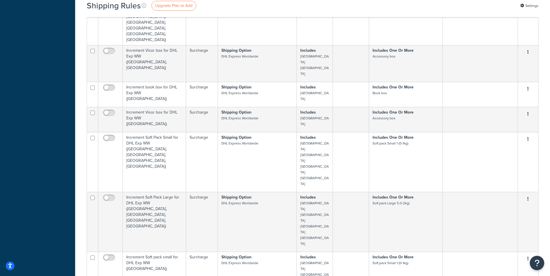
scroll to position [5461, 0]
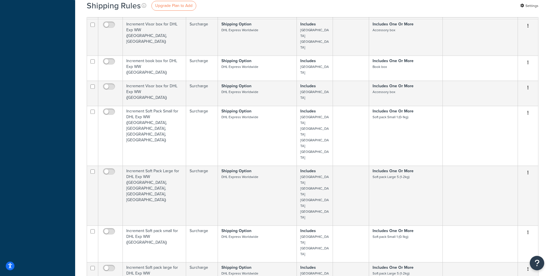
checkbox input "false"
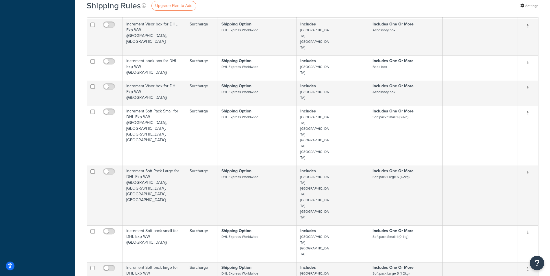
checkbox input "false"
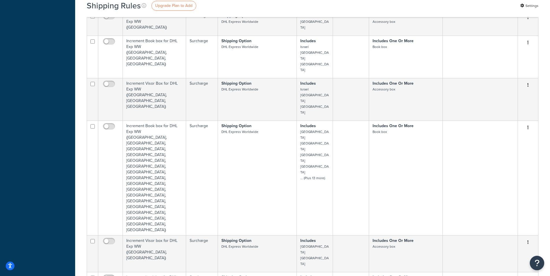
scroll to position [5192, 0]
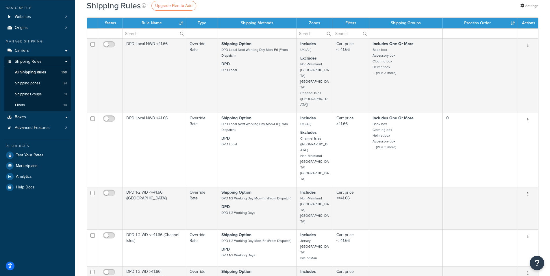
scroll to position [0, 0]
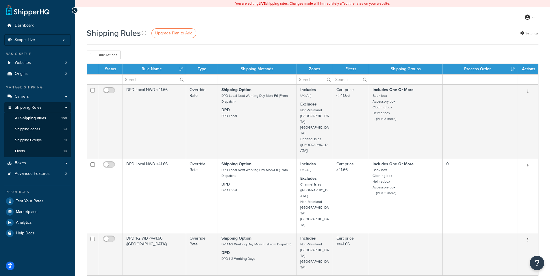
click at [237, 27] on div "My Profile Billing Global Settings Contact Us Logout" at bounding box center [312, 17] width 475 height 20
click at [276, 51] on div "Bulk Actions Duplicate Delete" at bounding box center [313, 55] width 452 height 9
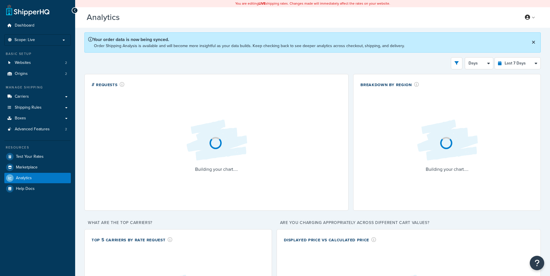
select select "last_30_days"
click option "Last 30 Days" at bounding box center [0, 0] width 0 height 0
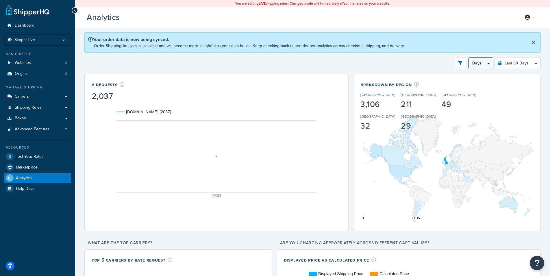
click at [469, 57] on select "Days Weeks" at bounding box center [481, 63] width 24 height 12
select select "1w"
click option "Weeks" at bounding box center [0, 0] width 0 height 0
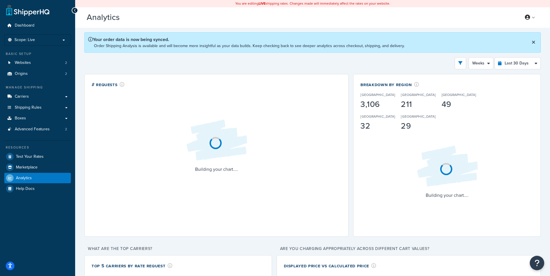
click at [434, 61] on div "Filters Website [DOMAIN_NAME] Staging Websites Destination [GEOGRAPHIC_DATA] [G…" at bounding box center [312, 63] width 456 height 12
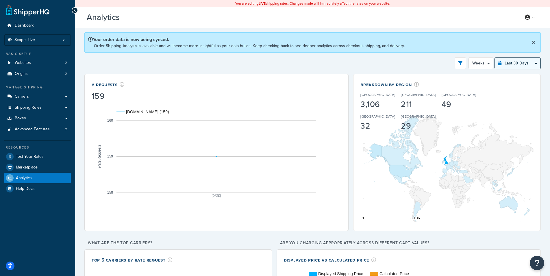
click at [495, 57] on select "Last 24 Hours Last 7 Days Last 30 Days Last 3 Months Last 6 Months Last 12 Mont…" at bounding box center [518, 63] width 46 height 12
select select "last_3_months"
click option "Last 3 Months" at bounding box center [0, 0] width 0 height 0
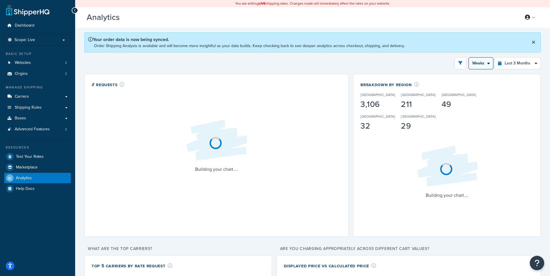
click at [469, 57] on select "Month Weeks" at bounding box center [481, 63] width 24 height 12
click at [487, 63] on select "Month Weeks" at bounding box center [481, 63] width 24 height 12
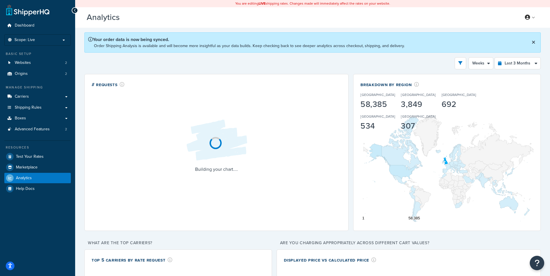
click at [447, 57] on div "Filters Website [DOMAIN_NAME] Staging Websites Destination [GEOGRAPHIC_DATA] [G…" at bounding box center [312, 63] width 456 height 12
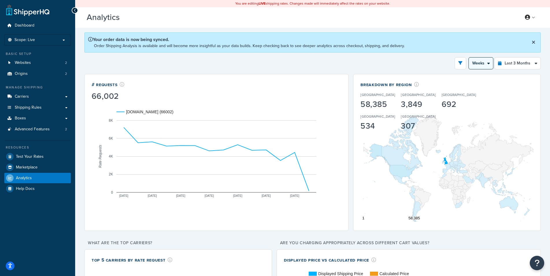
click at [469, 57] on select "Month Weeks" at bounding box center [481, 63] width 24 height 12
select select "1M"
click option "Month" at bounding box center [0, 0] width 0 height 0
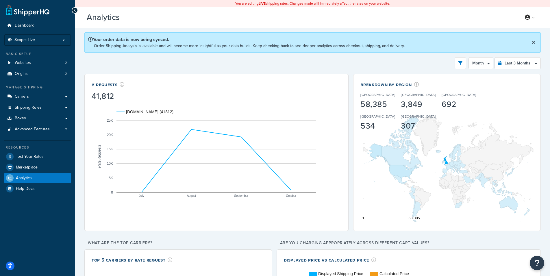
click at [387, 65] on div "Filters Website [DOMAIN_NAME] Staging Websites Destination [GEOGRAPHIC_DATA] [G…" at bounding box center [312, 63] width 456 height 12
click at [436, 59] on div "Filters Website [DOMAIN_NAME] Staging Websites Destination [GEOGRAPHIC_DATA] [G…" at bounding box center [312, 63] width 456 height 12
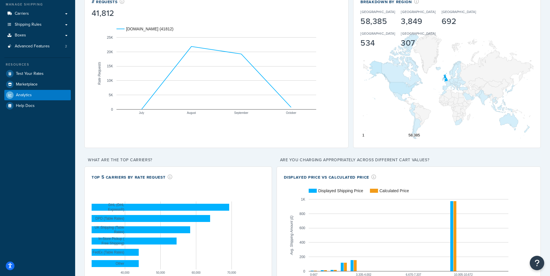
scroll to position [142, 0]
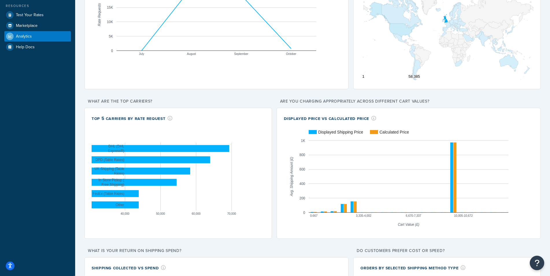
click at [274, 137] on div "# Requests 41,812 [DOMAIN_NAME] (41812) July August September October 0 5K 10K …" at bounding box center [312, 242] width 456 height 620
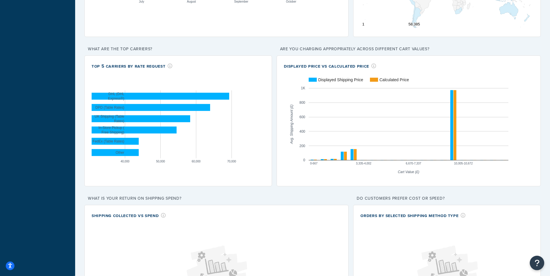
scroll to position [0, 0]
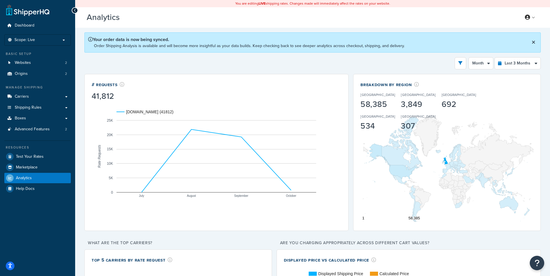
click at [305, 62] on div "Filters Website [DOMAIN_NAME] Staging Websites Destination [GEOGRAPHIC_DATA] [G…" at bounding box center [312, 63] width 456 height 12
click at [495, 57] on select "Last 24 Hours Last 7 Days Last 30 Days Last 3 Months Last 6 Months Last 12 Mont…" at bounding box center [518, 63] width 46 height 12
select select "last_7_days"
click option "Last 7 Days" at bounding box center [0, 0] width 0 height 0
select select "1d"
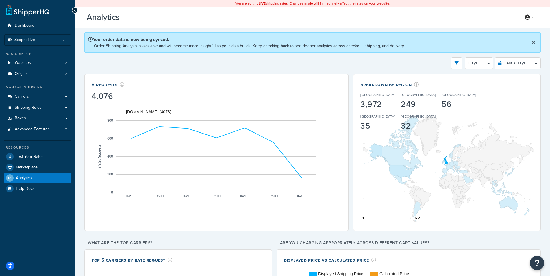
click at [209, 62] on div "Filters Website [DOMAIN_NAME] Staging Websites Destination [GEOGRAPHIC_DATA] [G…" at bounding box center [312, 63] width 456 height 12
